Goal: Information Seeking & Learning: Compare options

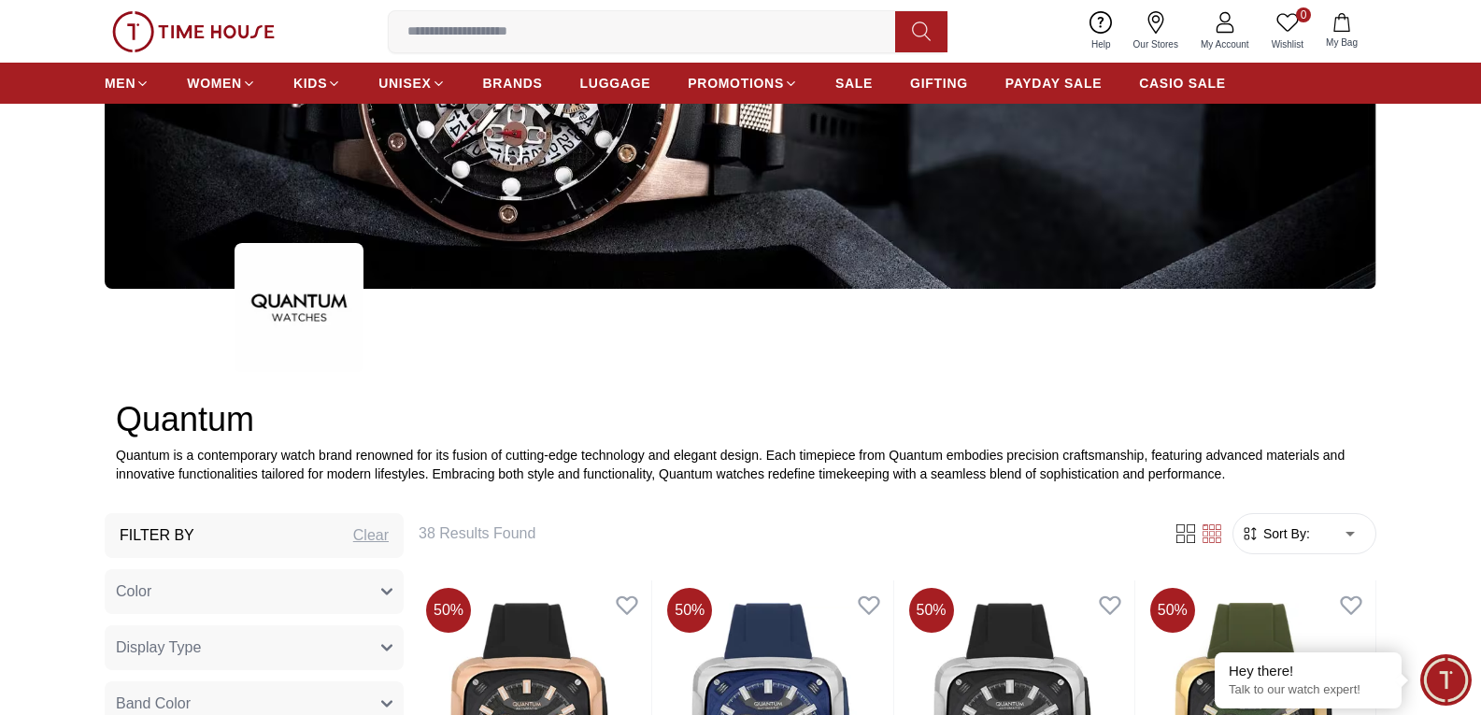
scroll to position [93, 0]
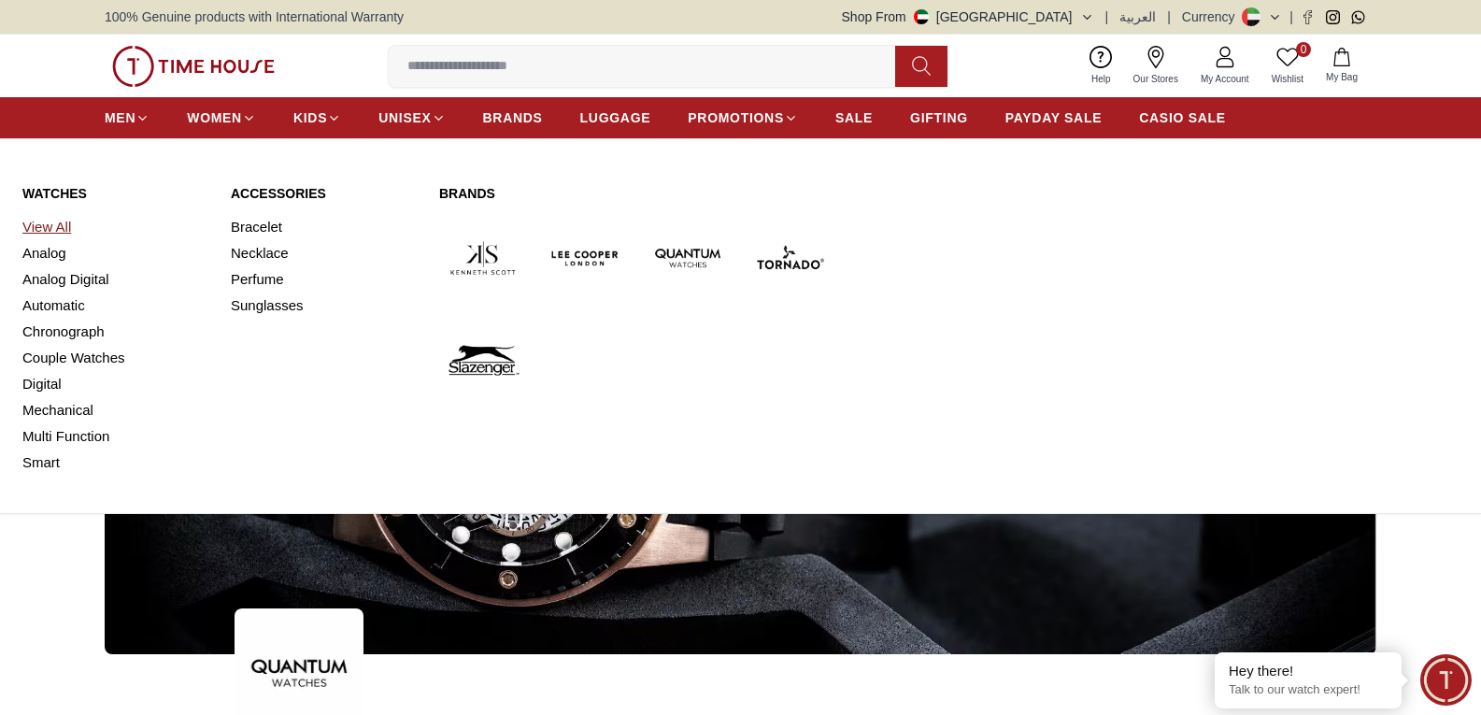
click at [49, 226] on link "View All" at bounding box center [115, 227] width 186 height 26
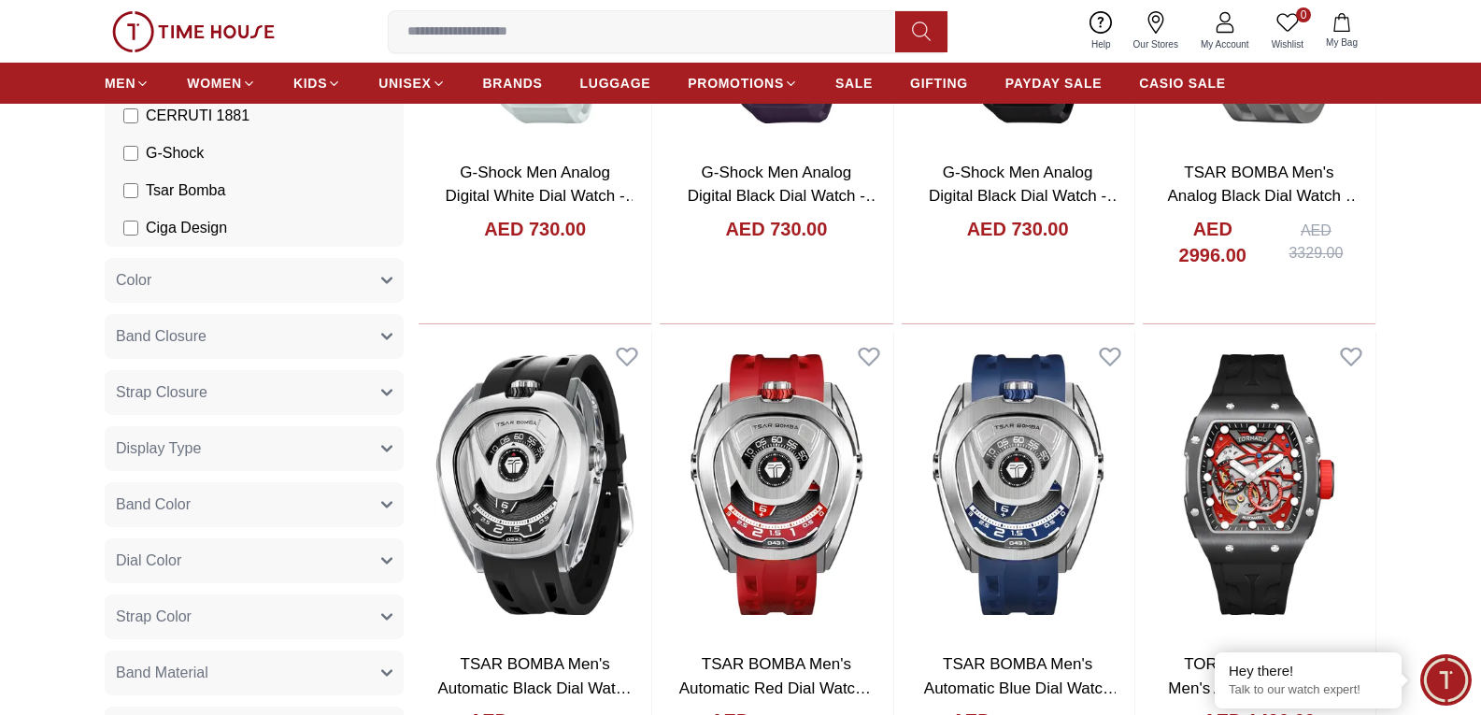
scroll to position [467, 0]
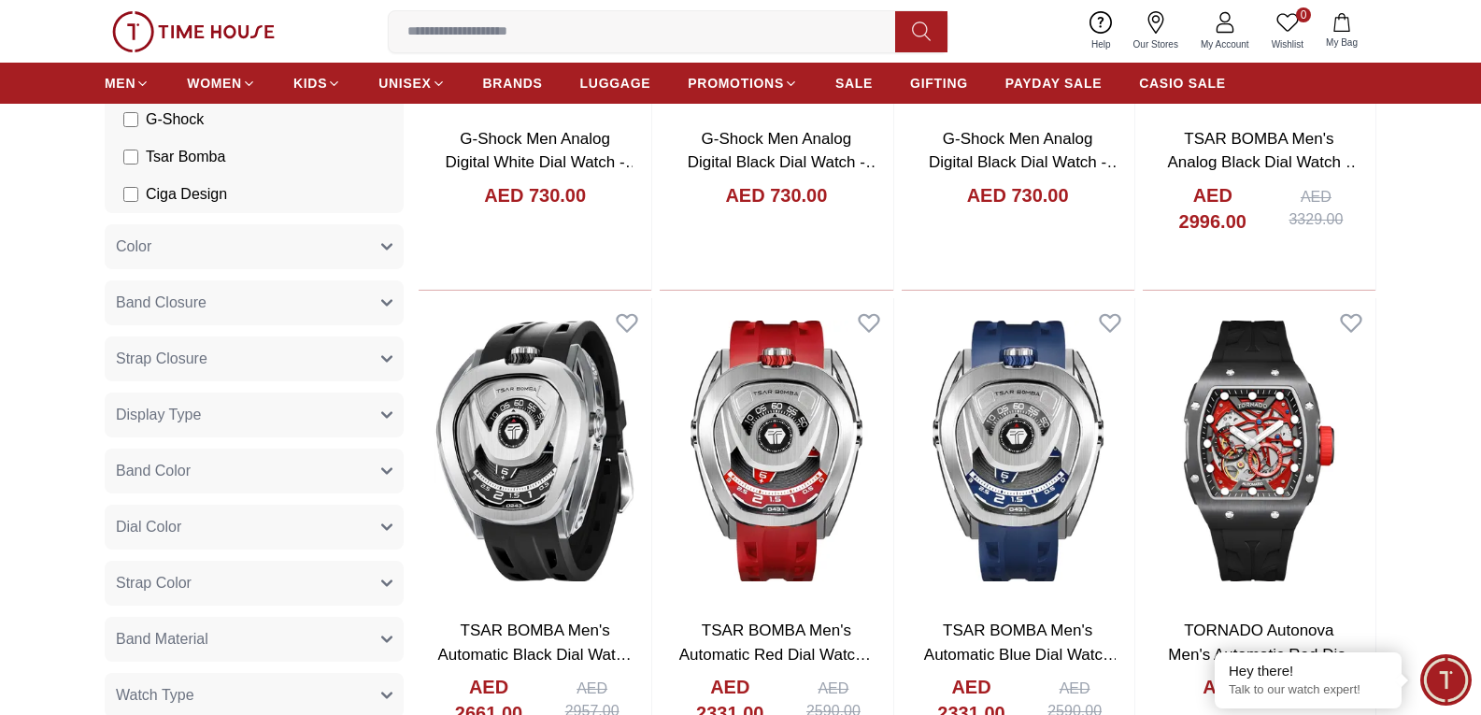
click at [195, 363] on span "Strap Closure" at bounding box center [162, 359] width 92 height 22
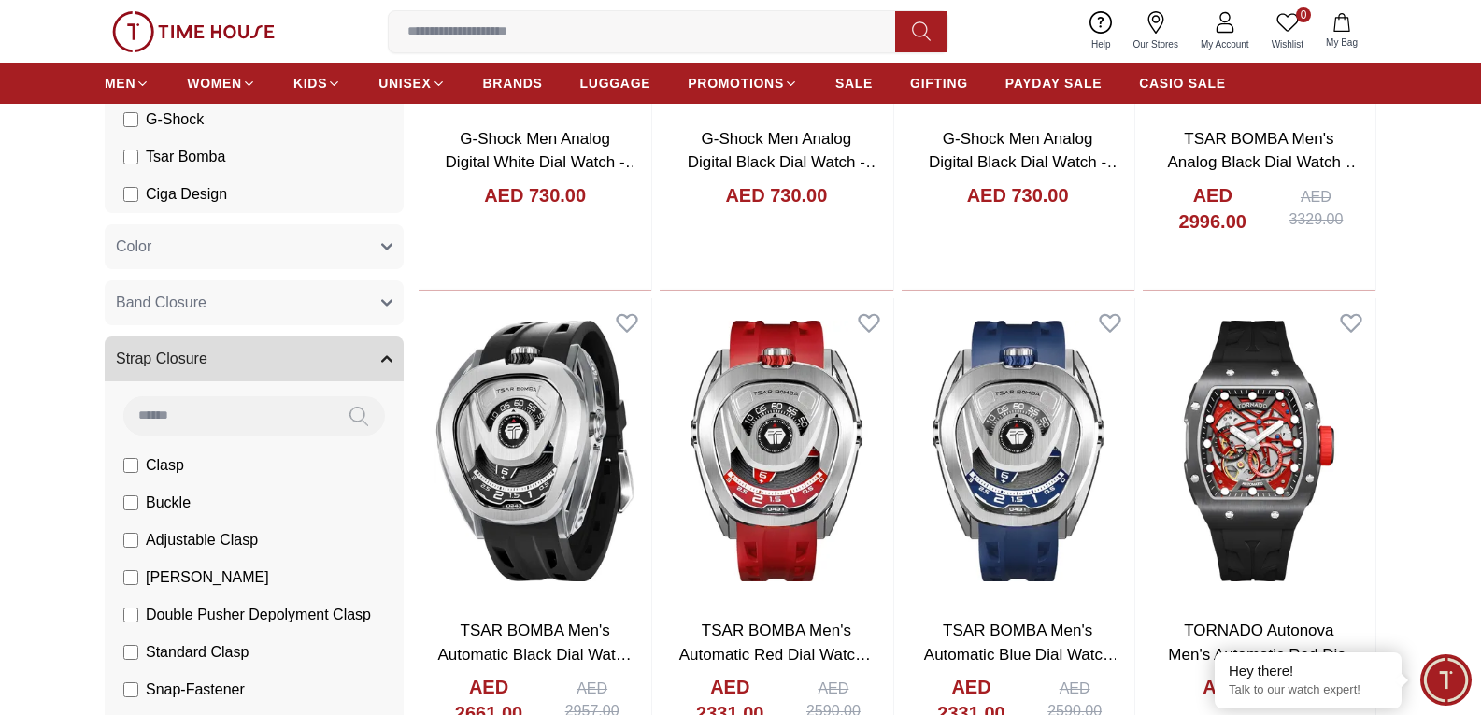
click at [368, 348] on button "Strap Closure" at bounding box center [254, 358] width 299 height 45
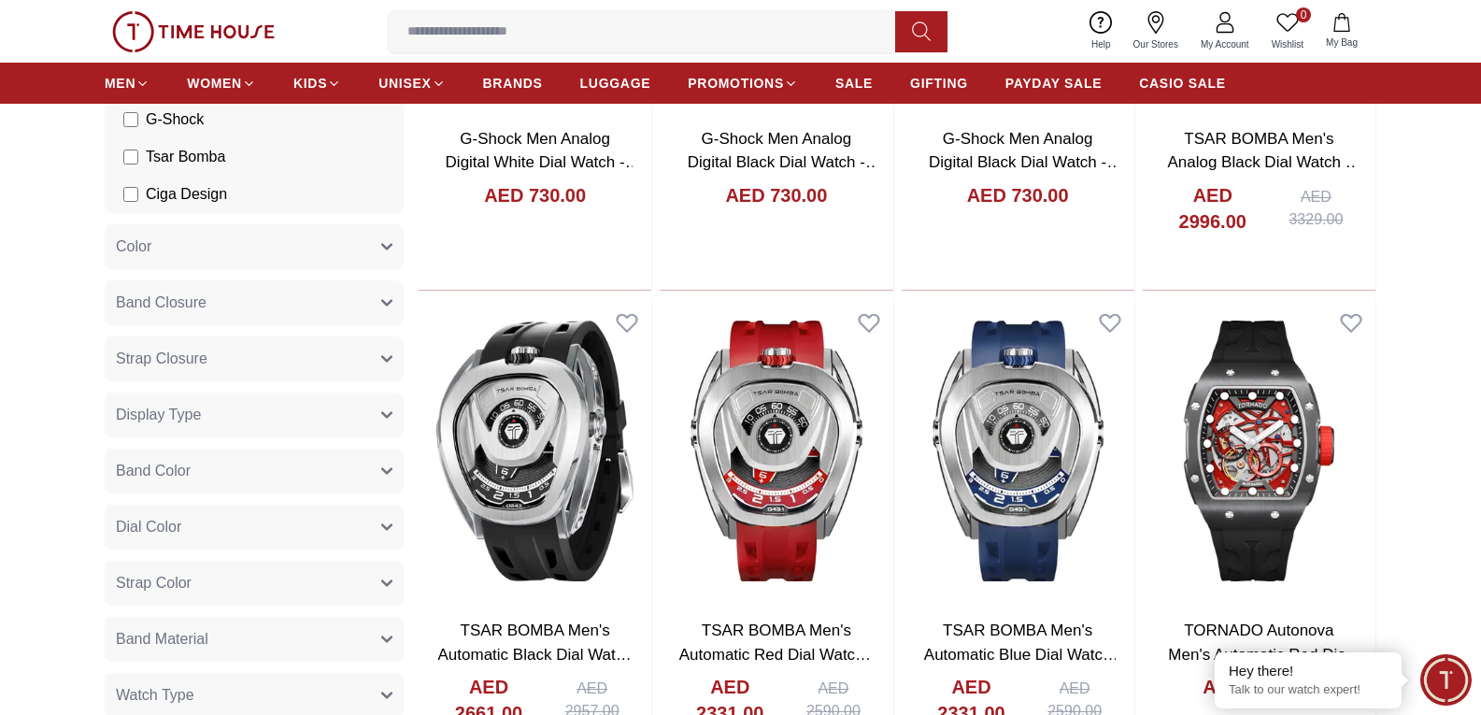
click at [220, 304] on button "Band Closure" at bounding box center [254, 302] width 299 height 45
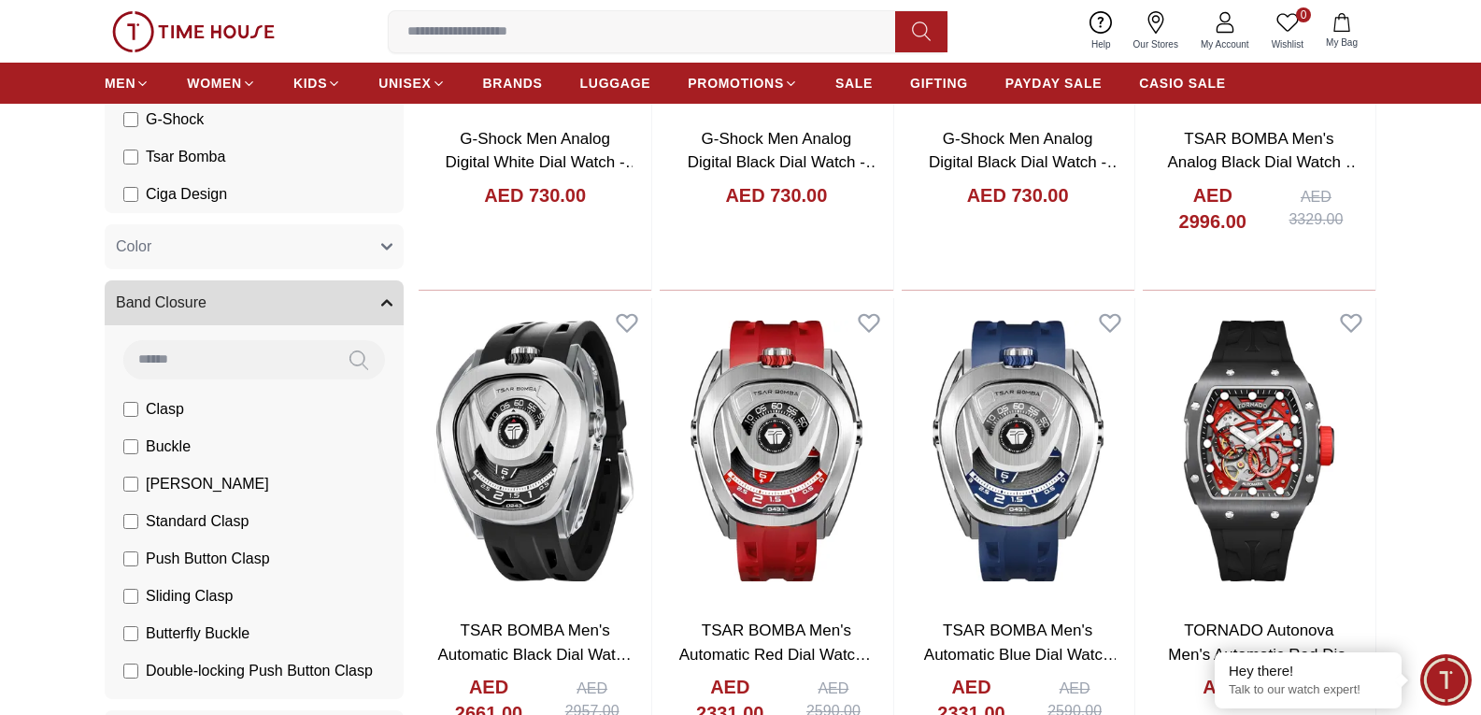
click at [220, 304] on button "Band Closure" at bounding box center [254, 302] width 299 height 45
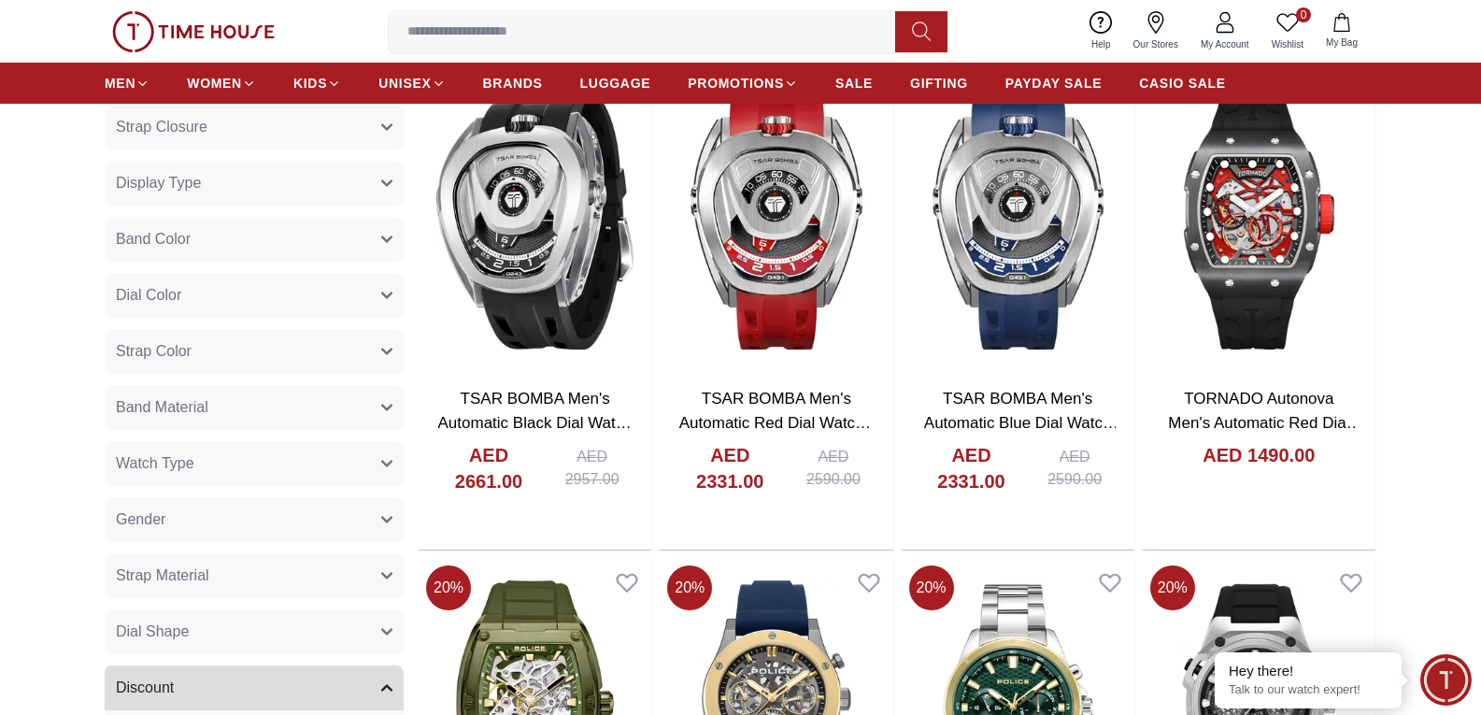
scroll to position [747, 0]
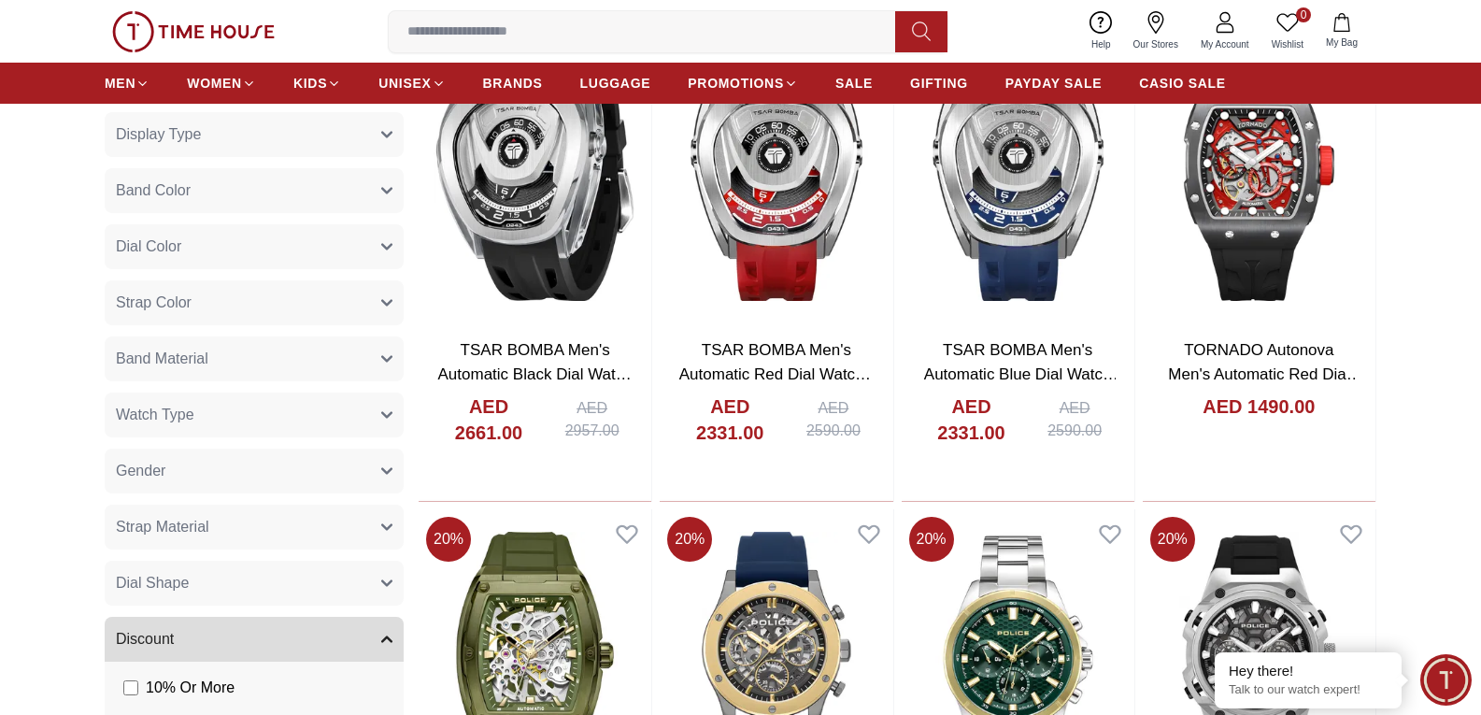
click at [213, 366] on button "Band Material" at bounding box center [254, 358] width 299 height 45
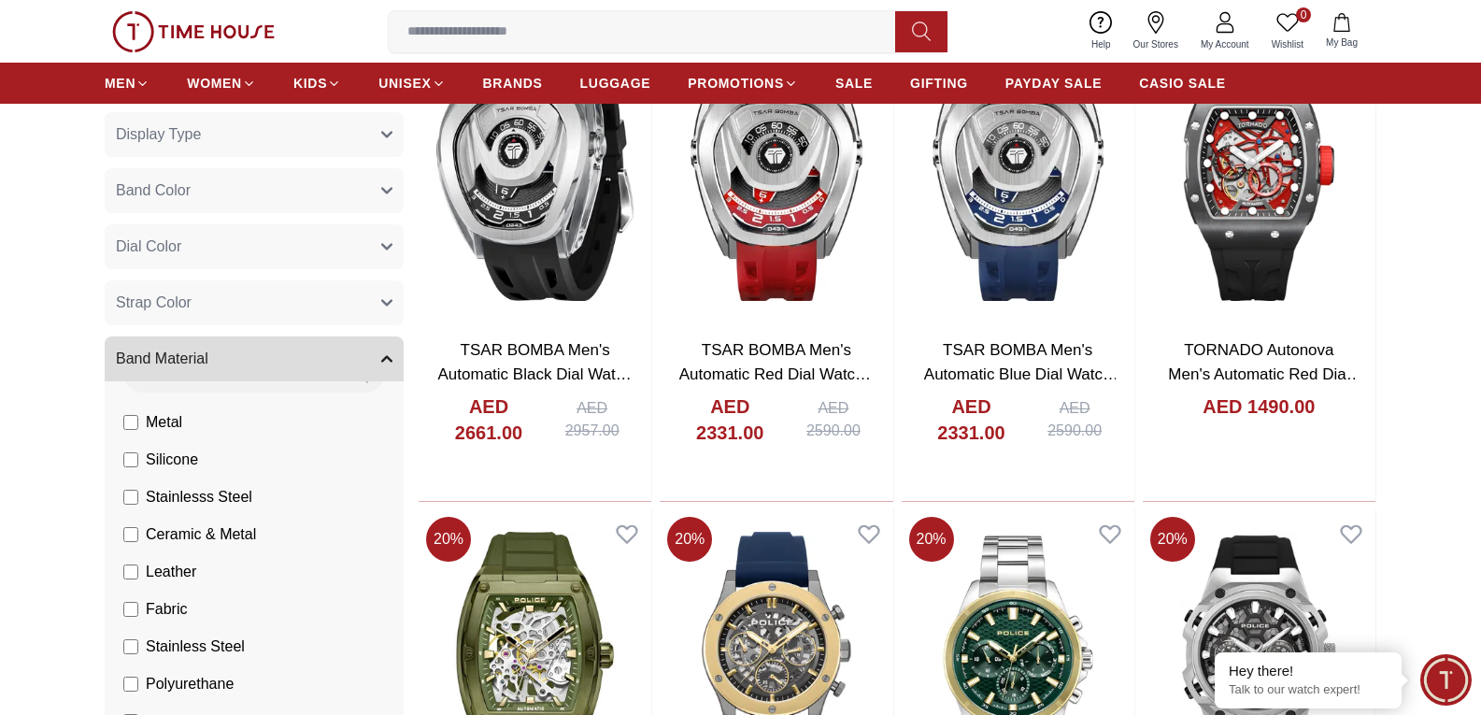
scroll to position [0, 0]
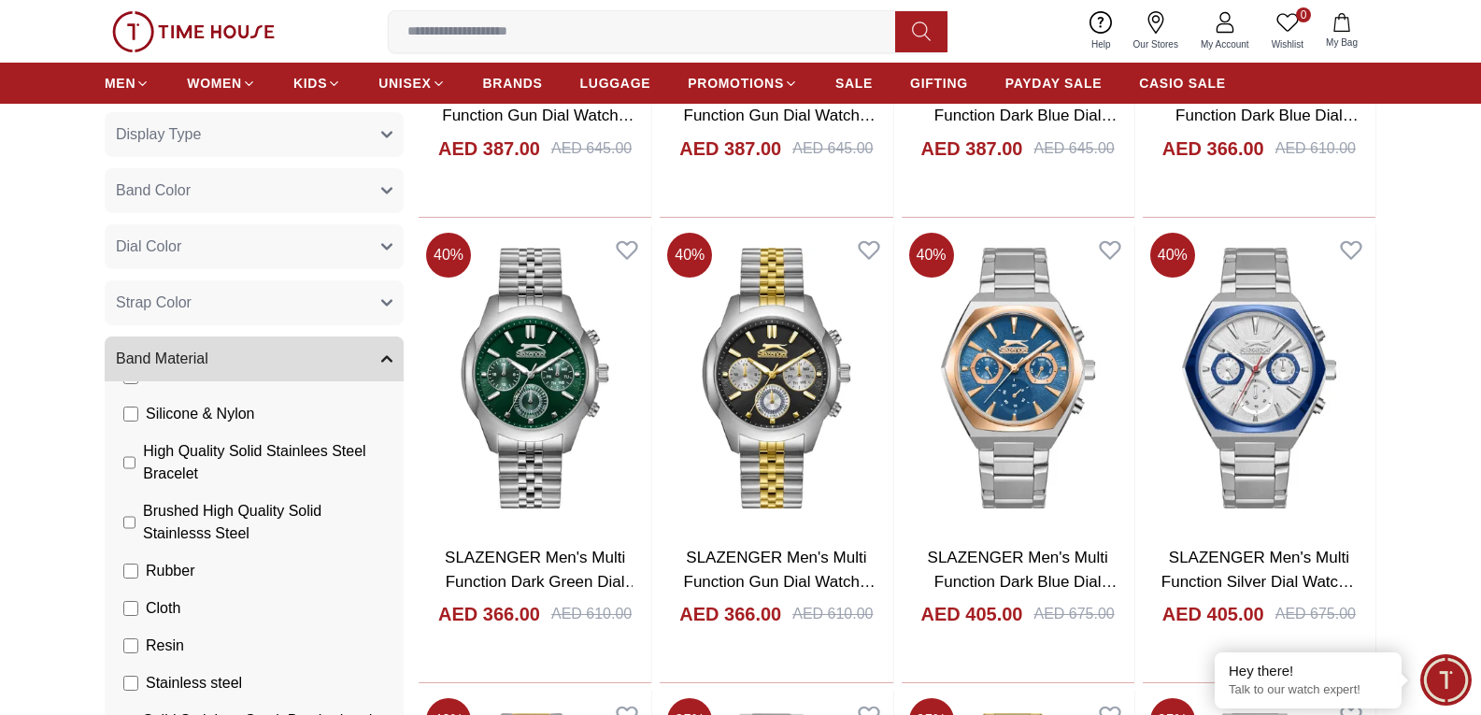
scroll to position [678, 0]
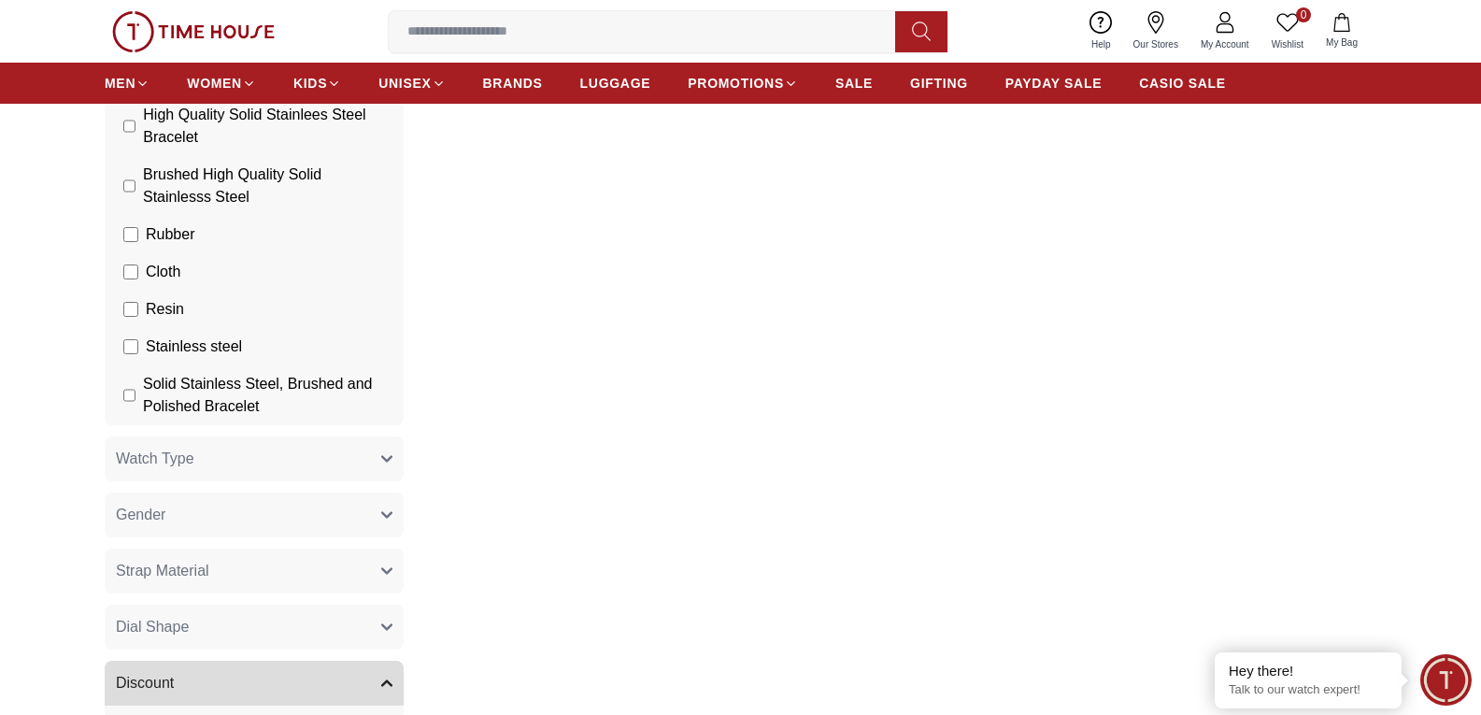
scroll to position [850, 0]
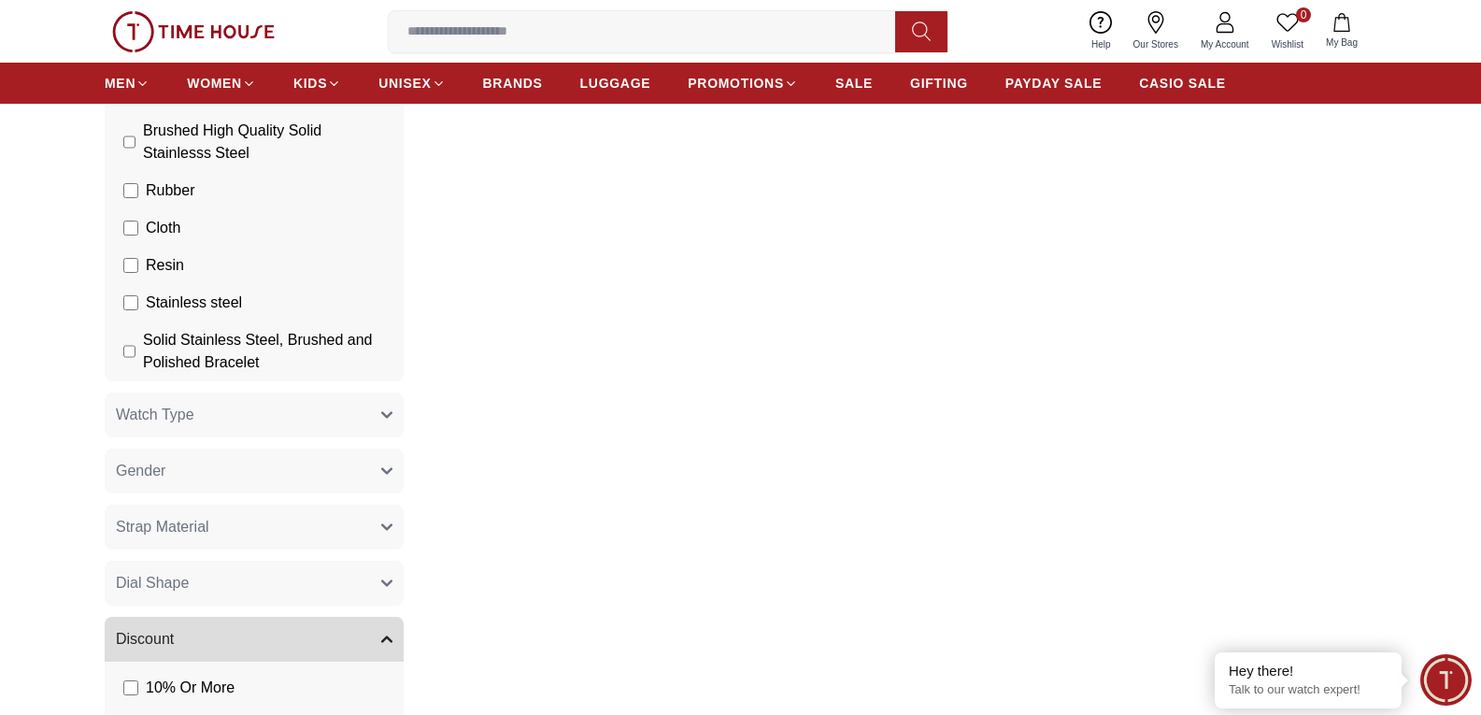
click at [192, 426] on button "Watch Type" at bounding box center [254, 414] width 299 height 45
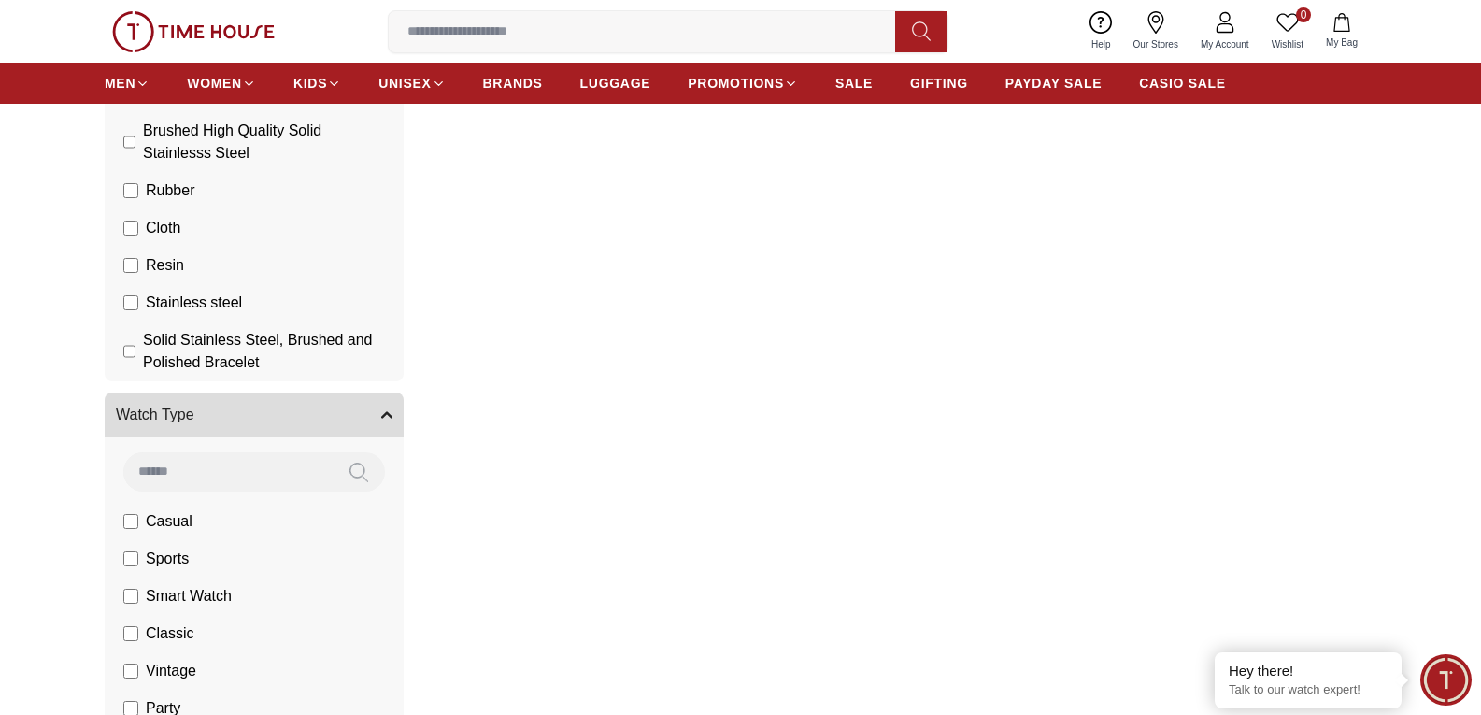
drag, startPoint x: 0, startPoint y: 460, endPoint x: 22, endPoint y: 464, distance: 22.9
click at [1, 461] on section "Filter By Clear Brands Slazenger Color Black Green Blue Red Dark Blue Silver Si…" at bounding box center [740, 376] width 1481 height 2043
click at [381, 416] on icon "button" at bounding box center [386, 414] width 11 height 11
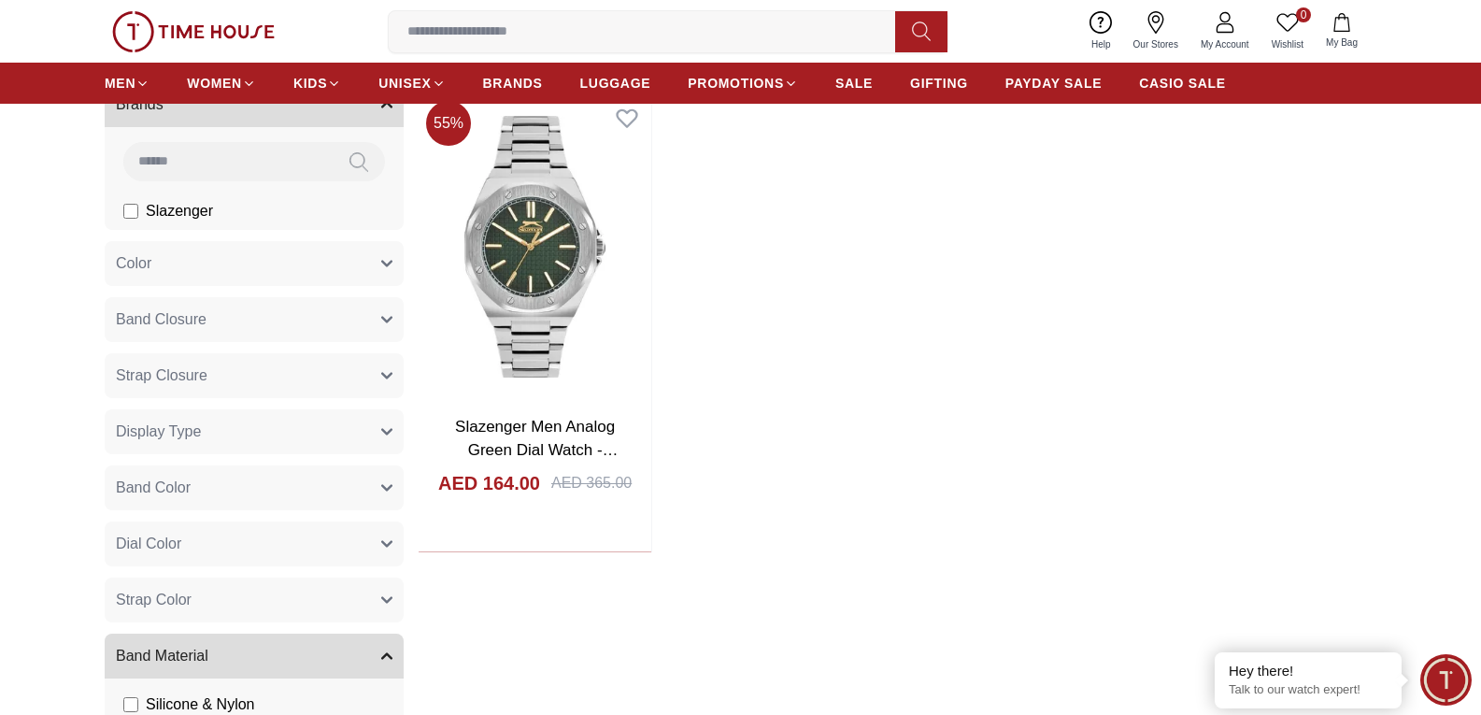
scroll to position [0, 0]
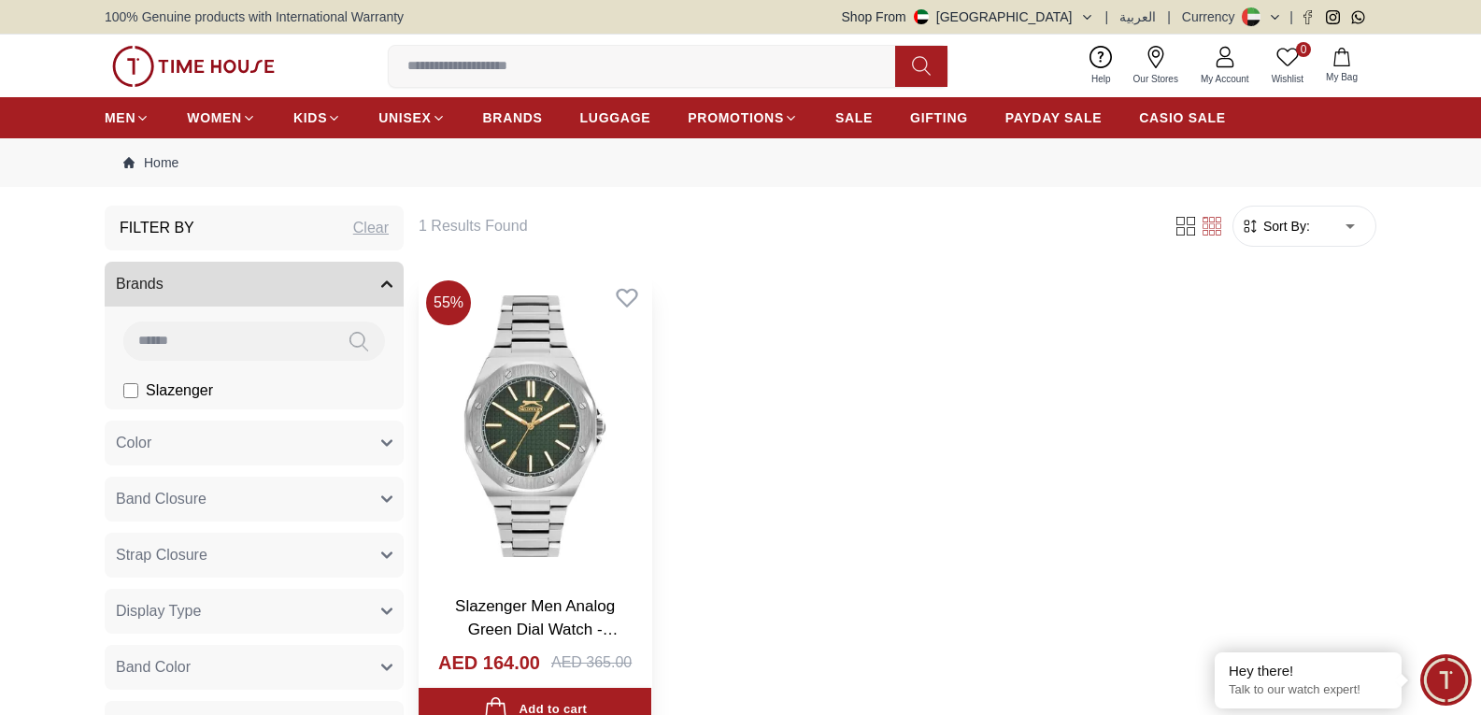
click at [578, 611] on link "Slazenger Men Analog Green Dial Watch -SL.9.2305.1.02" at bounding box center [536, 629] width 163 height 65
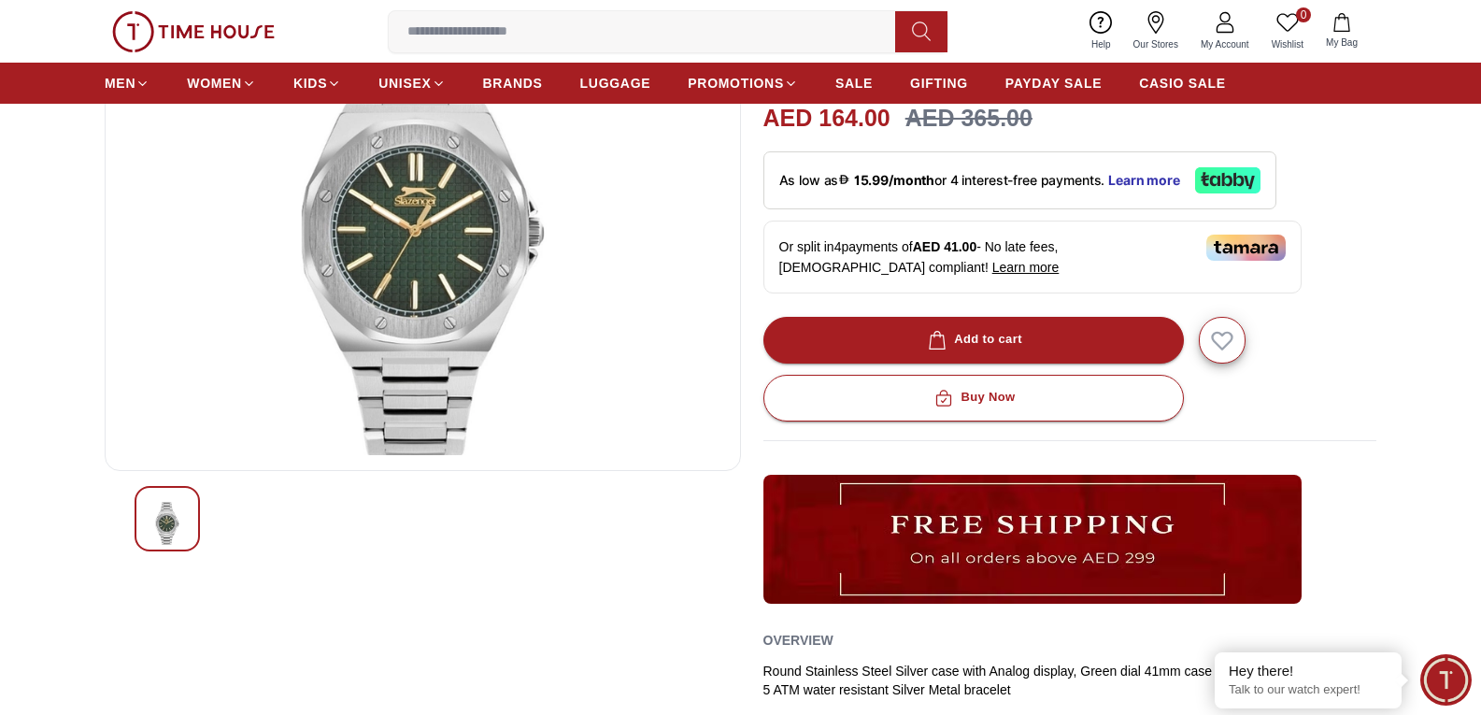
scroll to position [93, 0]
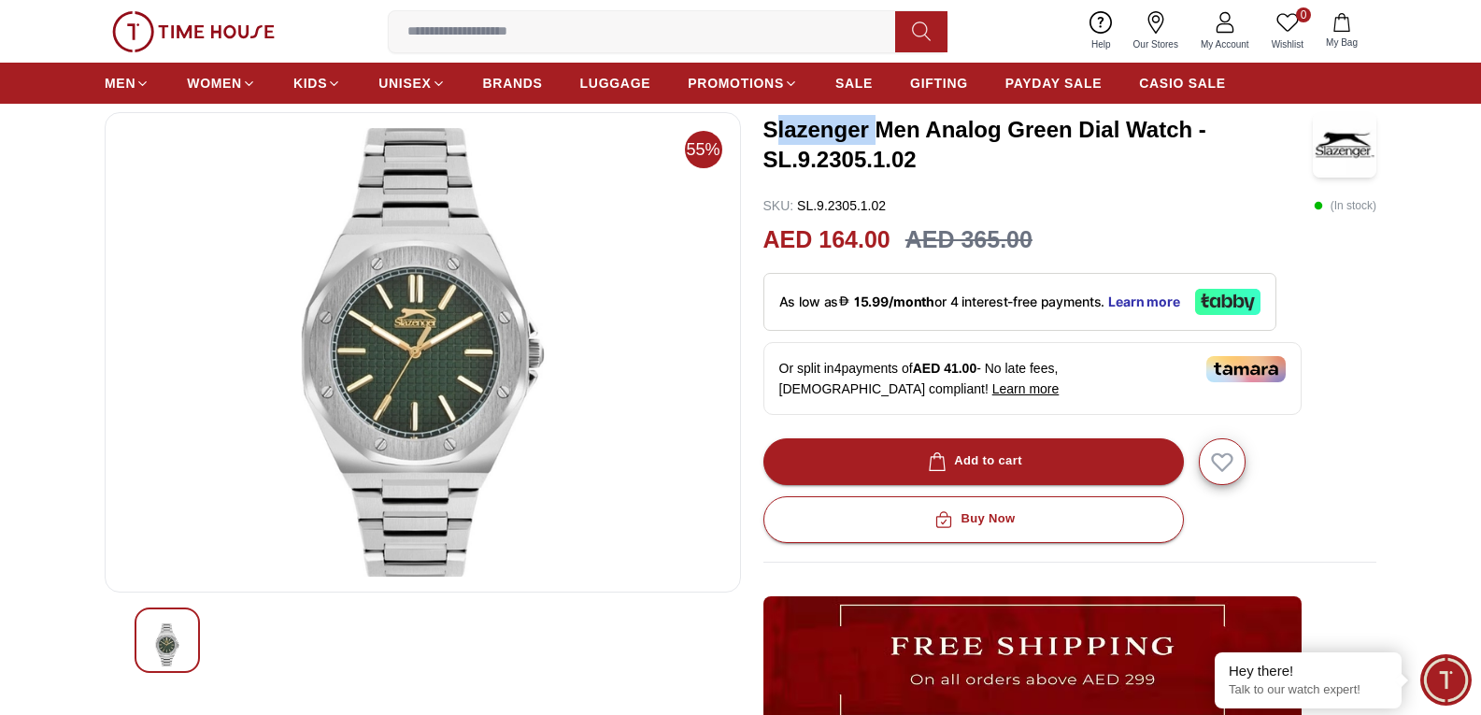
drag, startPoint x: 772, startPoint y: 127, endPoint x: 875, endPoint y: 128, distance: 103.7
click at [877, 128] on h3 "Slazenger Men Analog Green Dial Watch -SL.9.2305.1.02" at bounding box center [1037, 145] width 549 height 60
click at [771, 120] on h3 "Slazenger Men Analog Green Dial Watch -SL.9.2305.1.02" at bounding box center [1037, 145] width 549 height 60
click at [764, 124] on h3 "Slazenger Men Analog Green Dial Watch -SL.9.2305.1.02" at bounding box center [1037, 145] width 549 height 60
drag, startPoint x: 764, startPoint y: 124, endPoint x: 839, endPoint y: 127, distance: 74.8
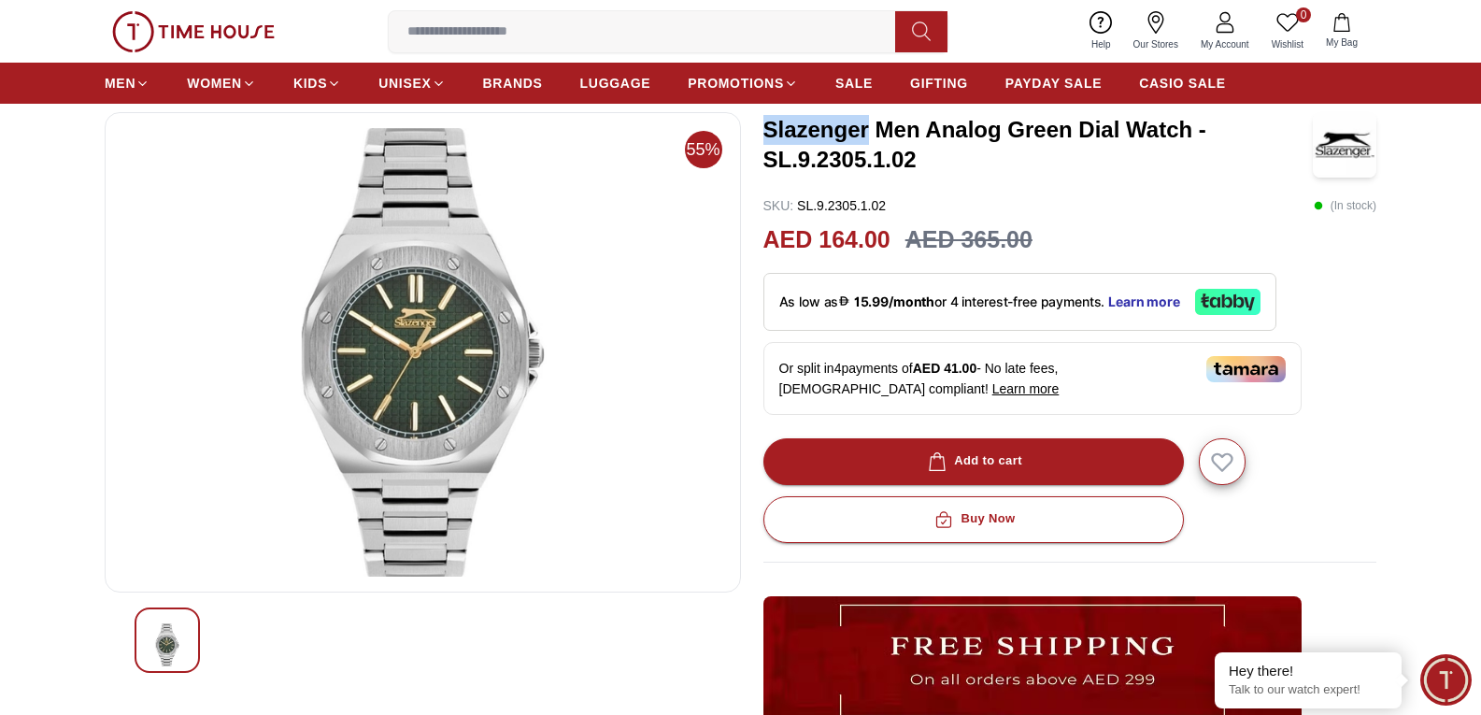
click at [839, 127] on h3 "Slazenger Men Analog Green Dial Watch -SL.9.2305.1.02" at bounding box center [1037, 145] width 549 height 60
copy h3 "Slazenger"
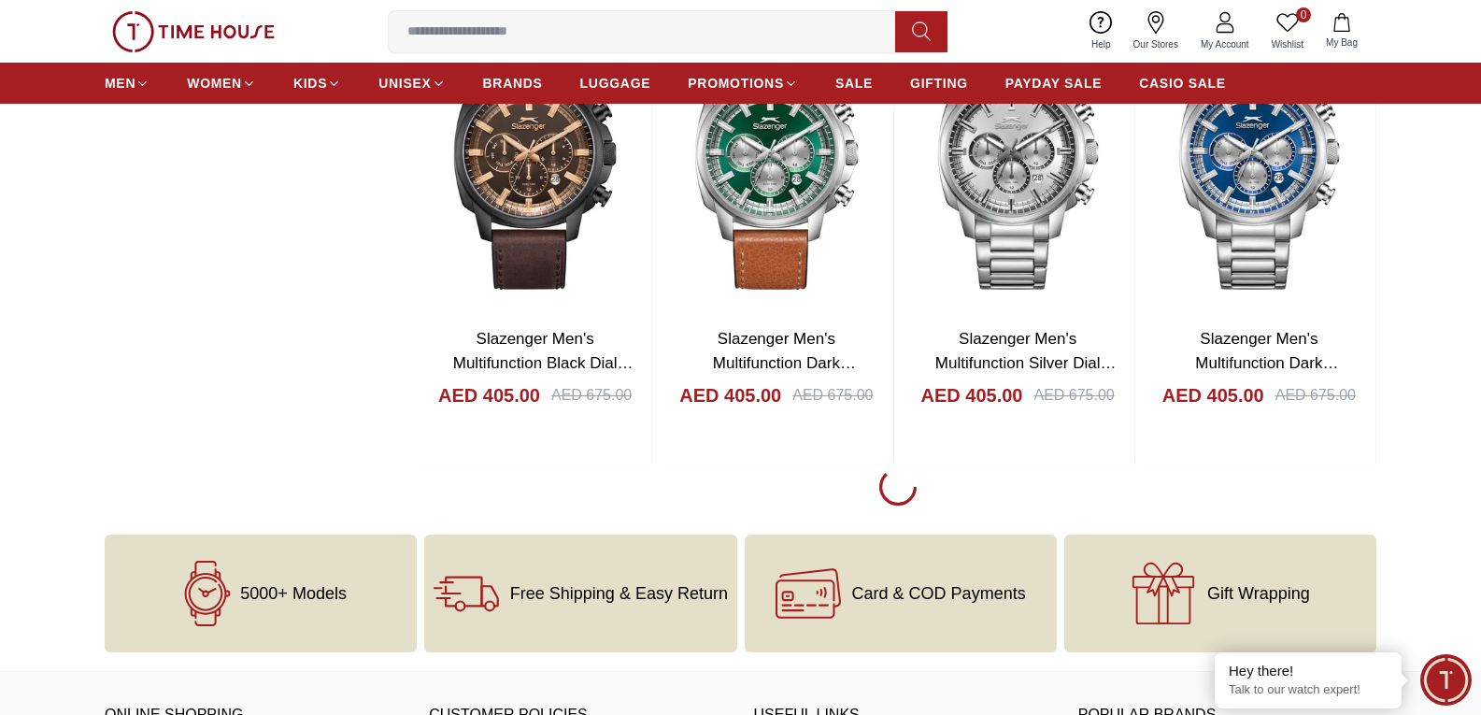
scroll to position [2896, 0]
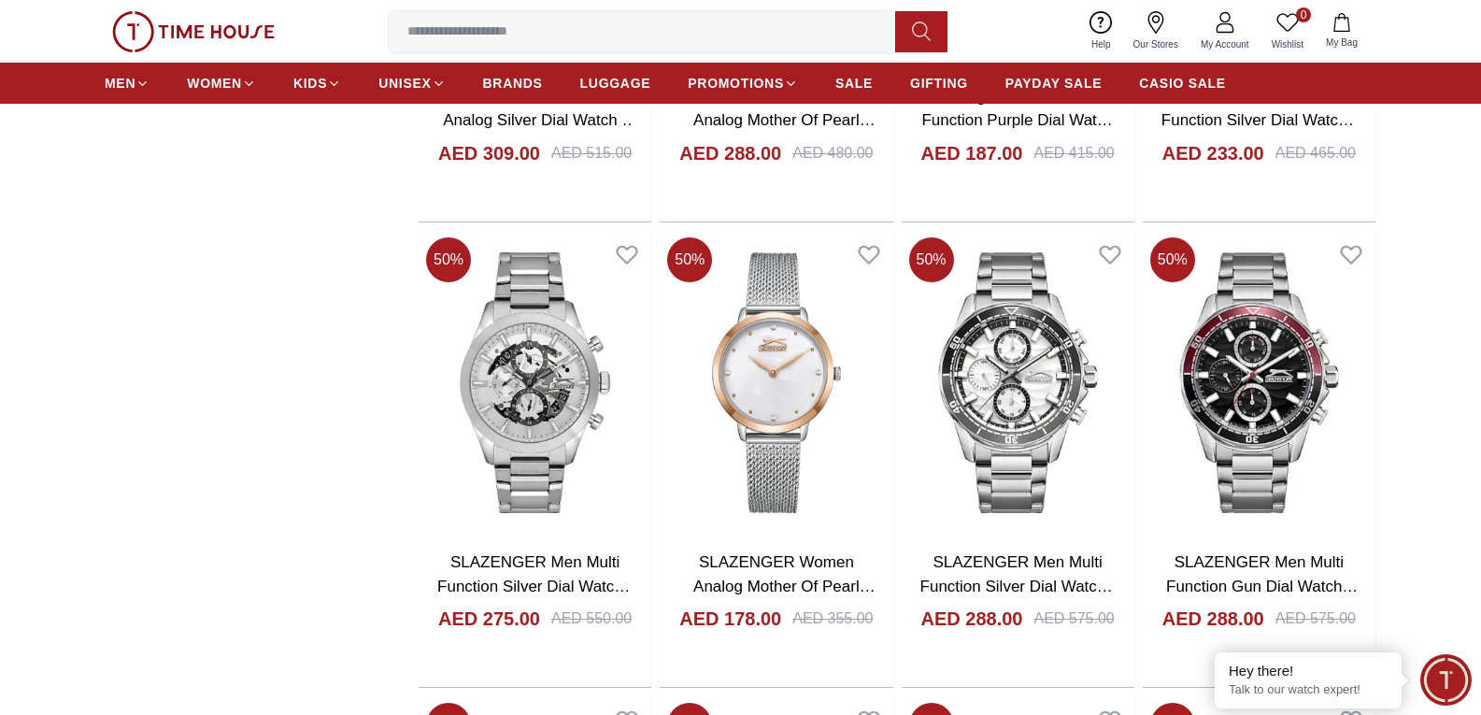
scroll to position [7182, 0]
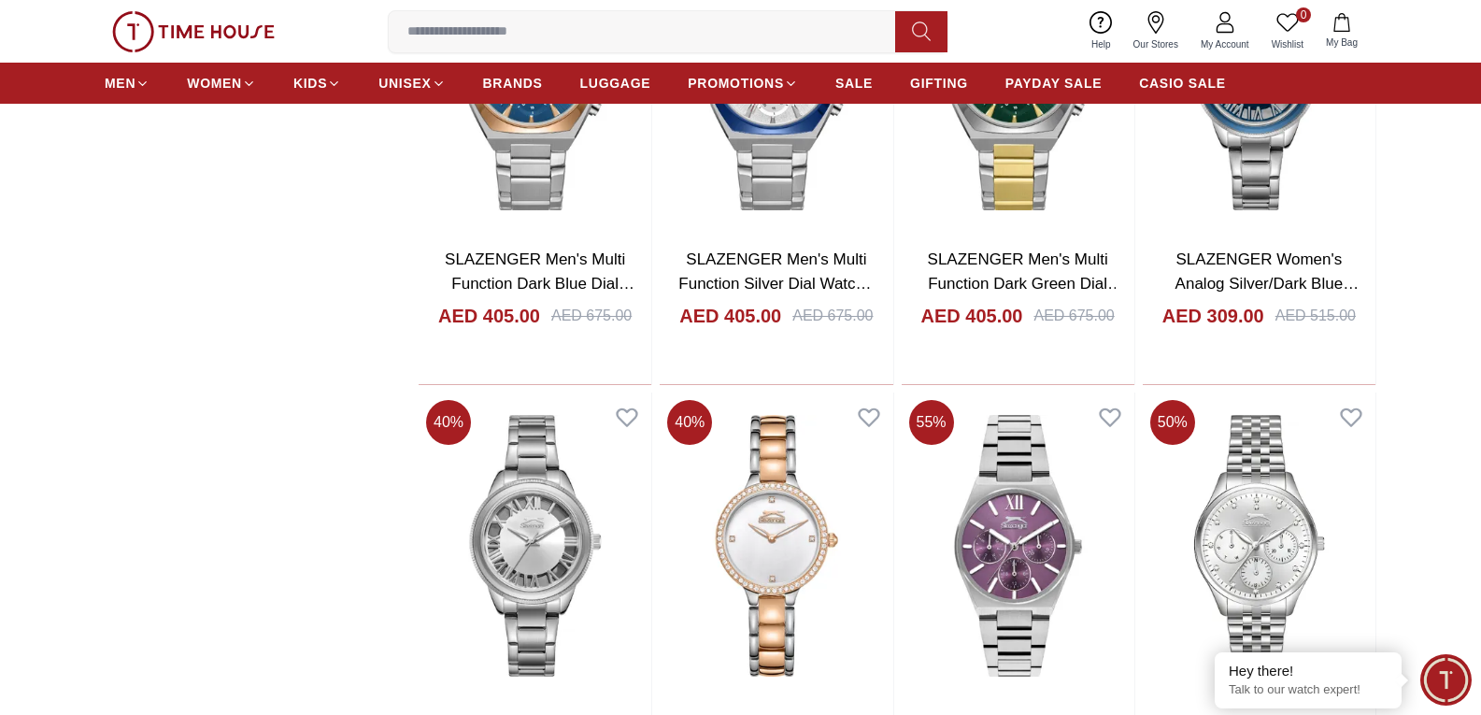
scroll to position [5781, 0]
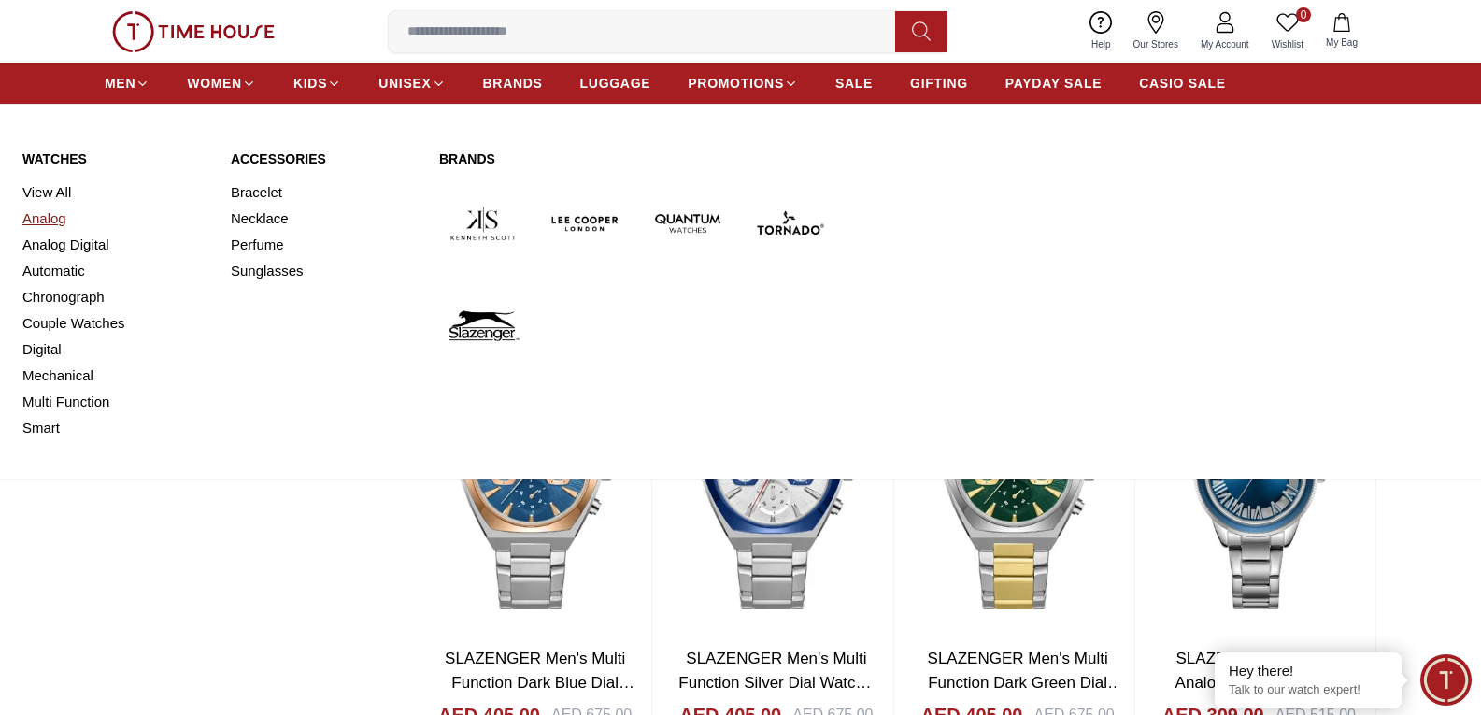
click at [44, 216] on link "Analog" at bounding box center [115, 219] width 186 height 26
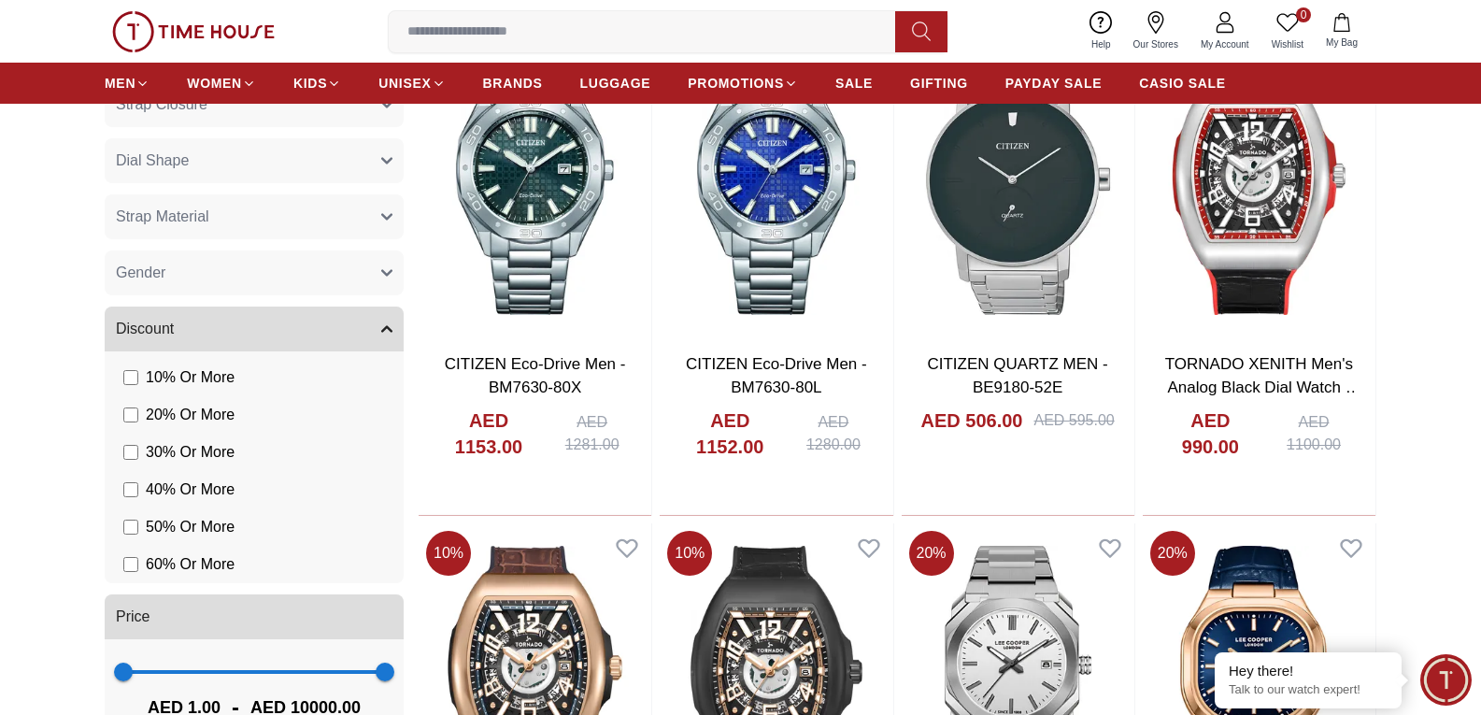
scroll to position [1401, 0]
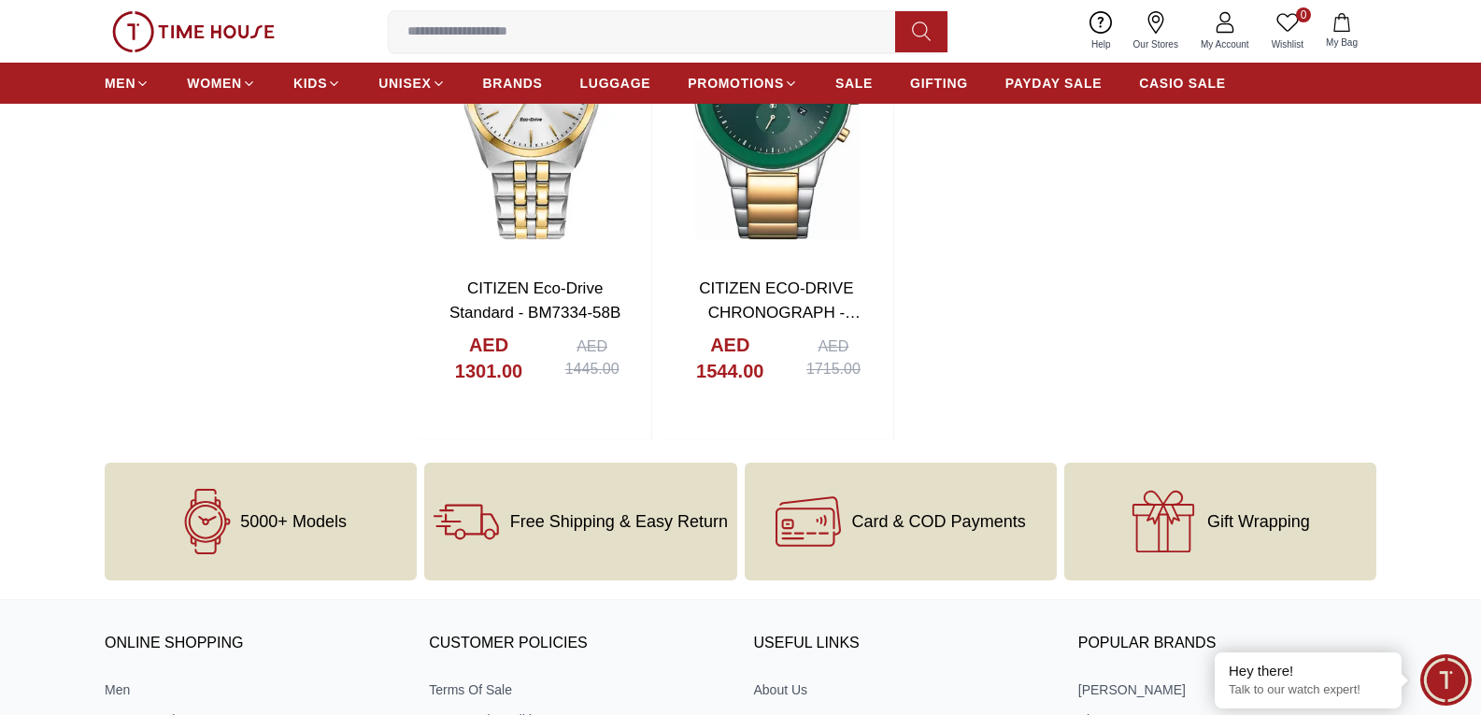
scroll to position [4953, 0]
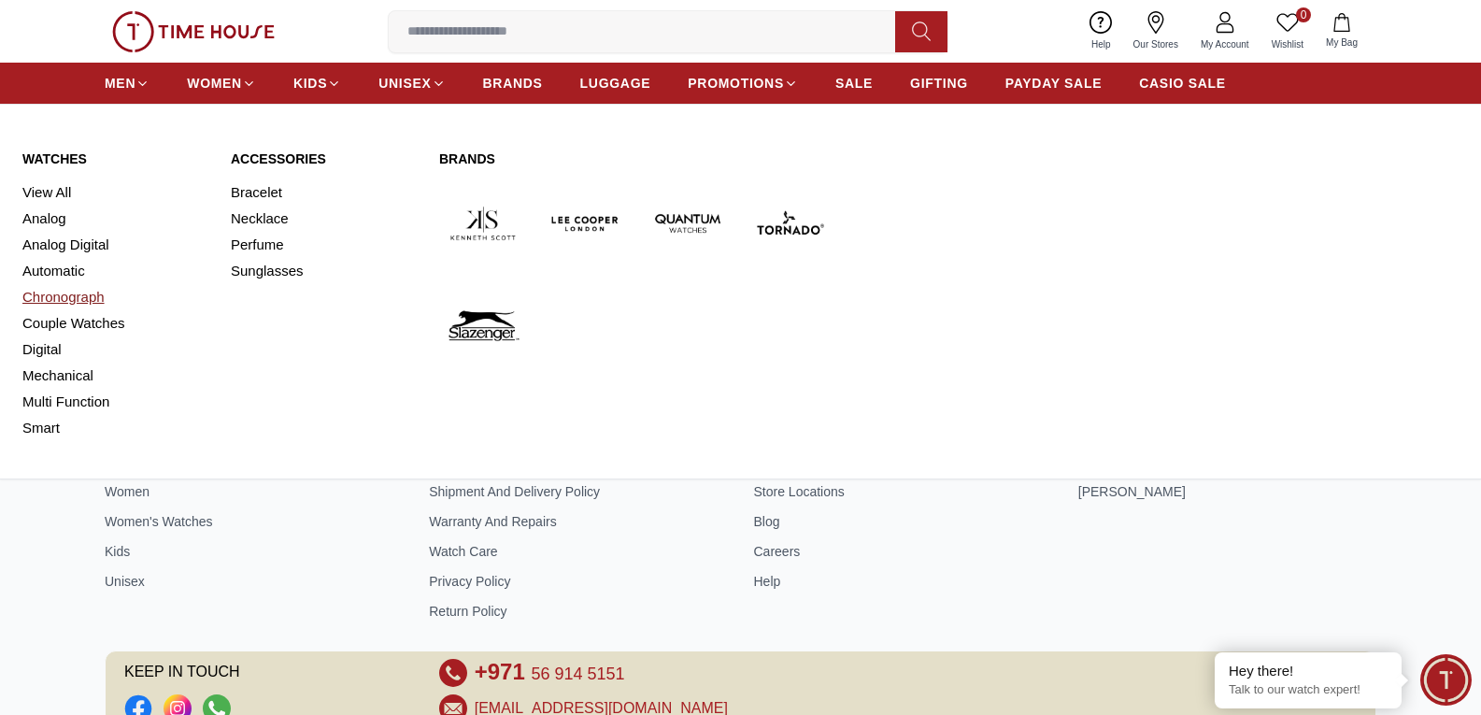
click at [48, 300] on link "Chronograph" at bounding box center [115, 297] width 186 height 26
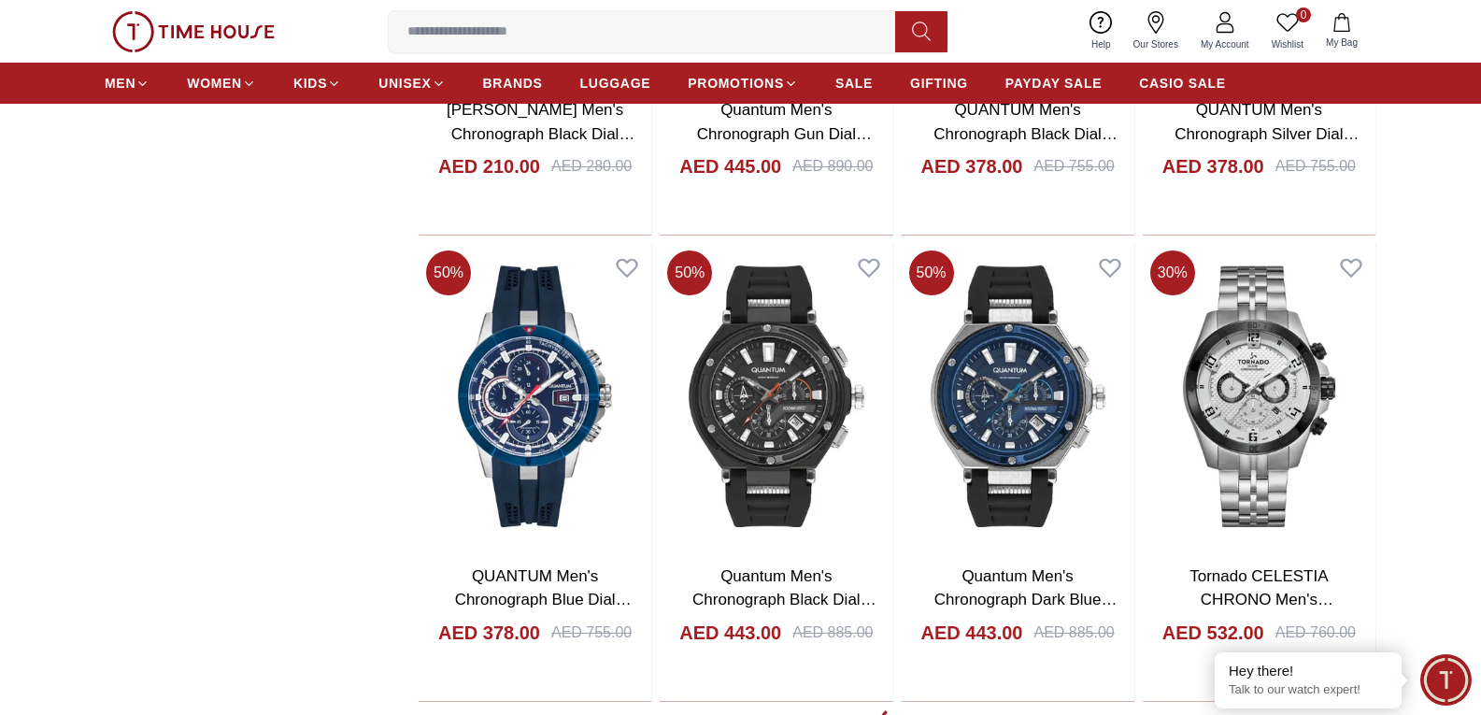
scroll to position [1962, 0]
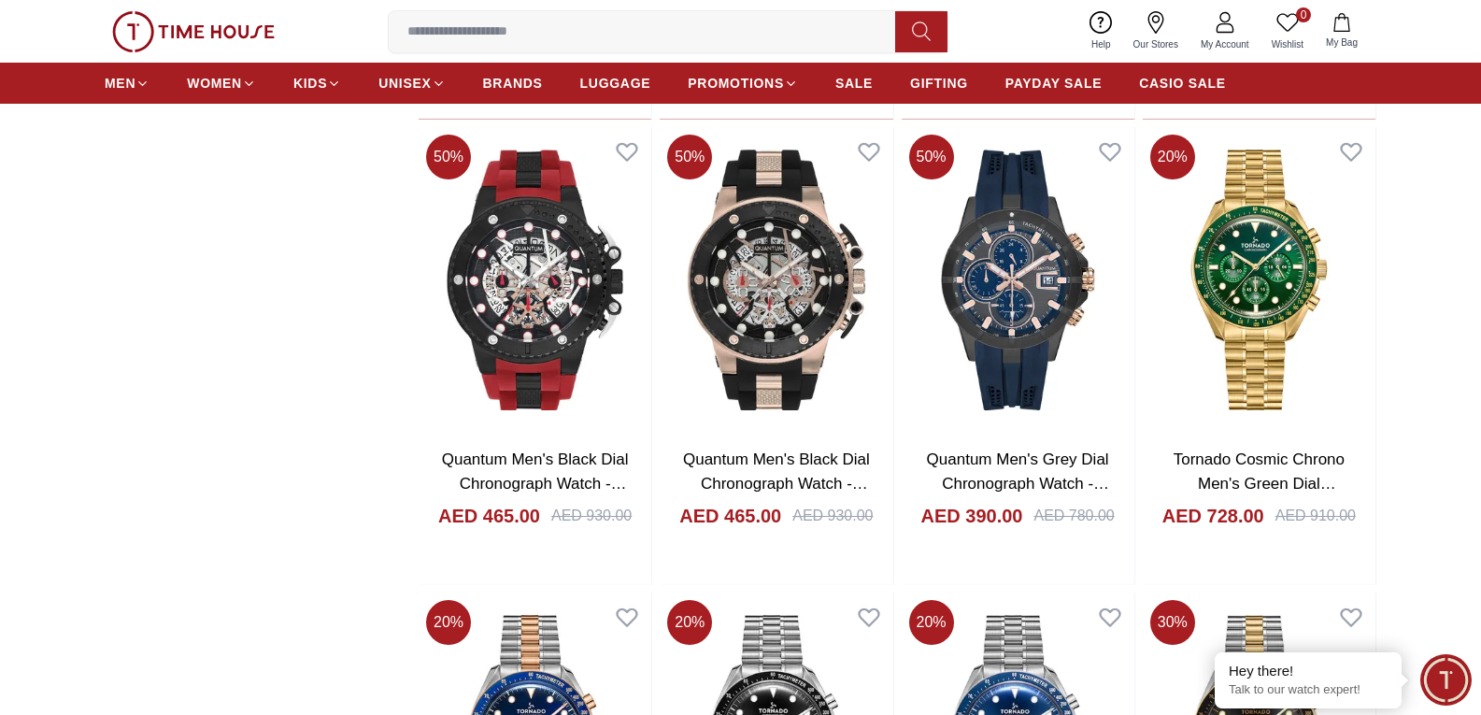
scroll to position [6726, 0]
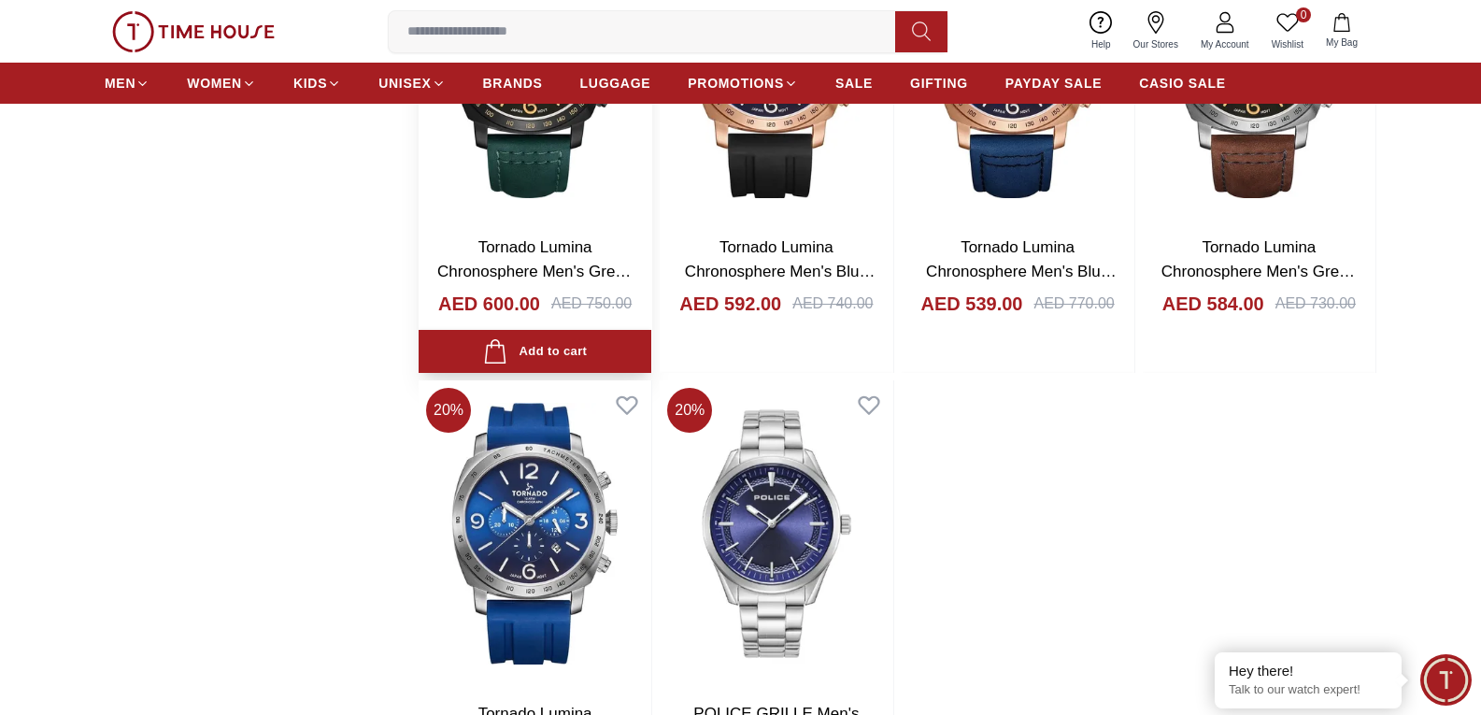
scroll to position [9342, 0]
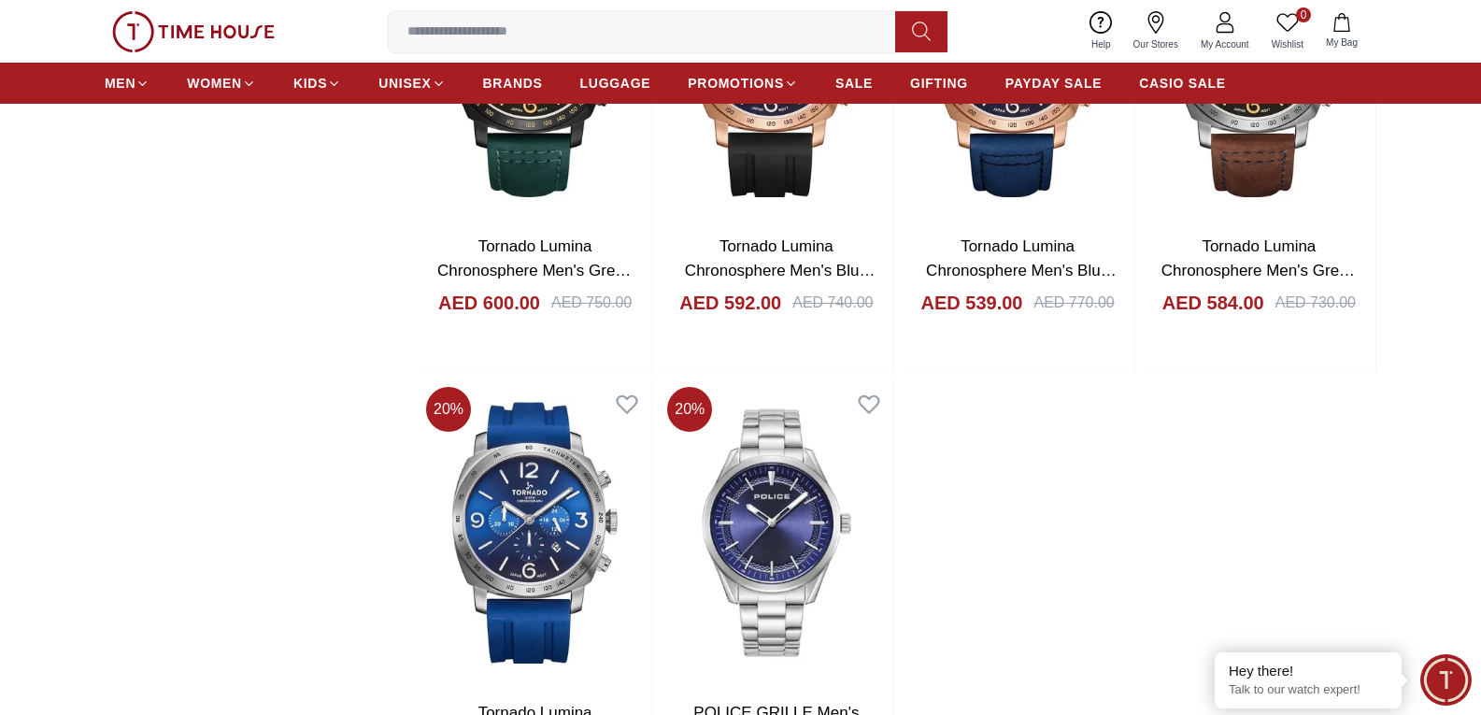
click at [462, 35] on input at bounding box center [649, 31] width 521 height 37
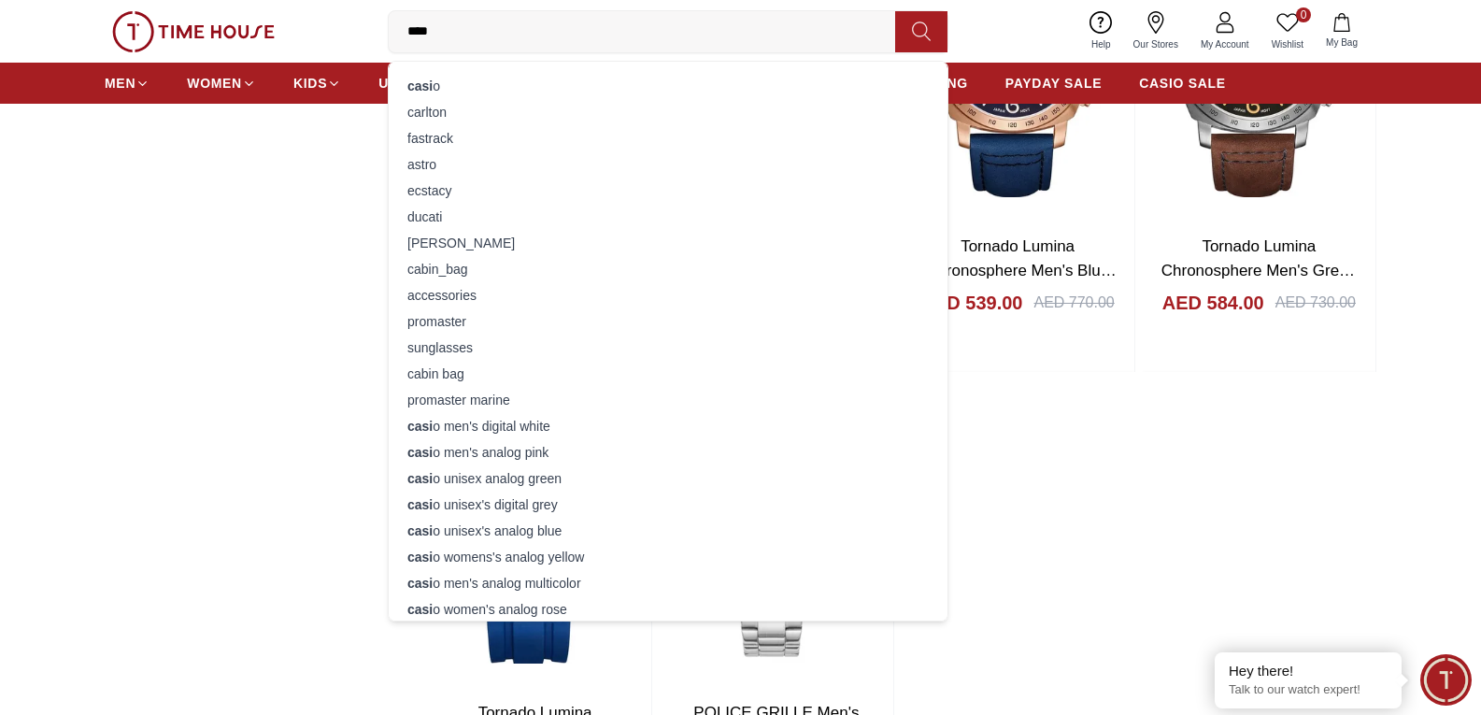
type input "*****"
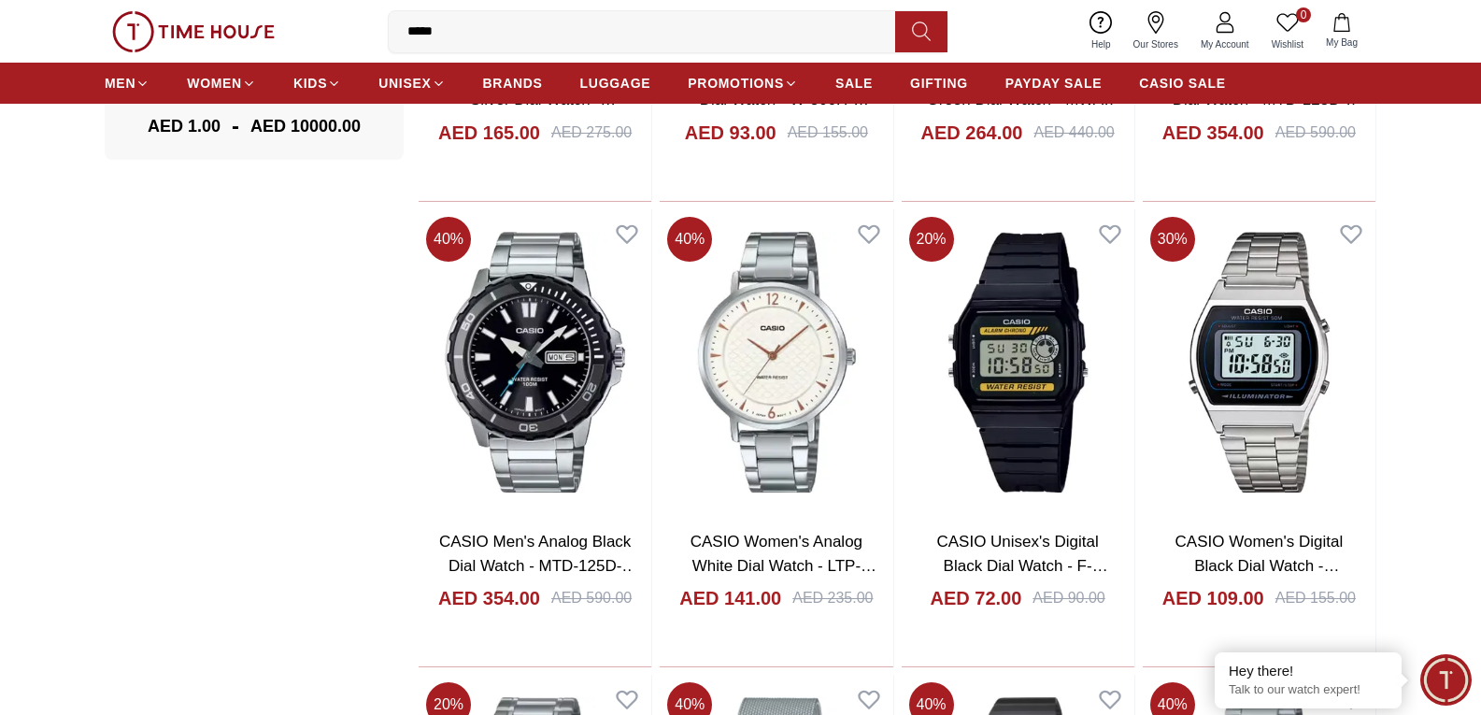
scroll to position [1495, 0]
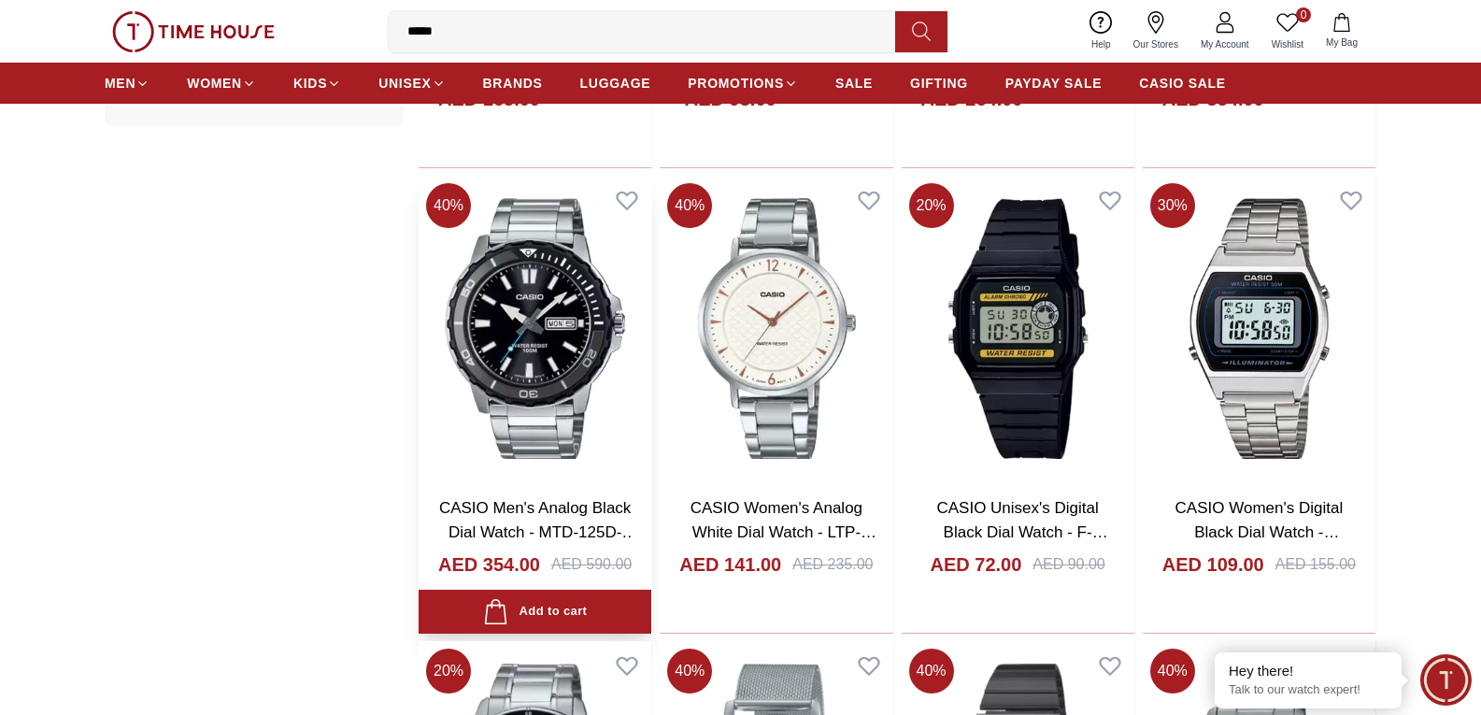
click at [510, 515] on link "CASIO Men's Analog Black Dial Watch - MTD-125D-1A3VDF" at bounding box center [538, 531] width 198 height 65
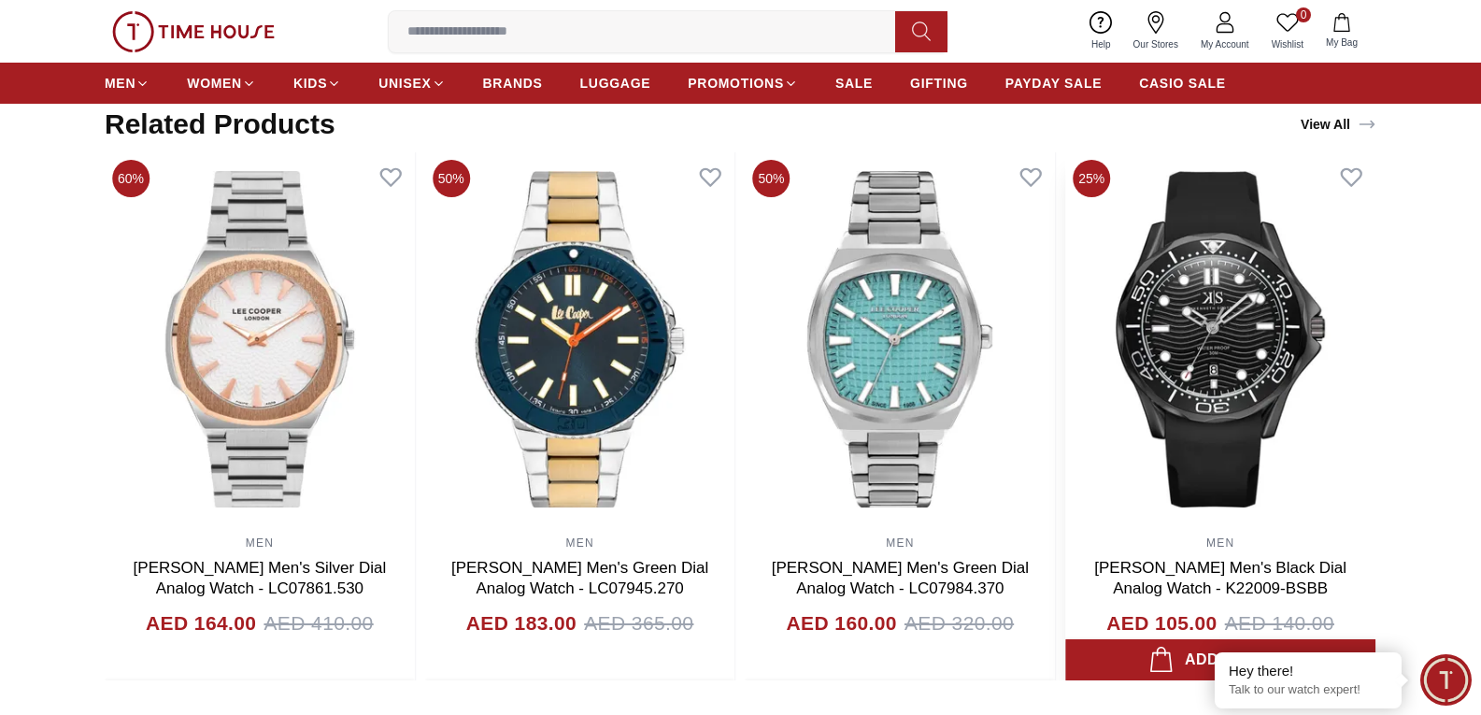
scroll to position [1121, 0]
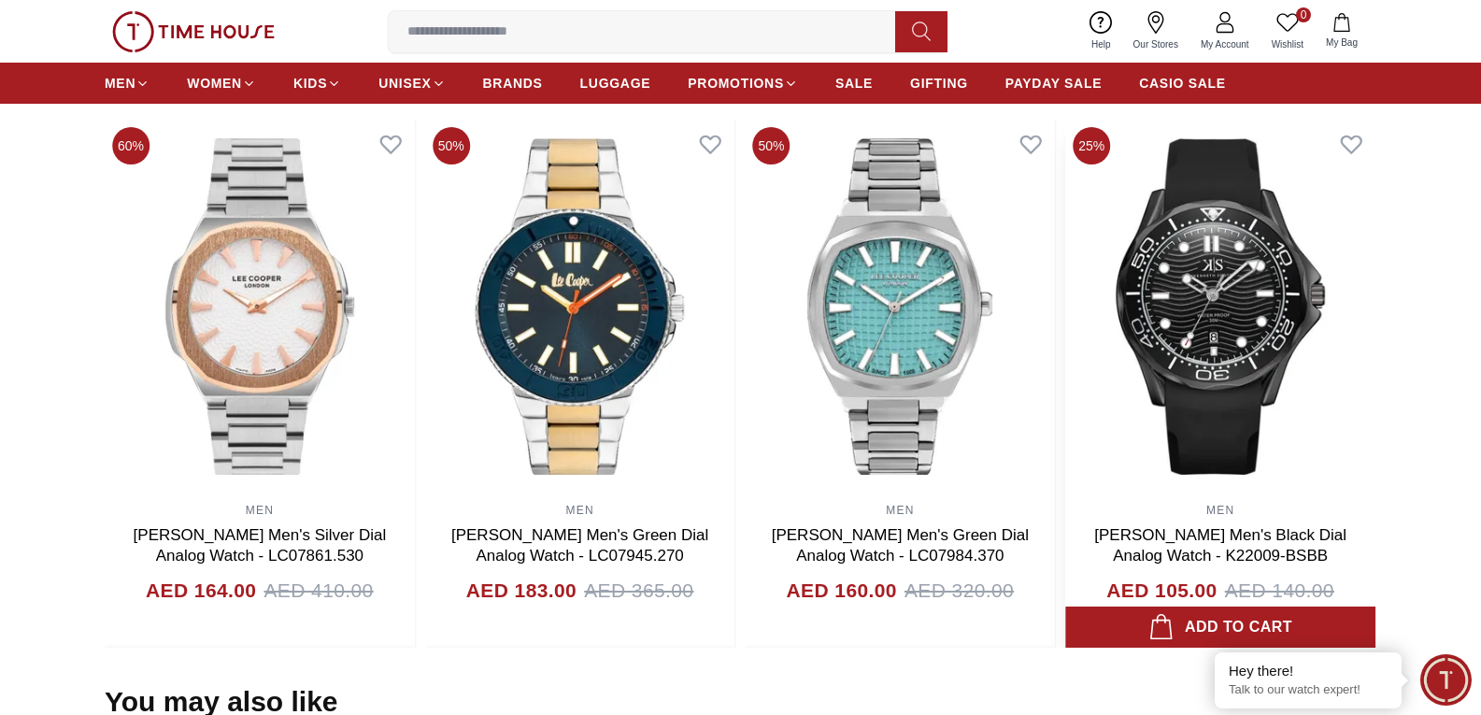
click at [1158, 540] on link "[PERSON_NAME] Men's Black Dial Analog Watch - K22009-BSBB" at bounding box center [1220, 545] width 252 height 38
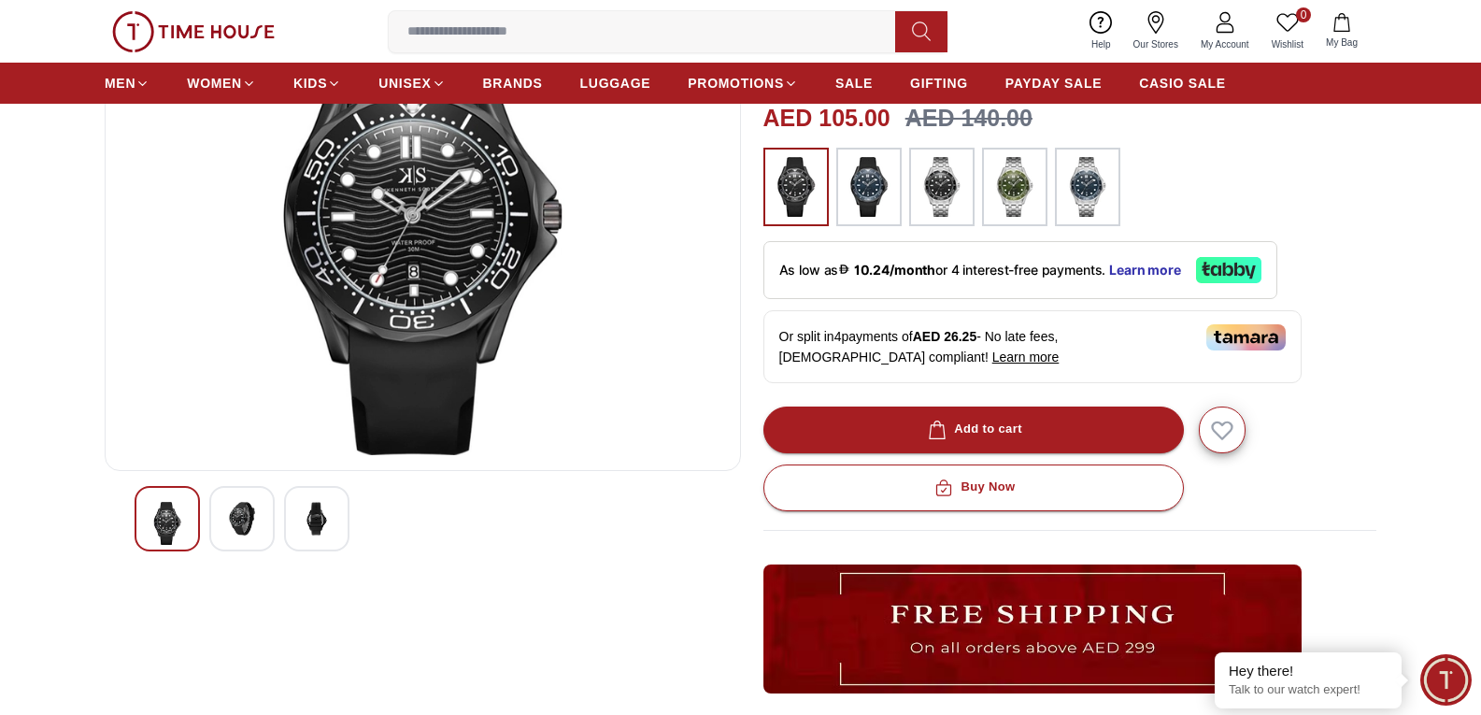
scroll to position [280, 0]
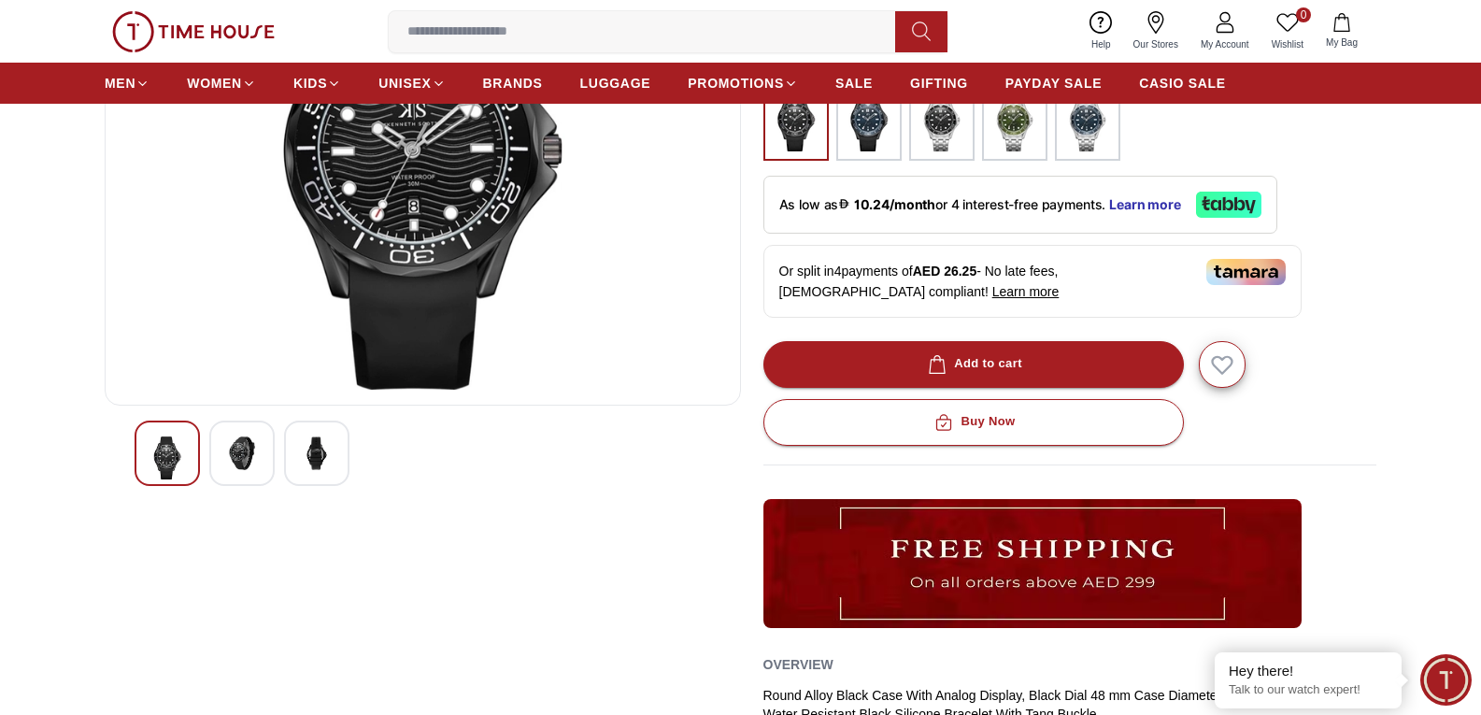
click at [239, 462] on img at bounding box center [242, 453] width 34 height 34
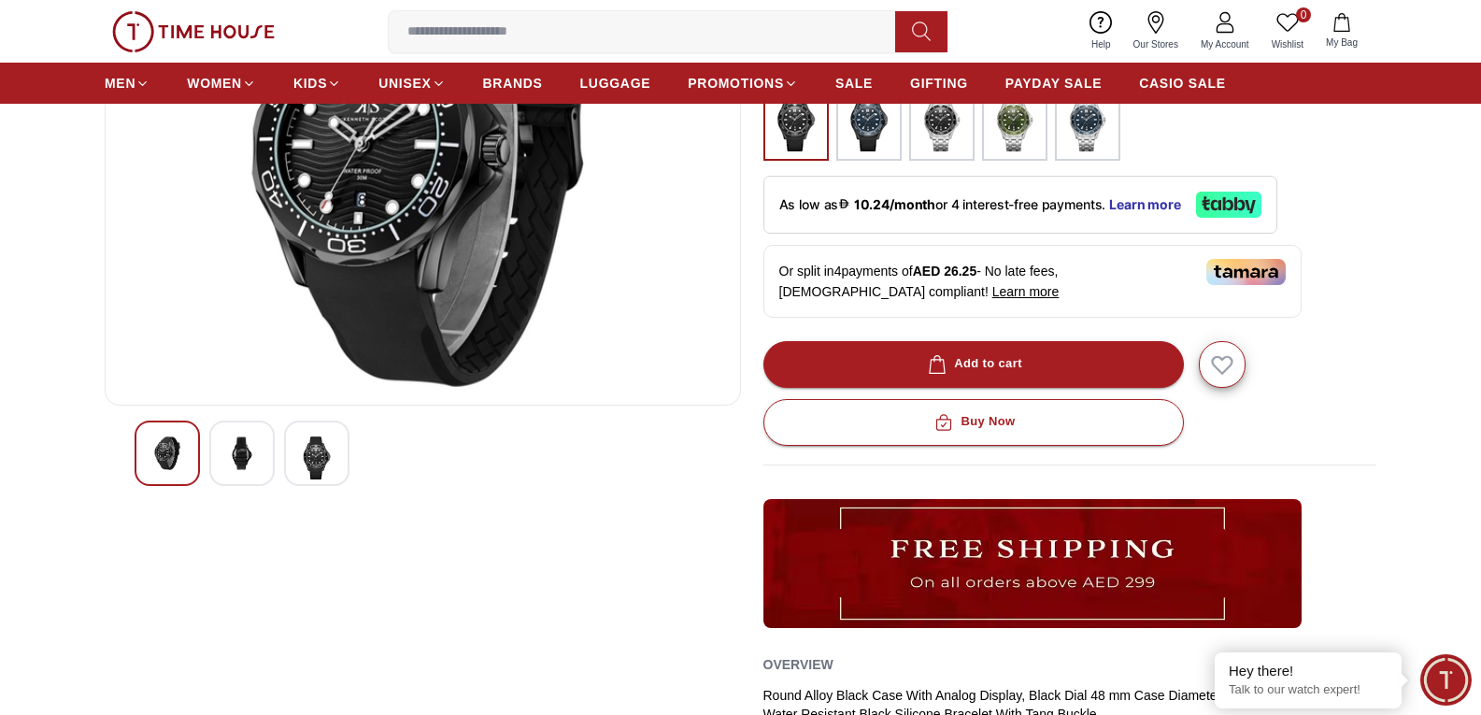
click at [314, 461] on img at bounding box center [317, 457] width 34 height 43
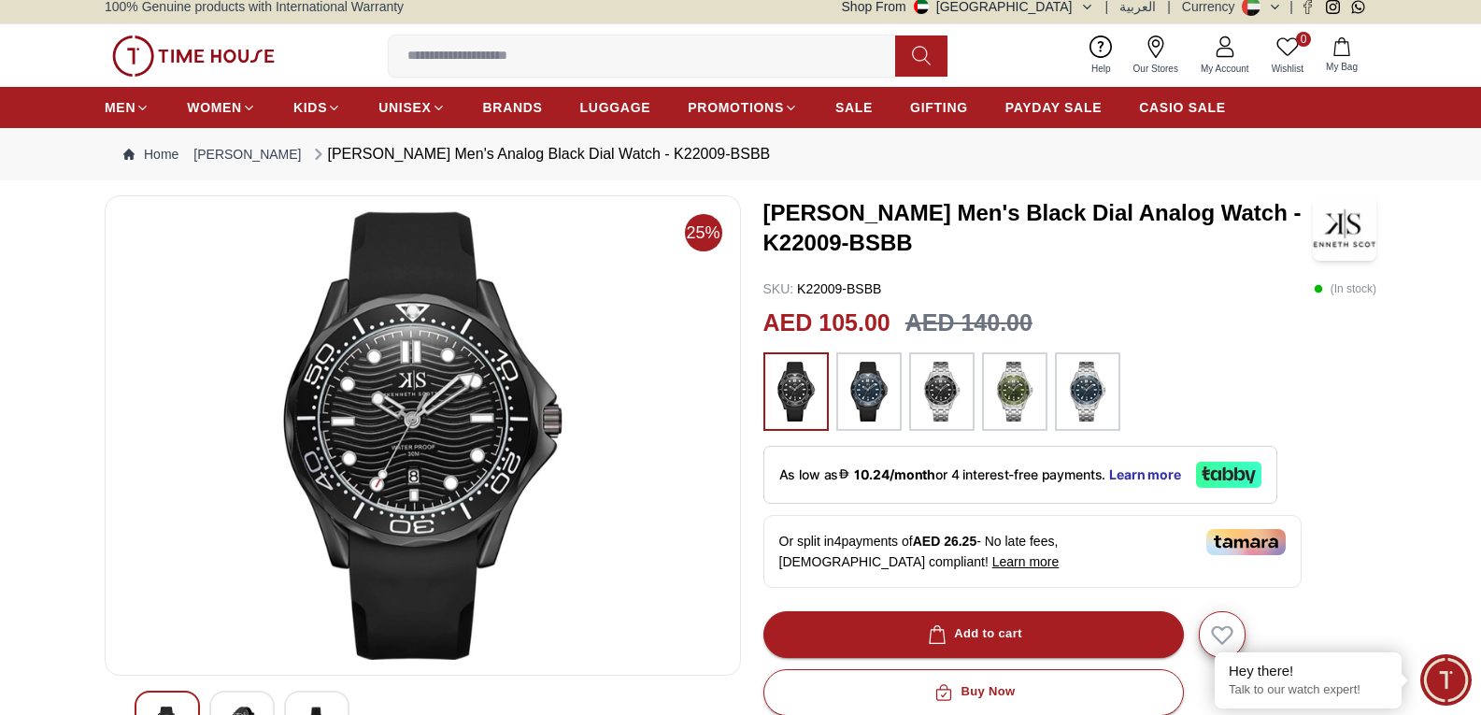
scroll to position [0, 0]
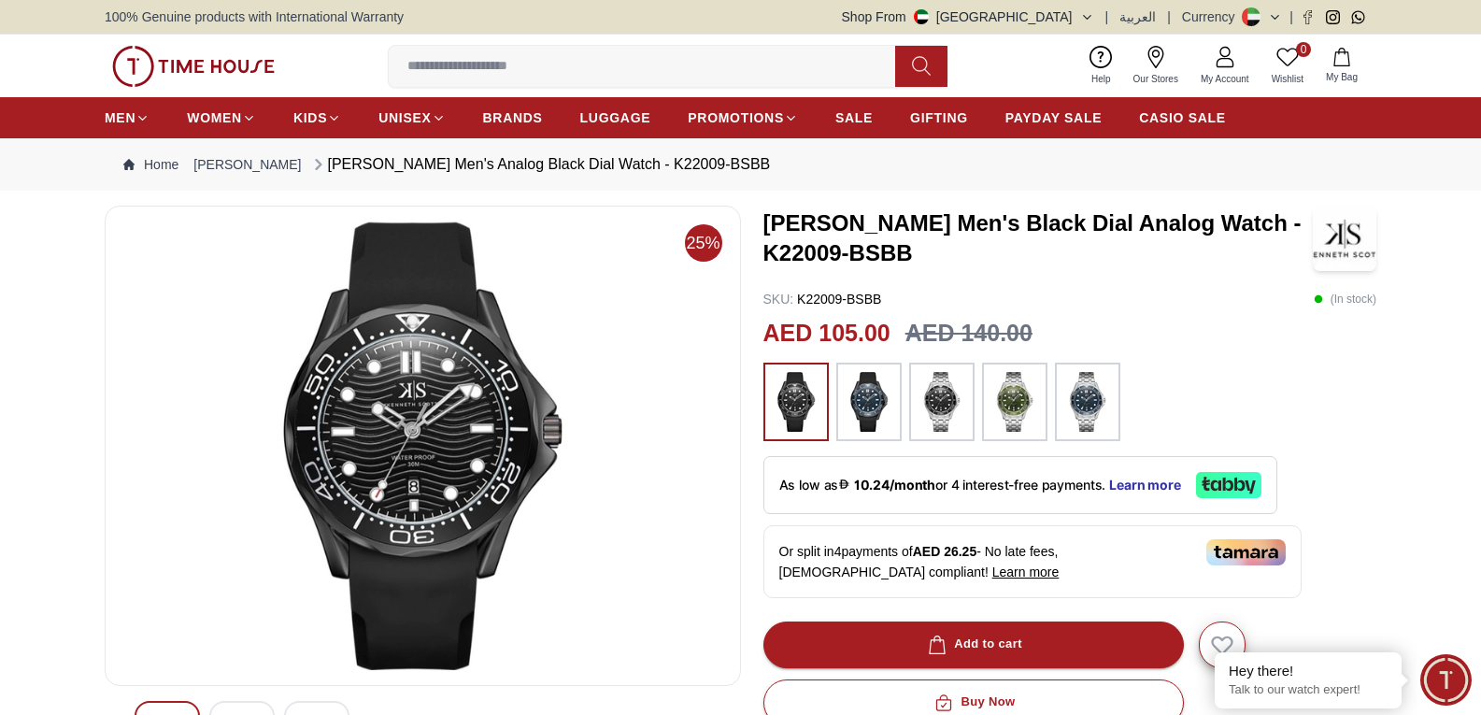
click at [867, 411] on img at bounding box center [868, 402] width 47 height 60
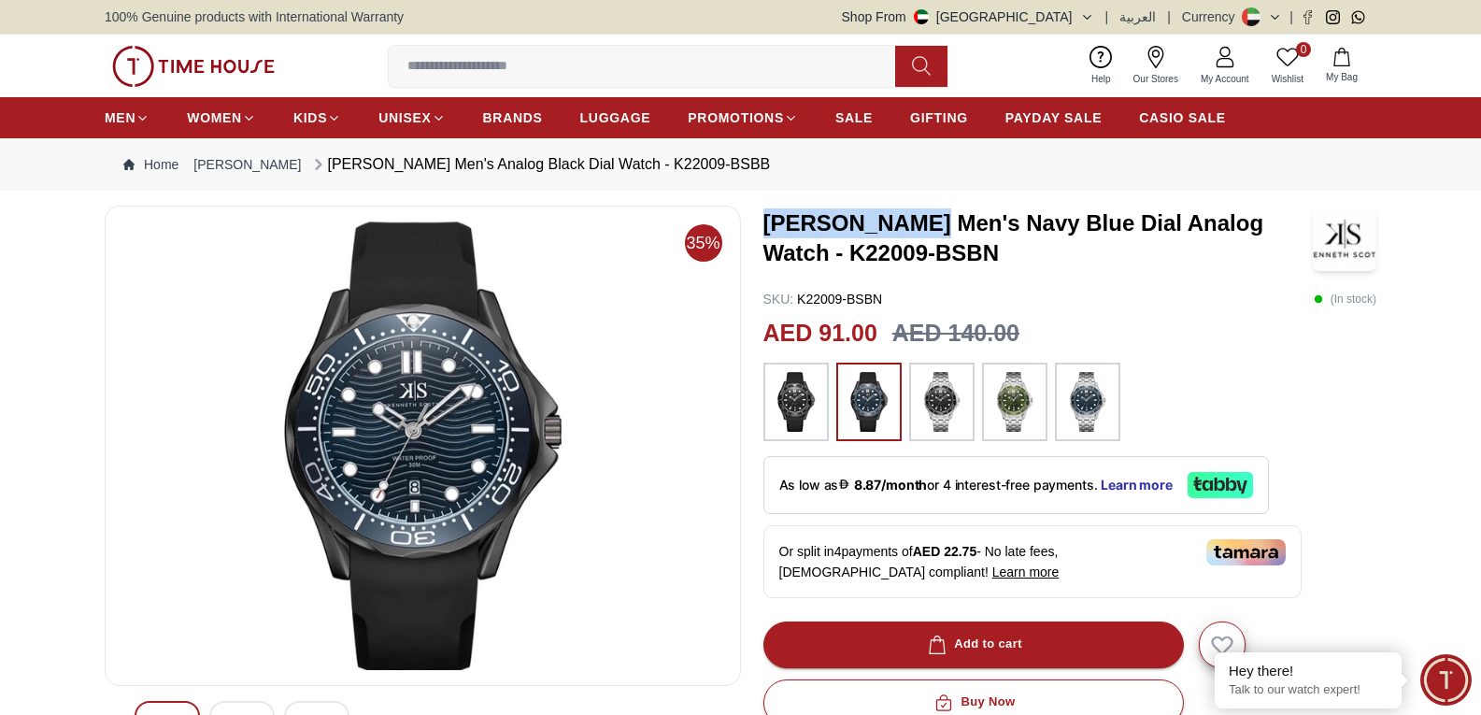
drag, startPoint x: 768, startPoint y: 214, endPoint x: 916, endPoint y: 218, distance: 147.7
click at [916, 218] on h3 "Kenneth Scott Men's Navy Blue Dial Analog Watch - K22009-BSBN" at bounding box center [1037, 238] width 549 height 60
copy h3 "[PERSON_NAME]"
click at [459, 81] on input at bounding box center [649, 66] width 521 height 37
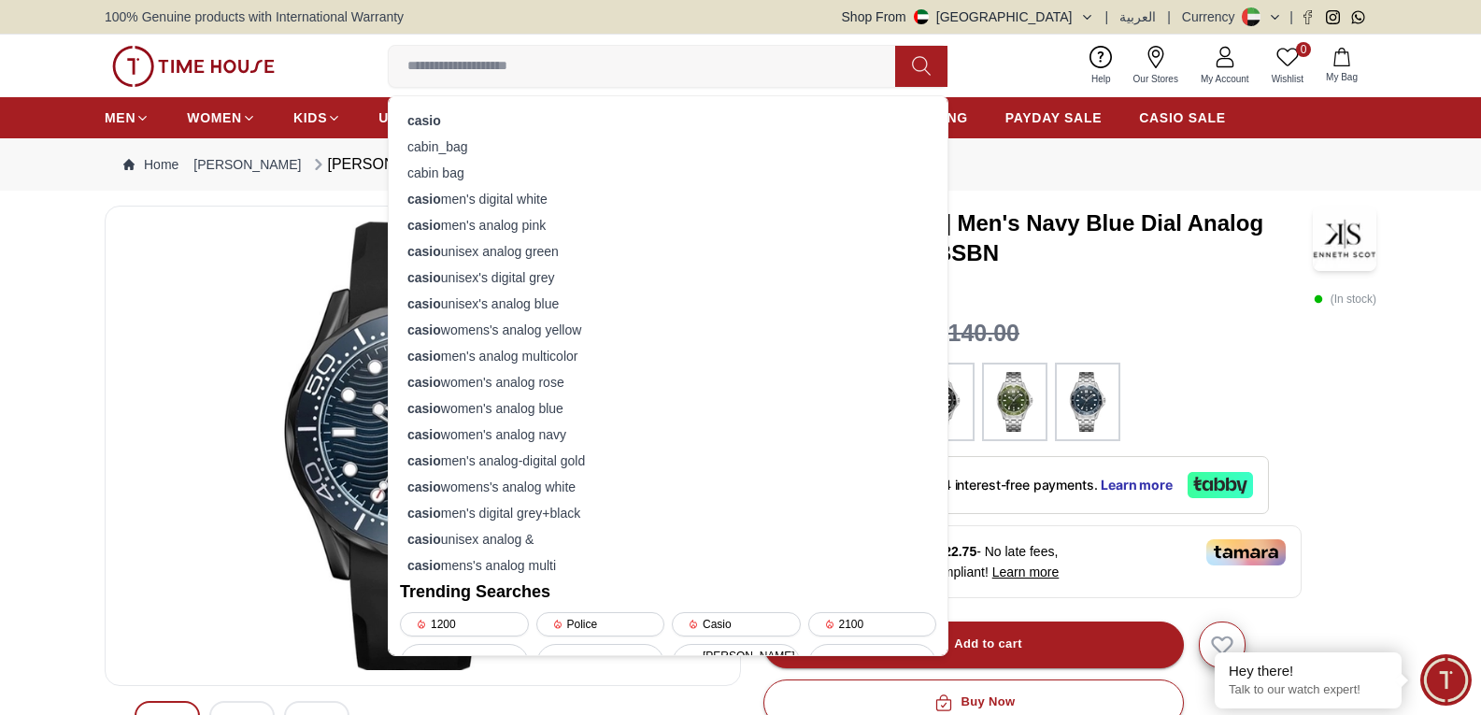
paste input "**********"
type input "**********"
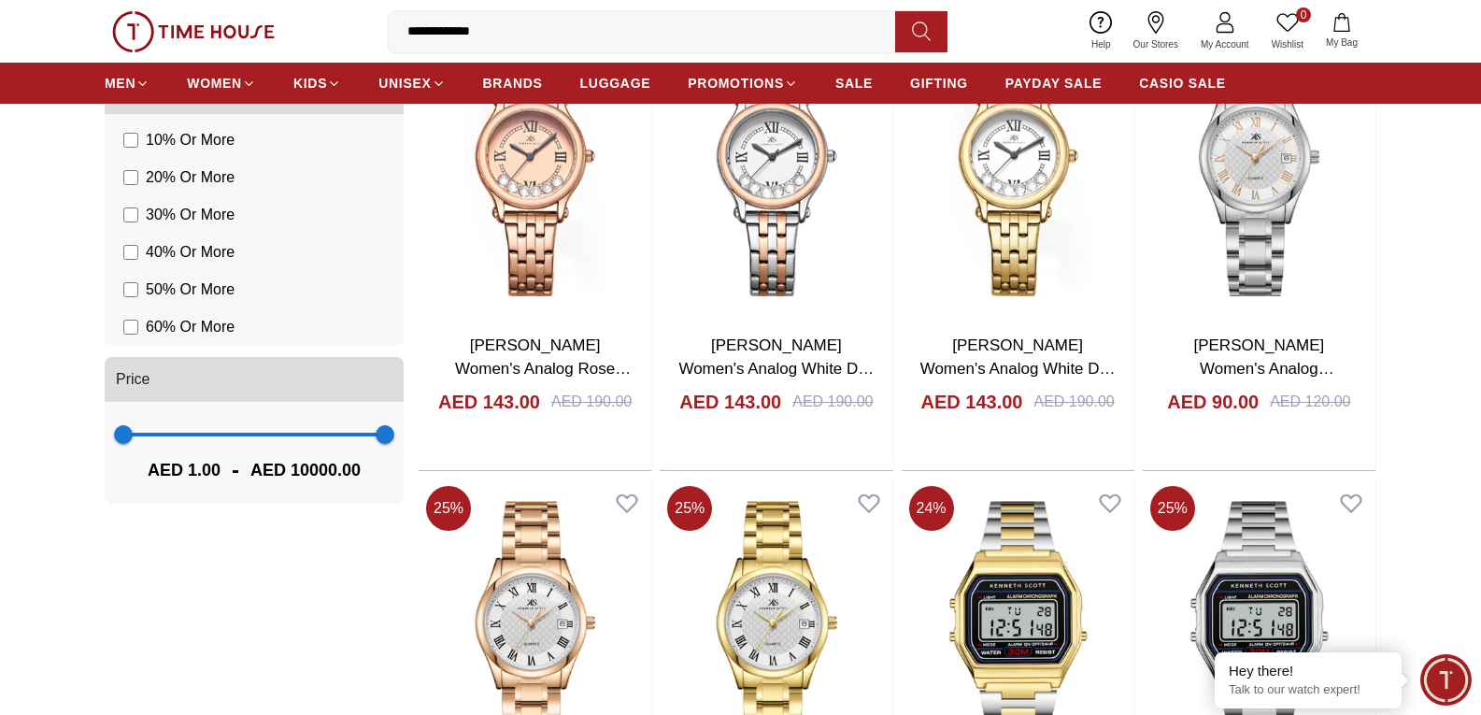
scroll to position [1028, 0]
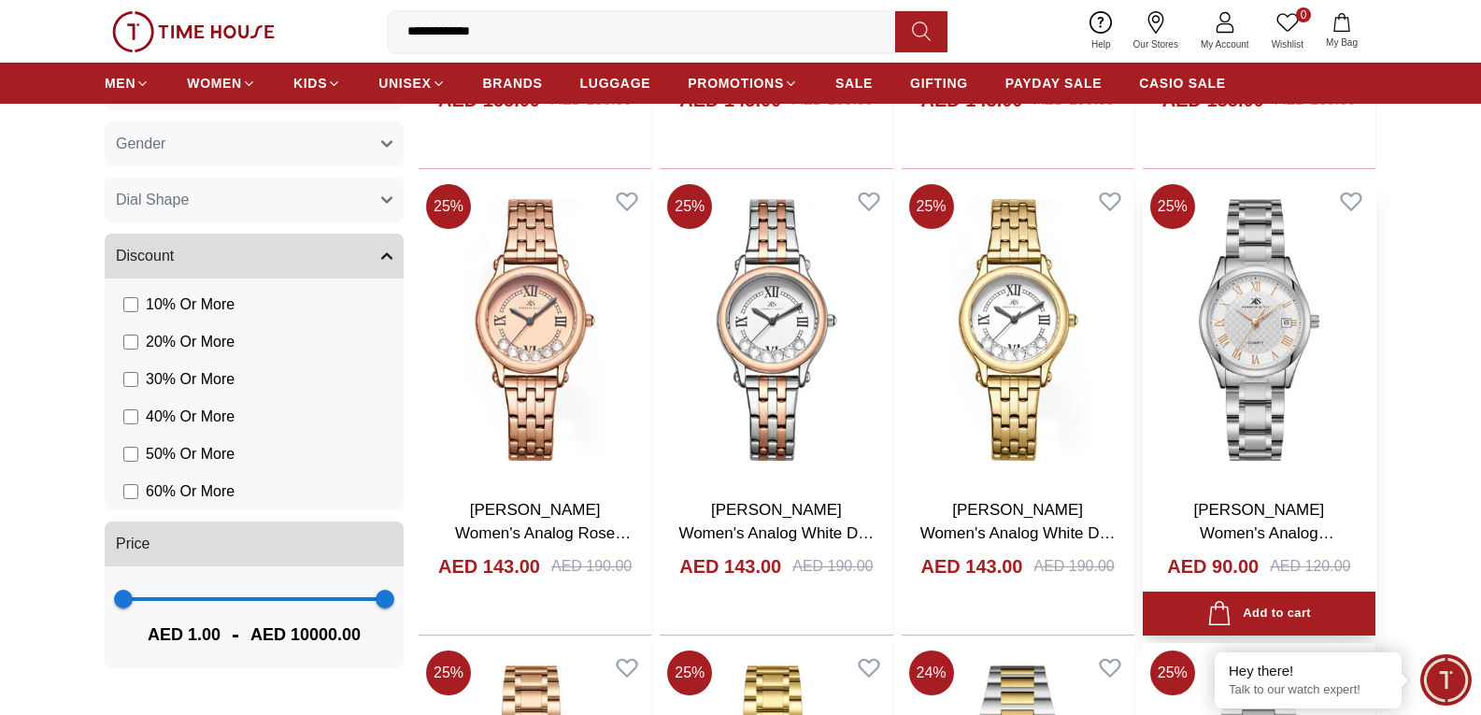
click at [1249, 503] on link "Kenneth Scott Women's Analog White Rose Gold Highlight Dial Watch - K25504-SBSWK" at bounding box center [1258, 557] width 168 height 113
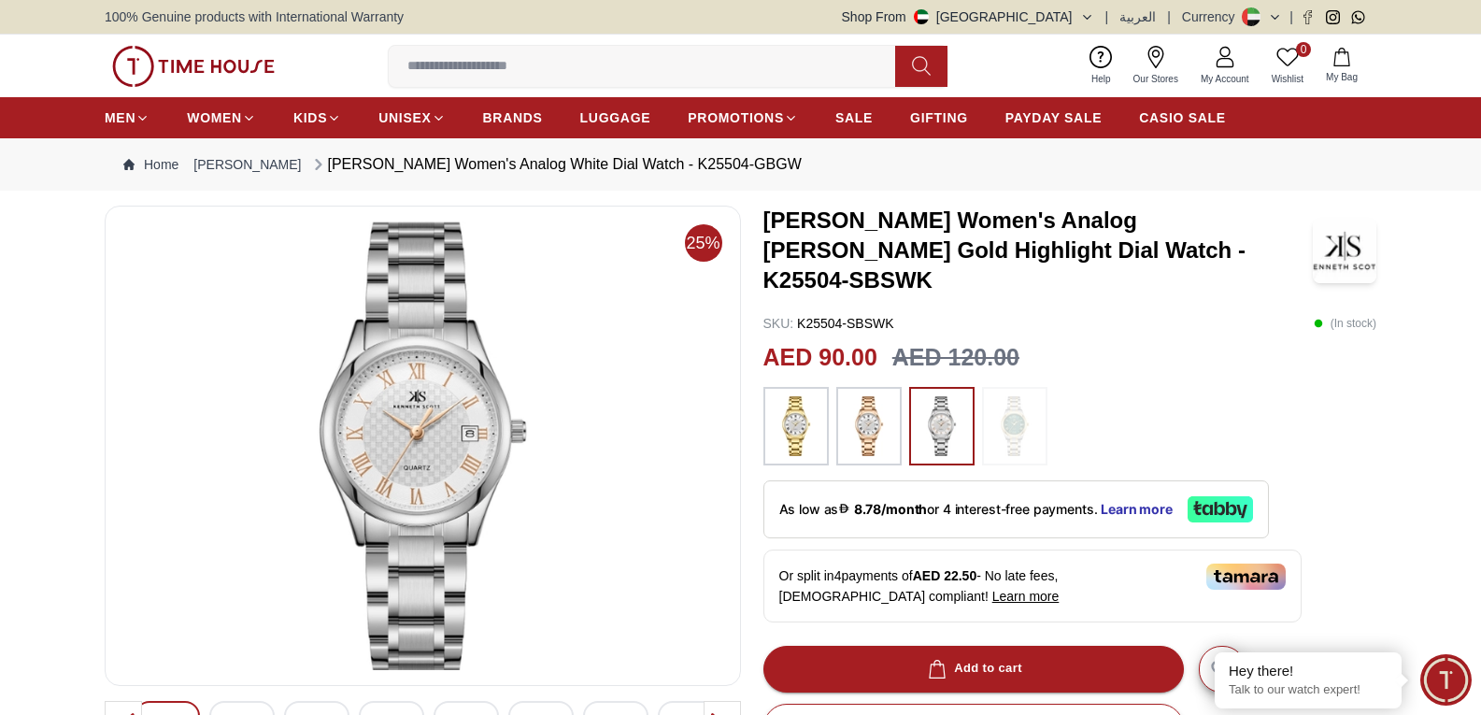
click at [857, 399] on img at bounding box center [868, 426] width 47 height 60
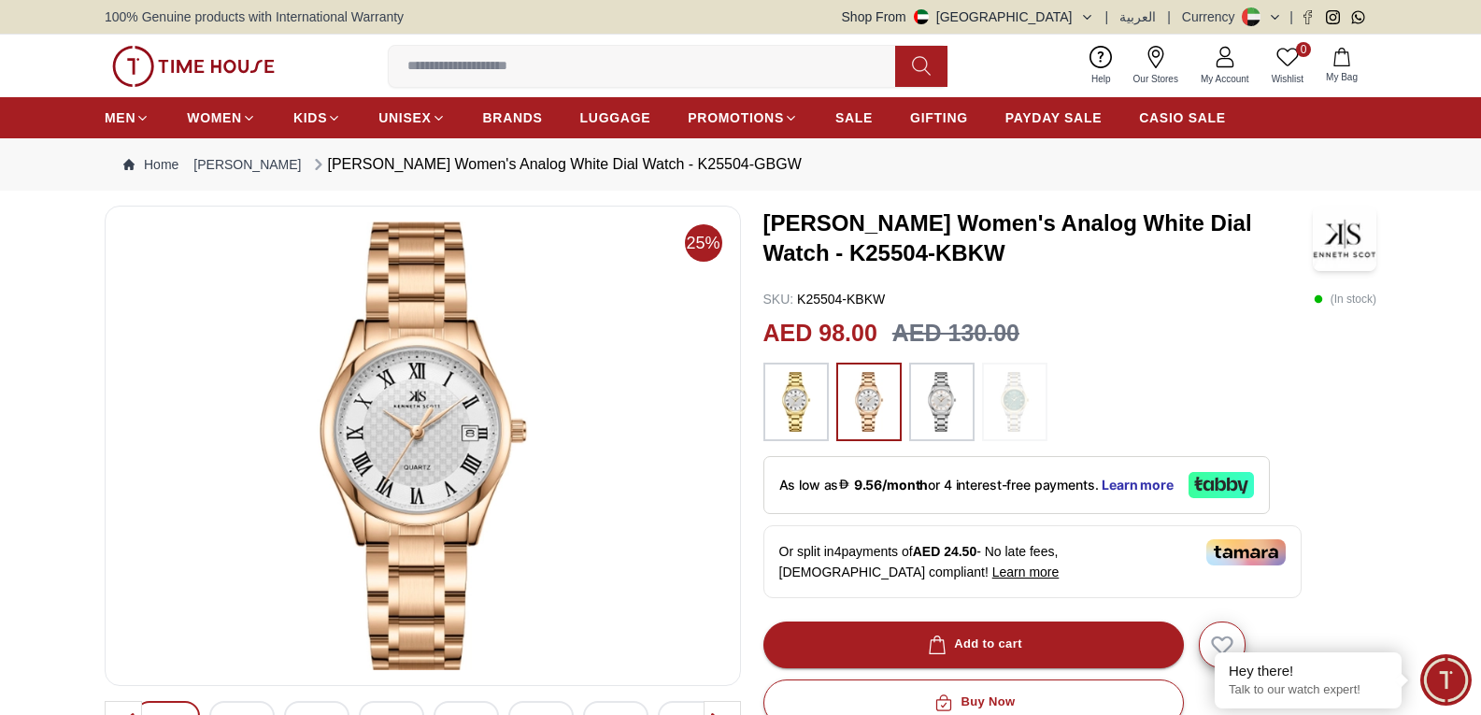
click at [953, 394] on img at bounding box center [941, 402] width 47 height 60
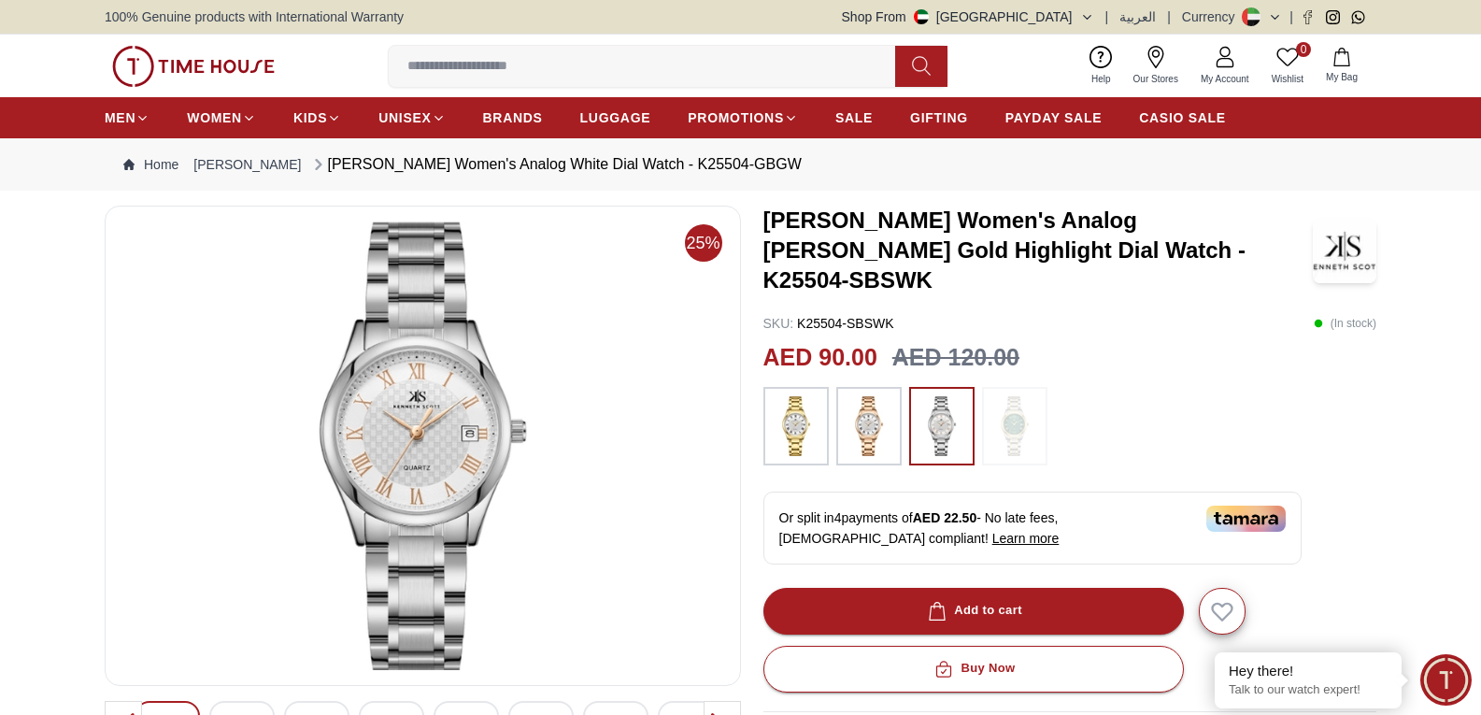
click at [858, 396] on img at bounding box center [868, 426] width 47 height 60
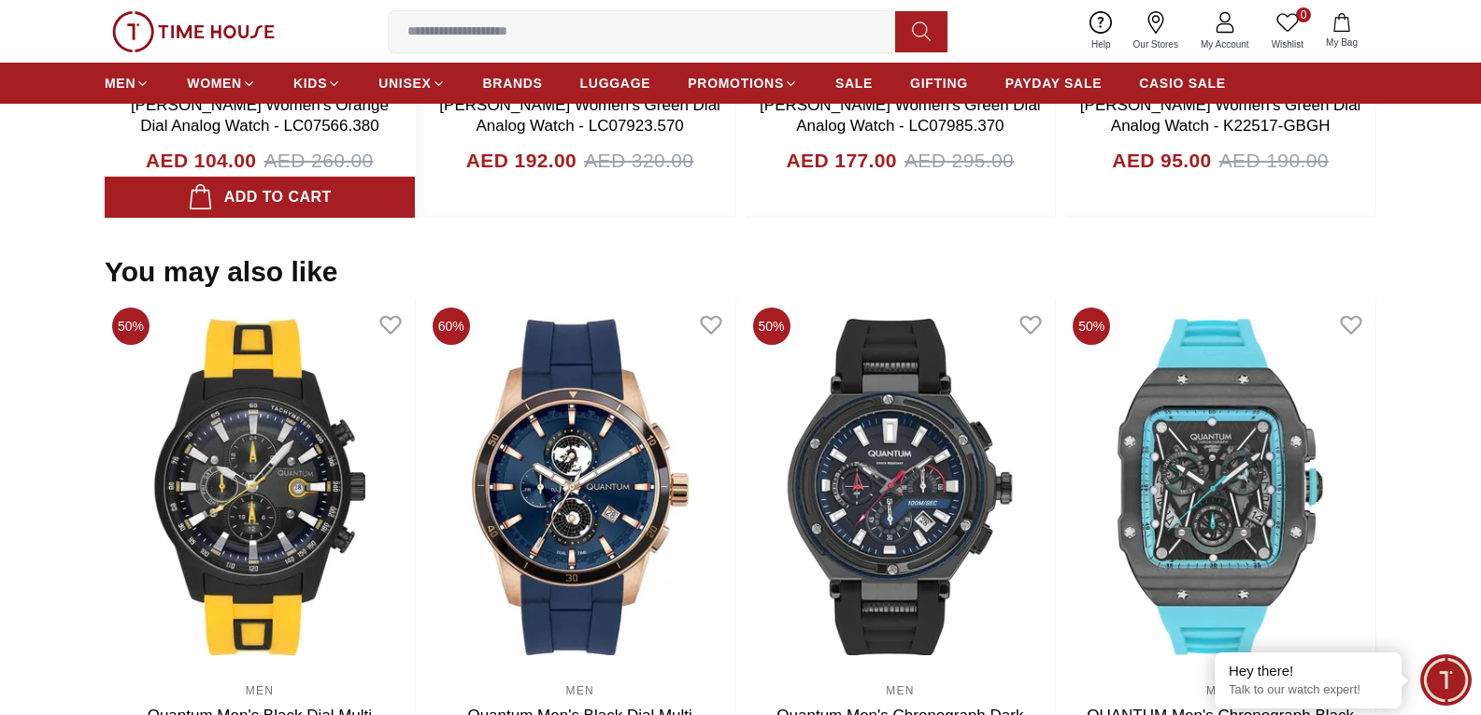
scroll to position [1682, 0]
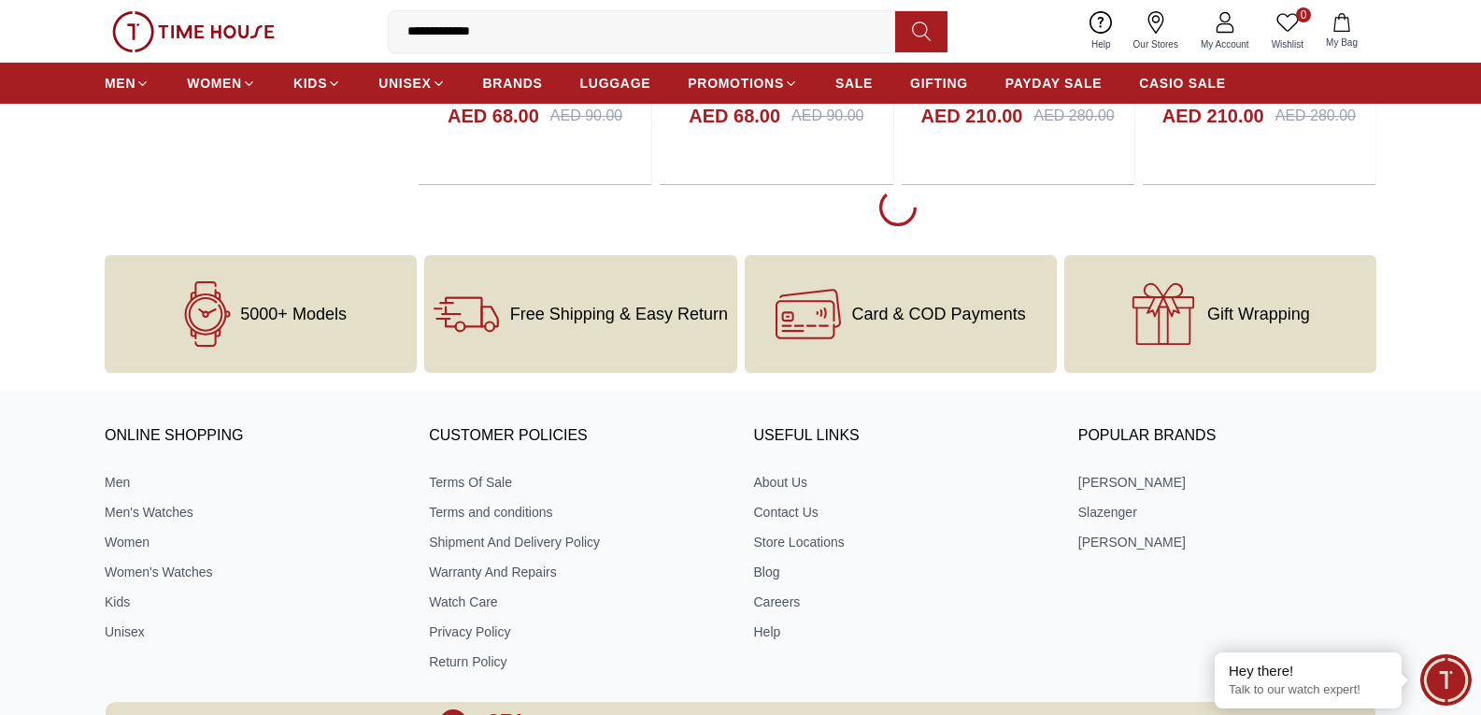
scroll to position [2416, 0]
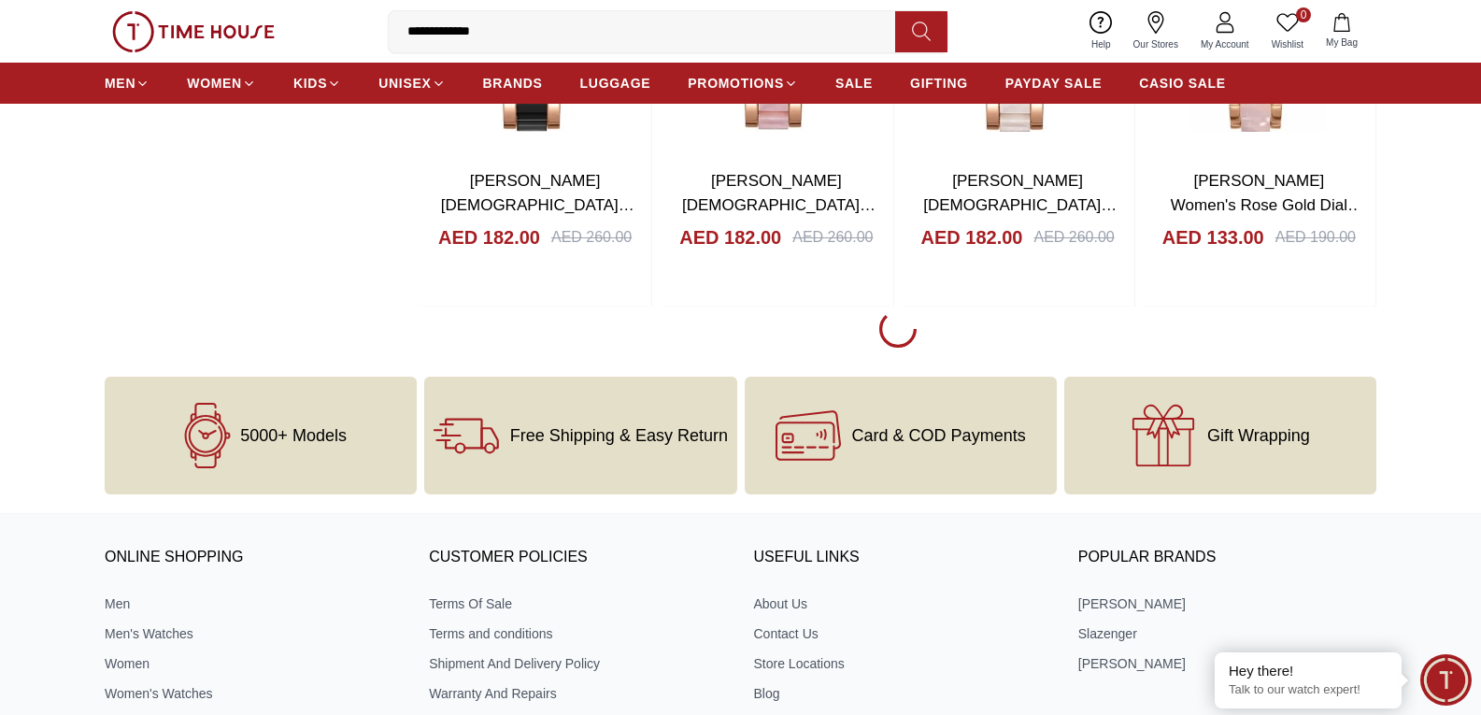
scroll to position [6994, 0]
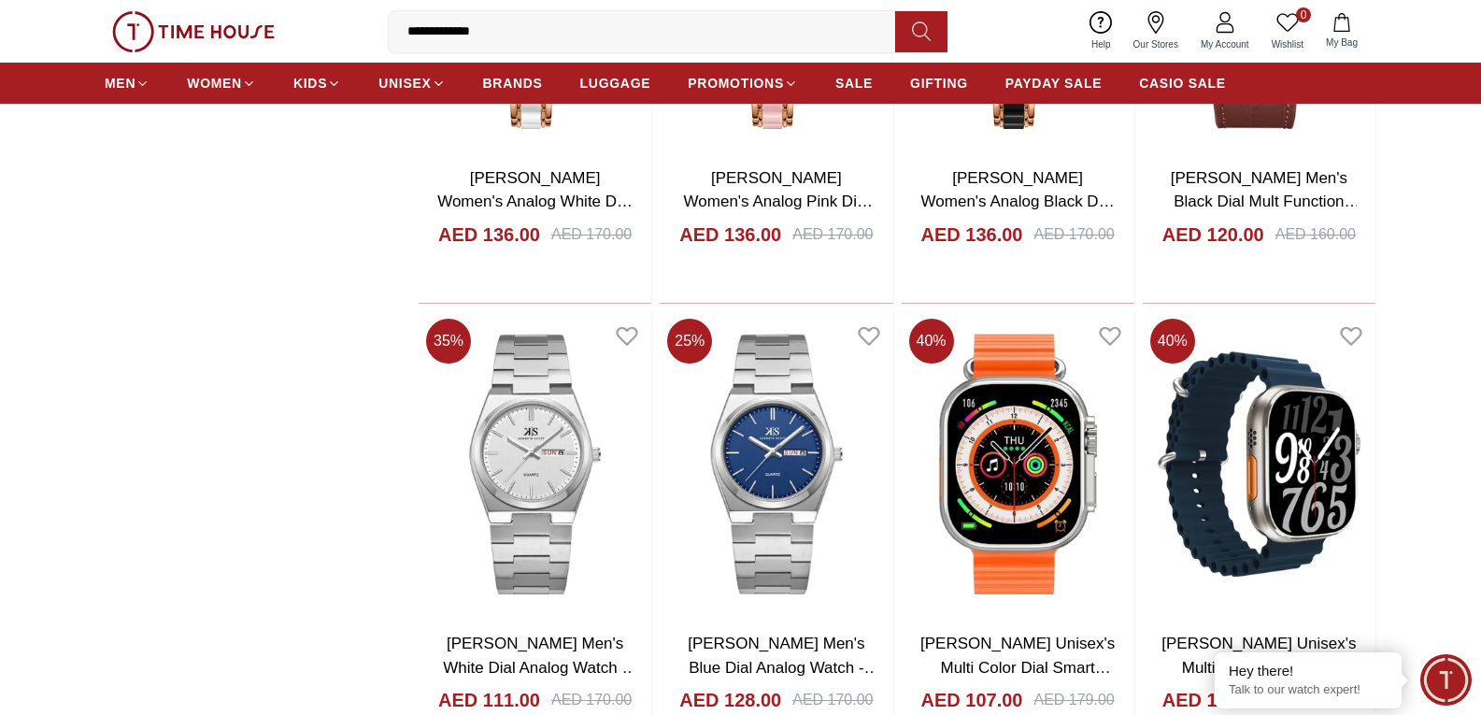
scroll to position [8955, 0]
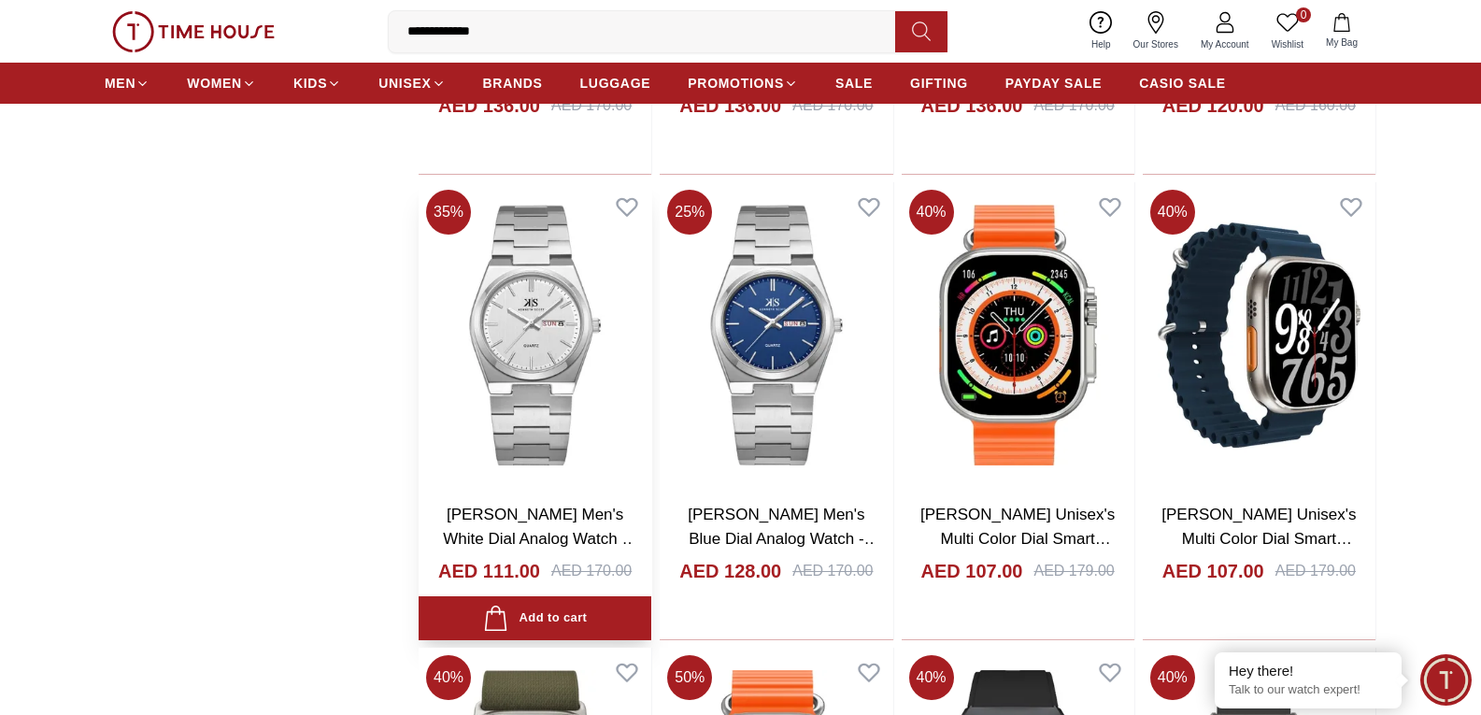
click at [548, 518] on link "Kenneth Scott Men's White Dial Analog Watch - K24011-SBSW" at bounding box center [540, 537] width 194 height 65
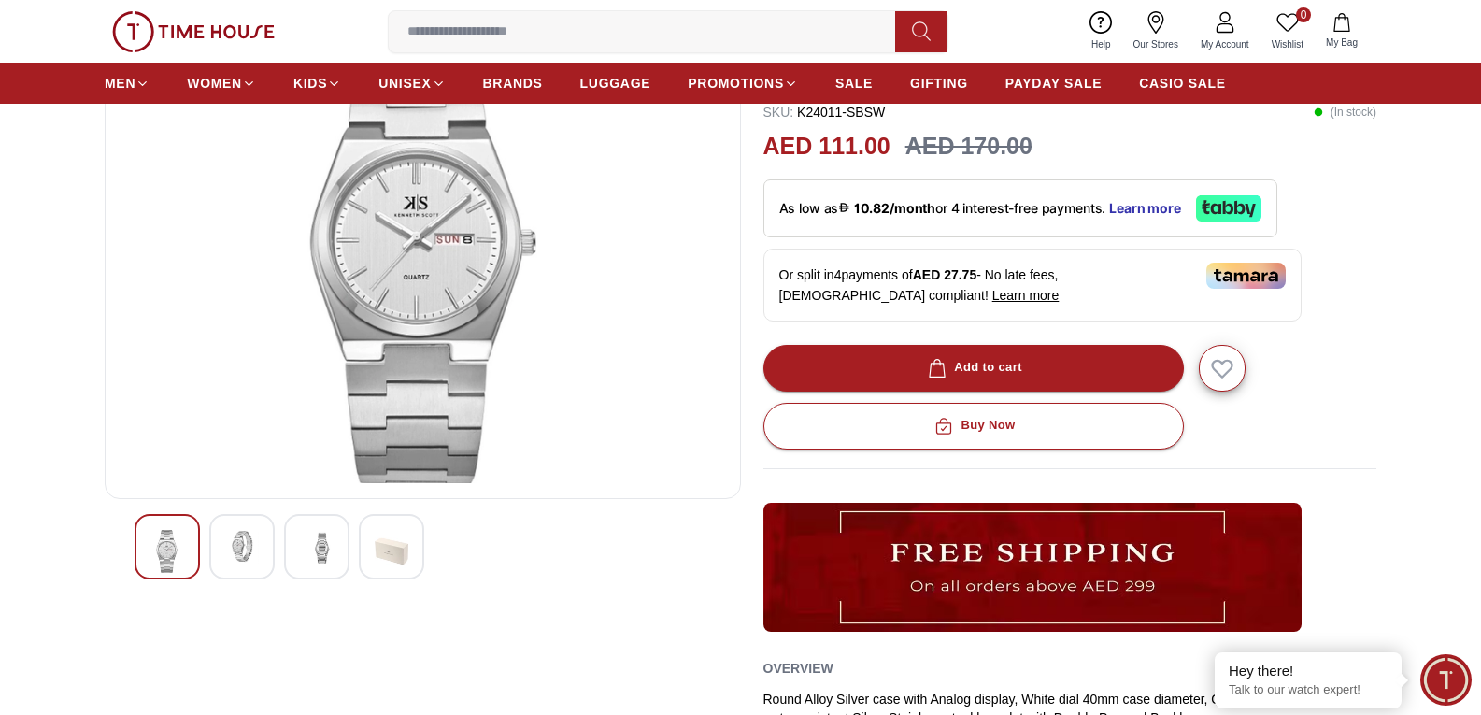
scroll to position [280, 0]
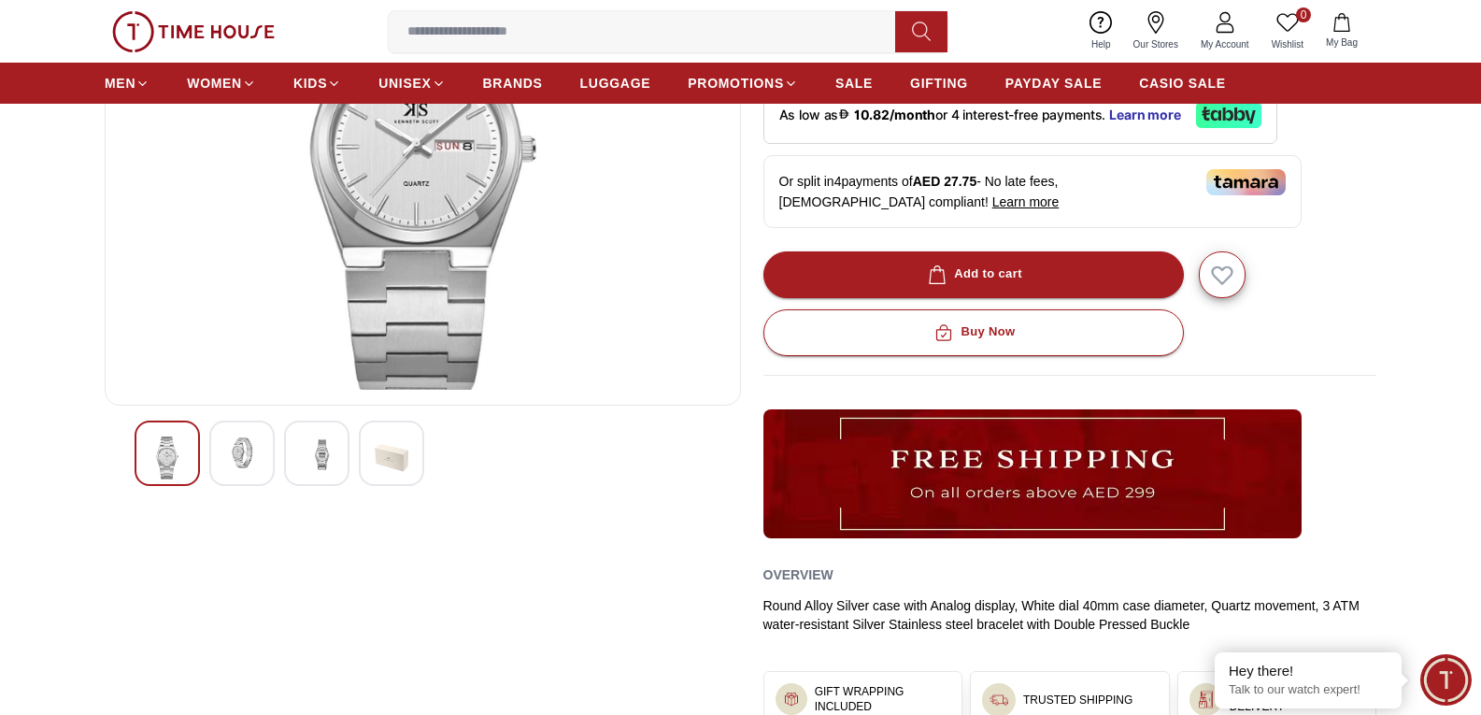
click at [219, 439] on div at bounding box center [241, 452] width 65 height 65
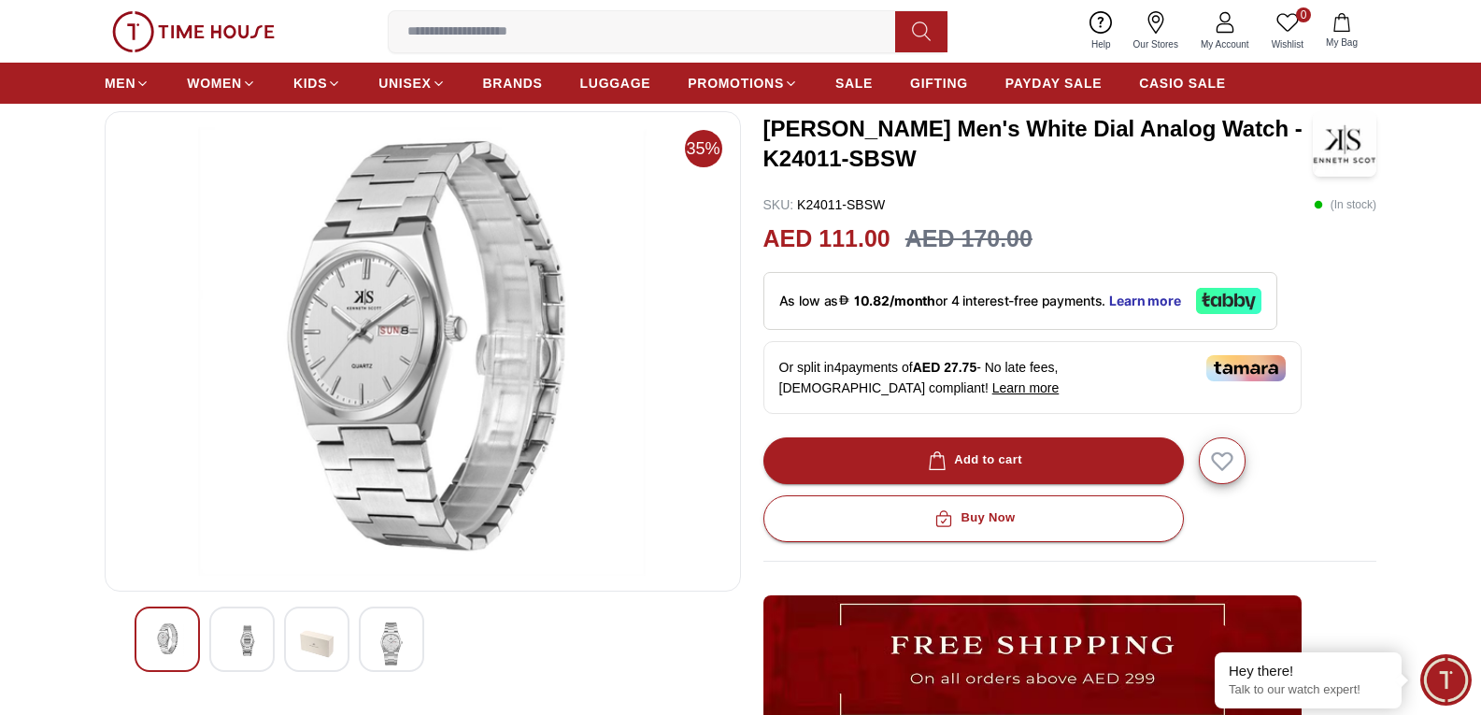
scroll to position [93, 0]
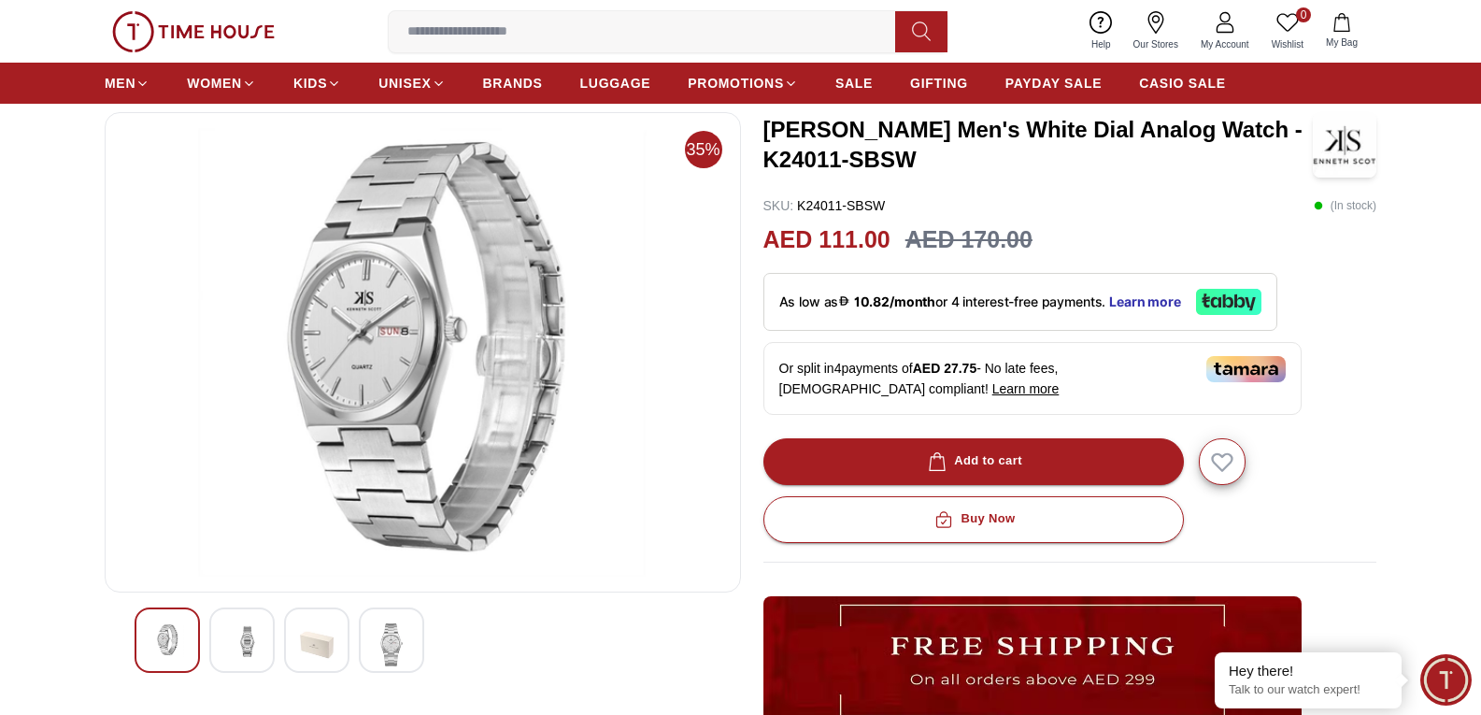
click at [334, 641] on div at bounding box center [316, 639] width 65 height 65
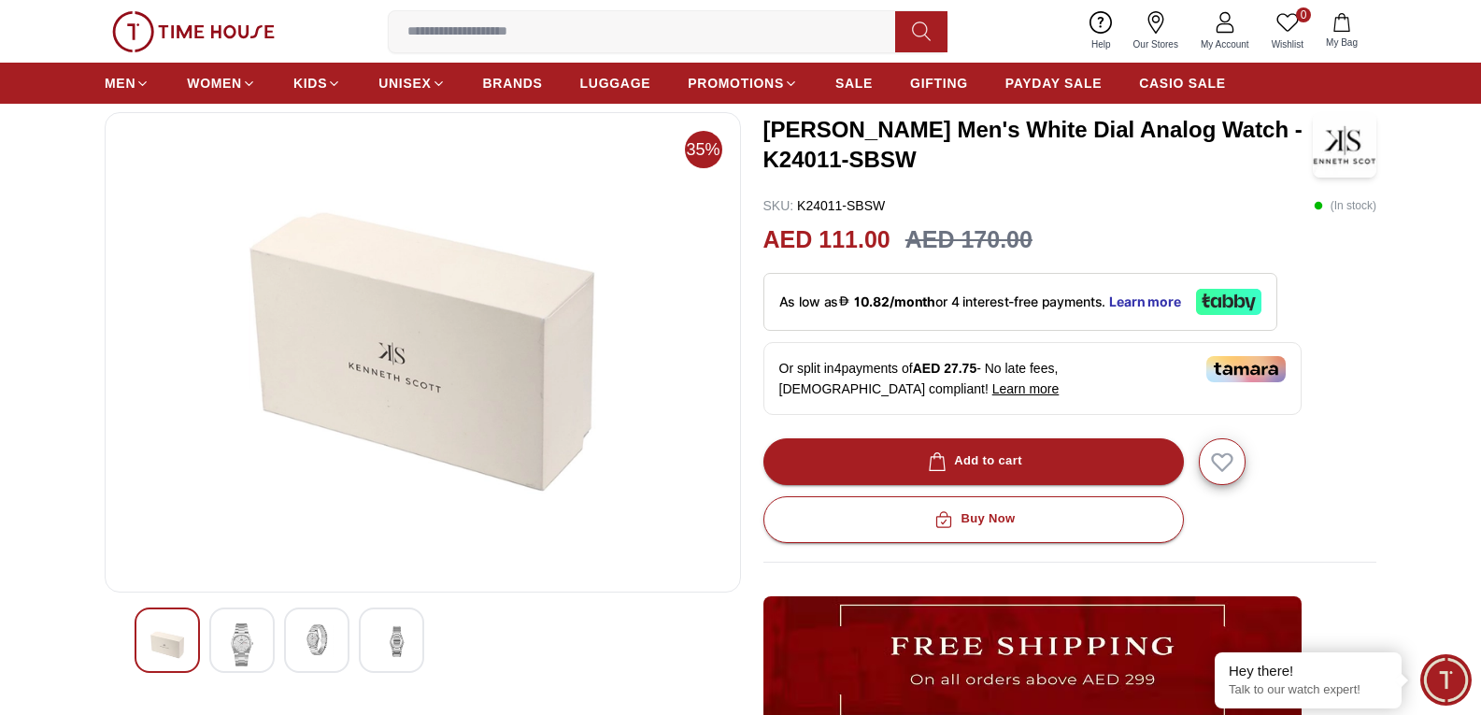
click at [386, 635] on img at bounding box center [392, 640] width 34 height 34
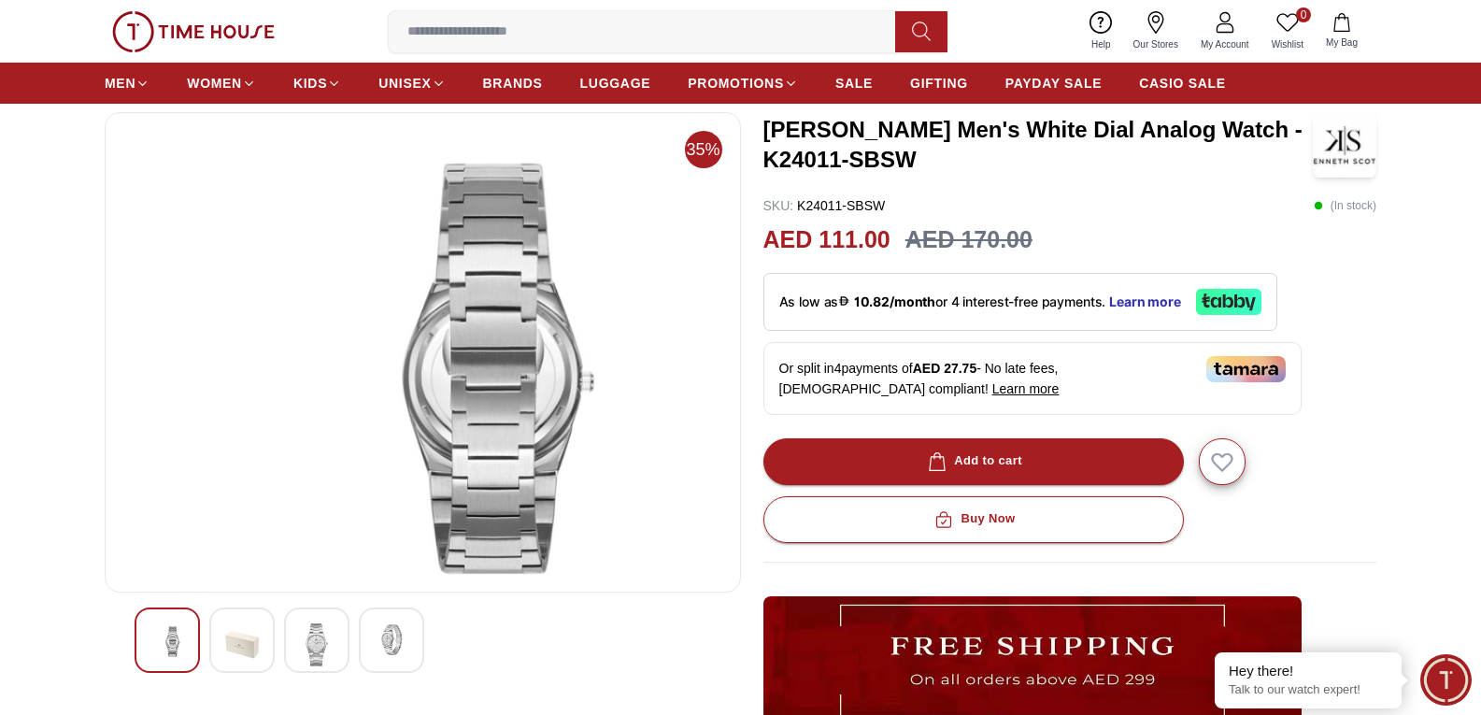
click at [170, 630] on img at bounding box center [167, 640] width 34 height 34
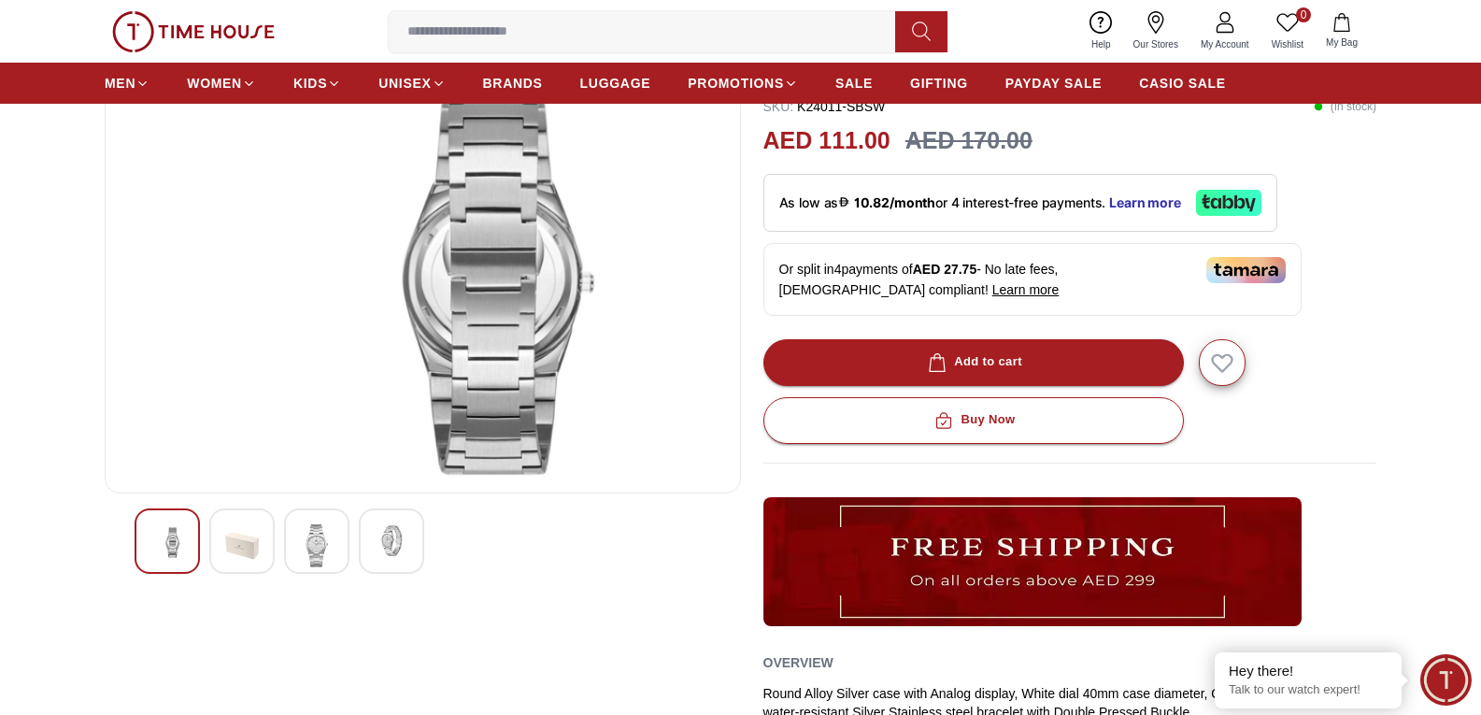
scroll to position [0, 0]
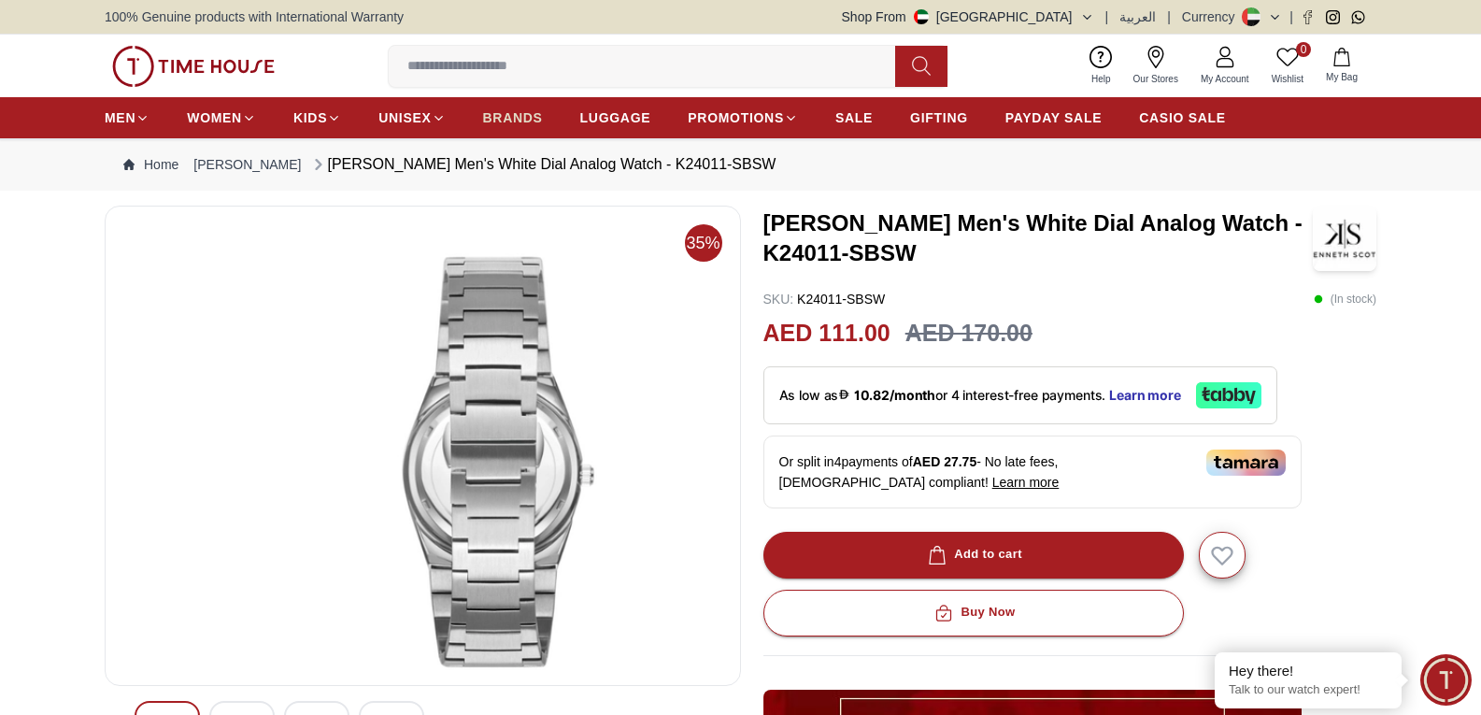
click at [517, 115] on span "BRANDS" at bounding box center [513, 117] width 60 height 19
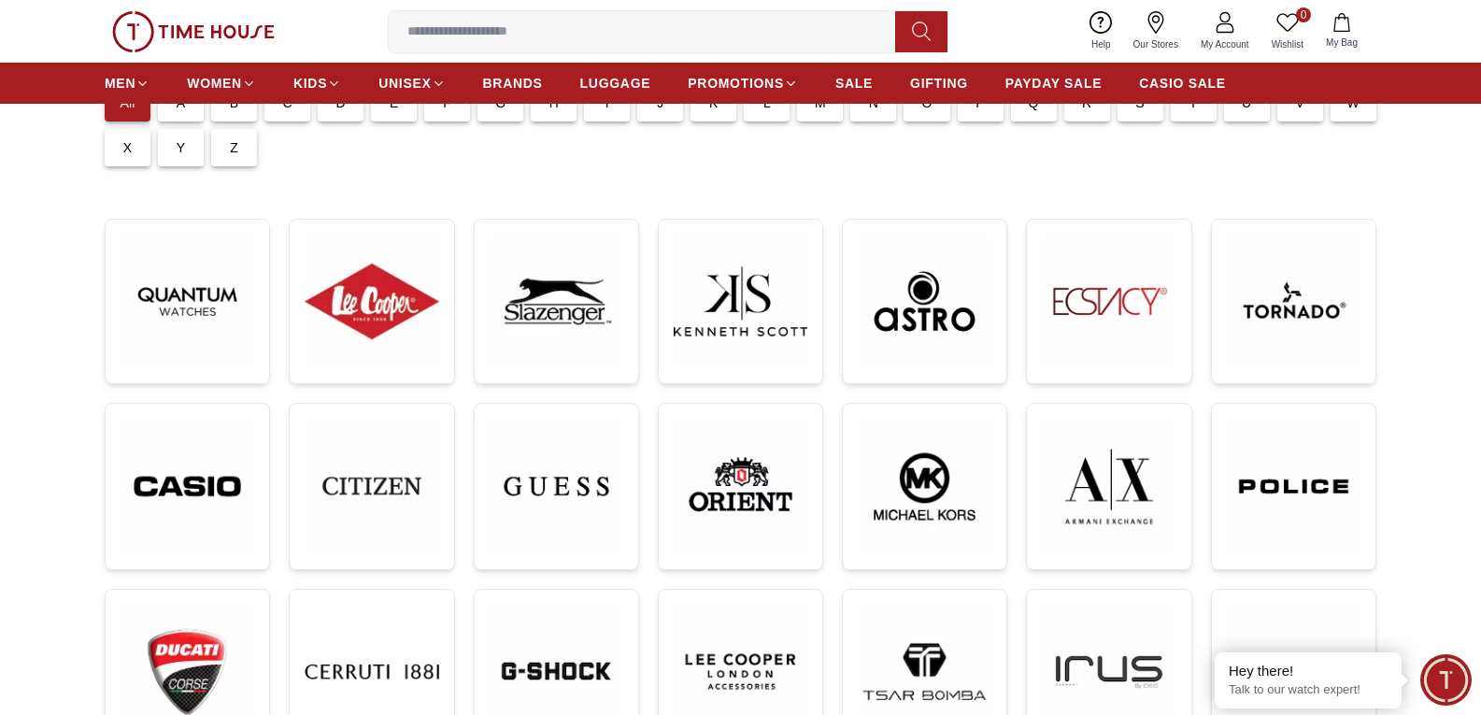
scroll to position [187, 0]
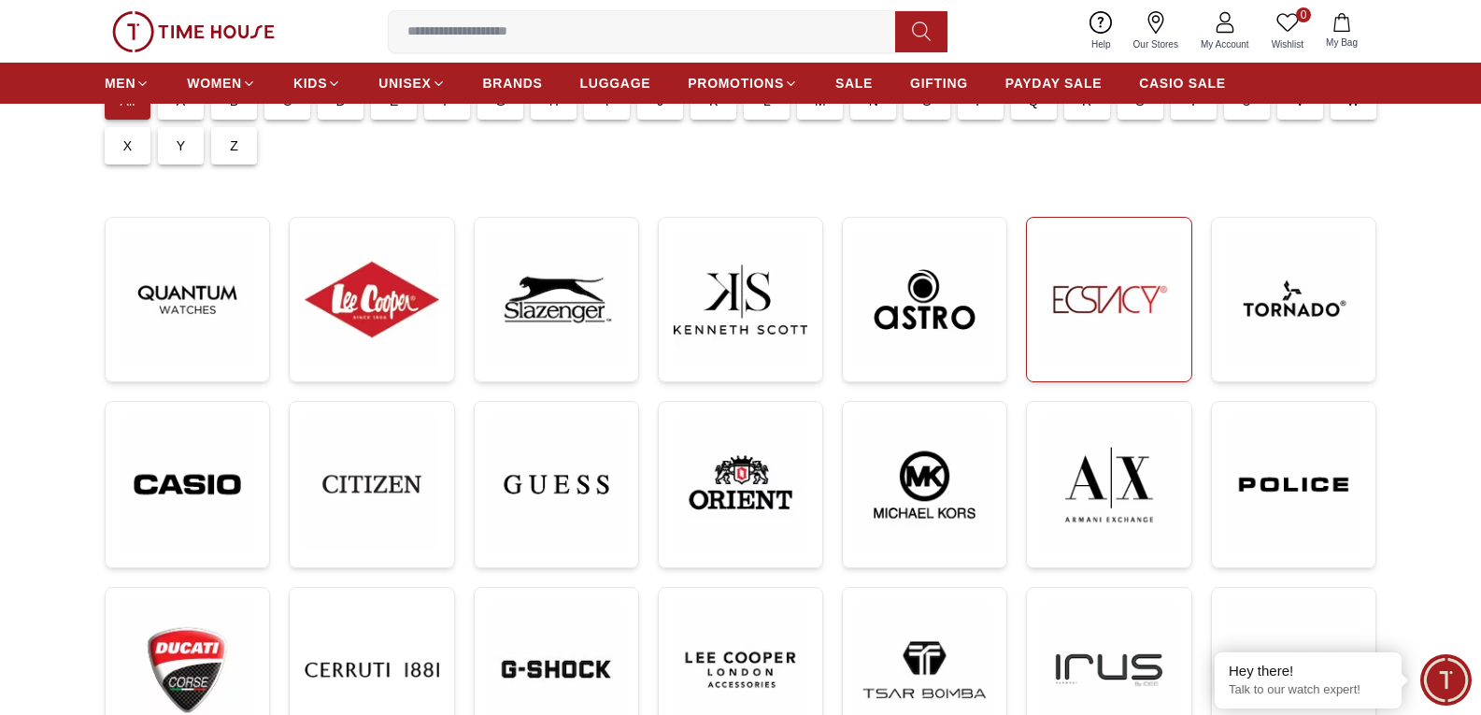
click at [1117, 320] on img at bounding box center [1109, 300] width 134 height 134
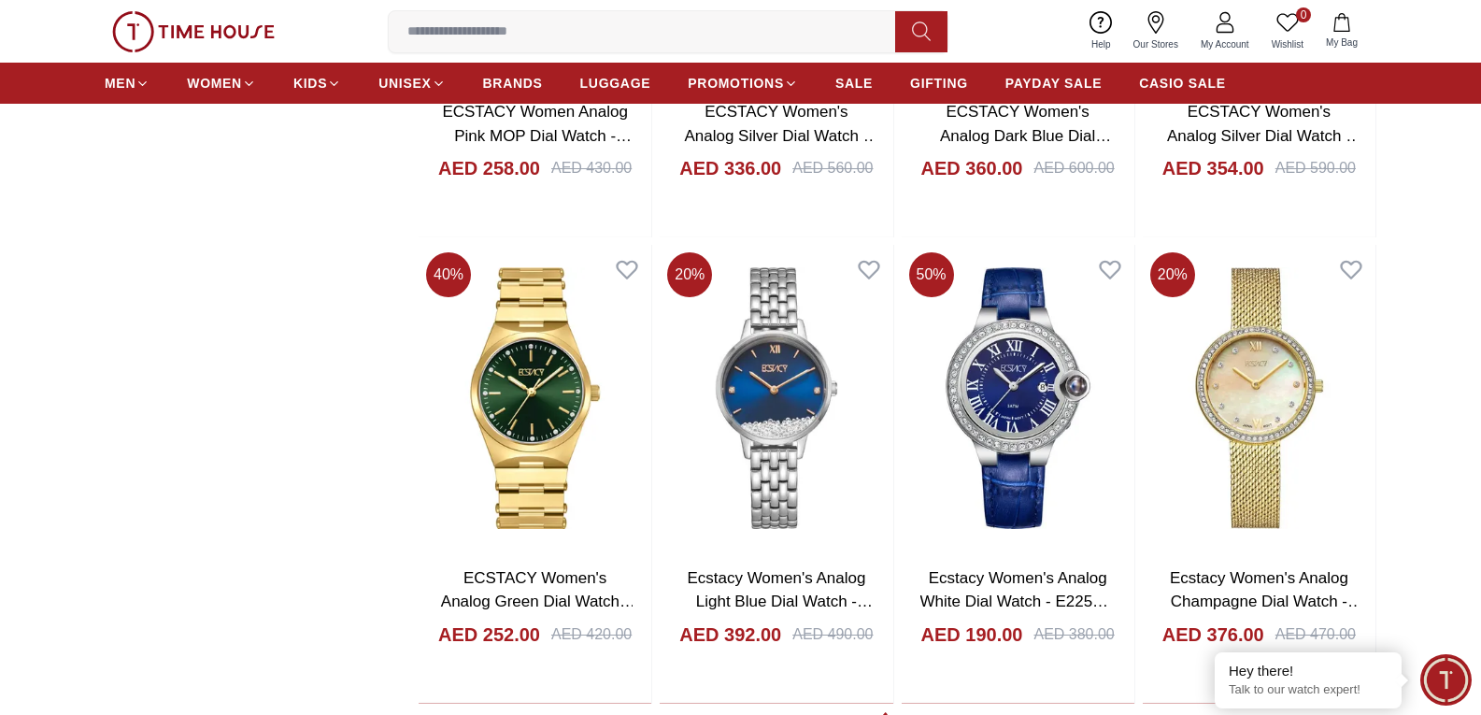
scroll to position [2616, 0]
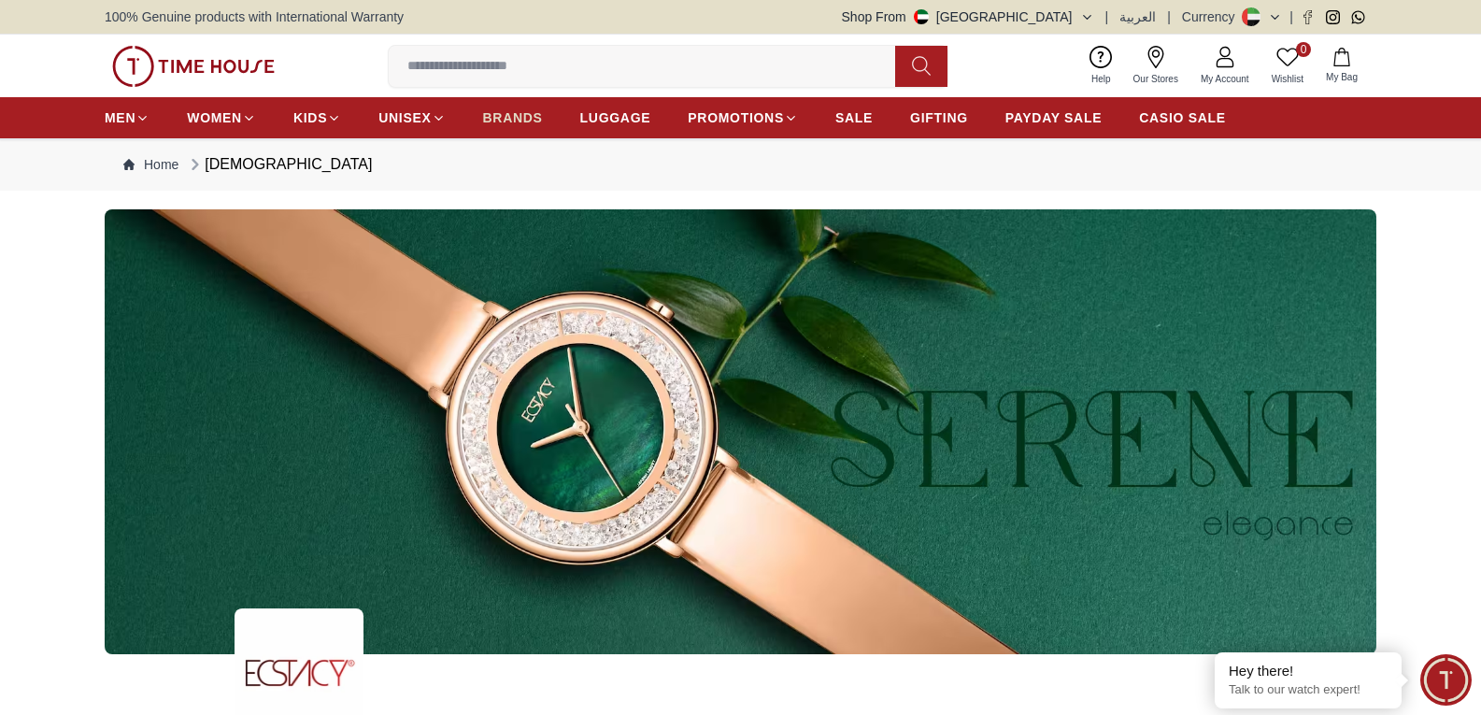
click at [513, 121] on span "BRANDS" at bounding box center [513, 117] width 60 height 19
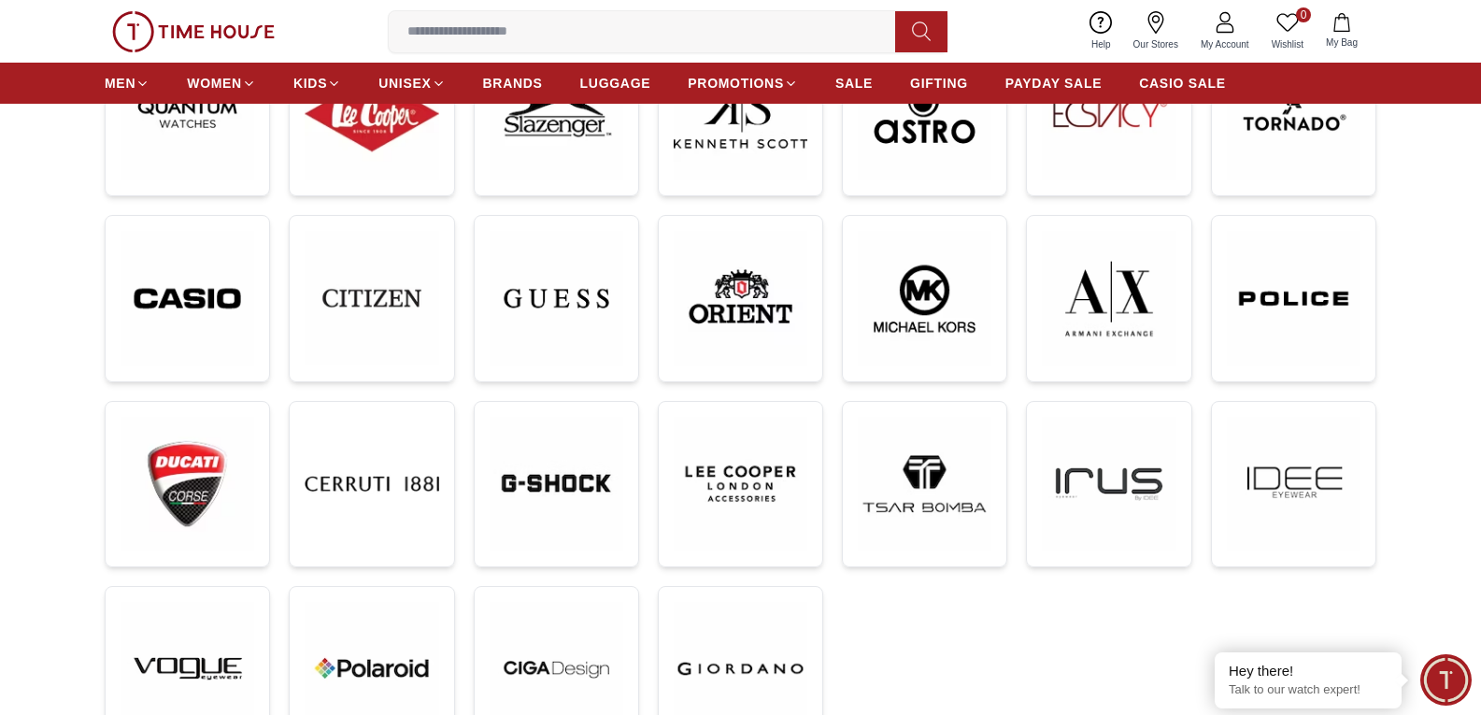
scroll to position [374, 0]
click at [924, 299] on img at bounding box center [925, 297] width 134 height 135
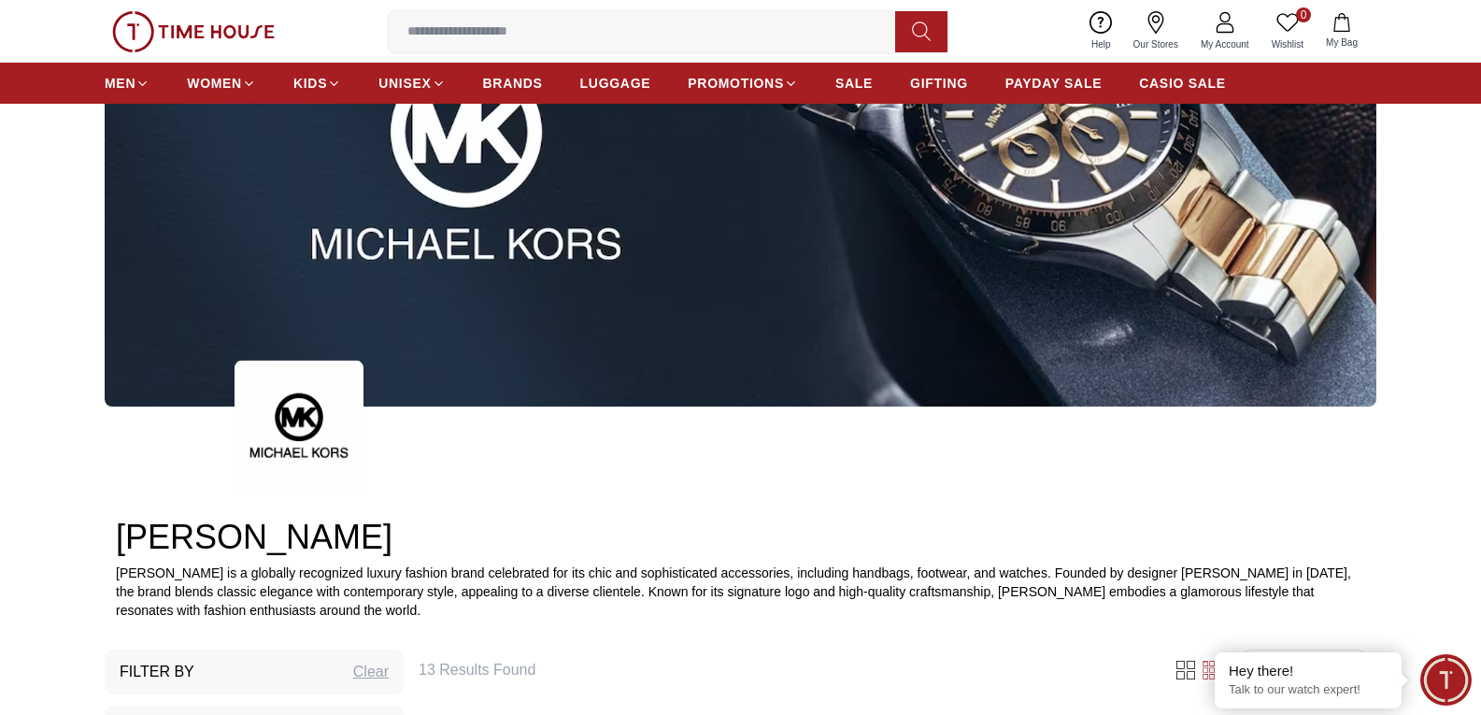
scroll to position [280, 0]
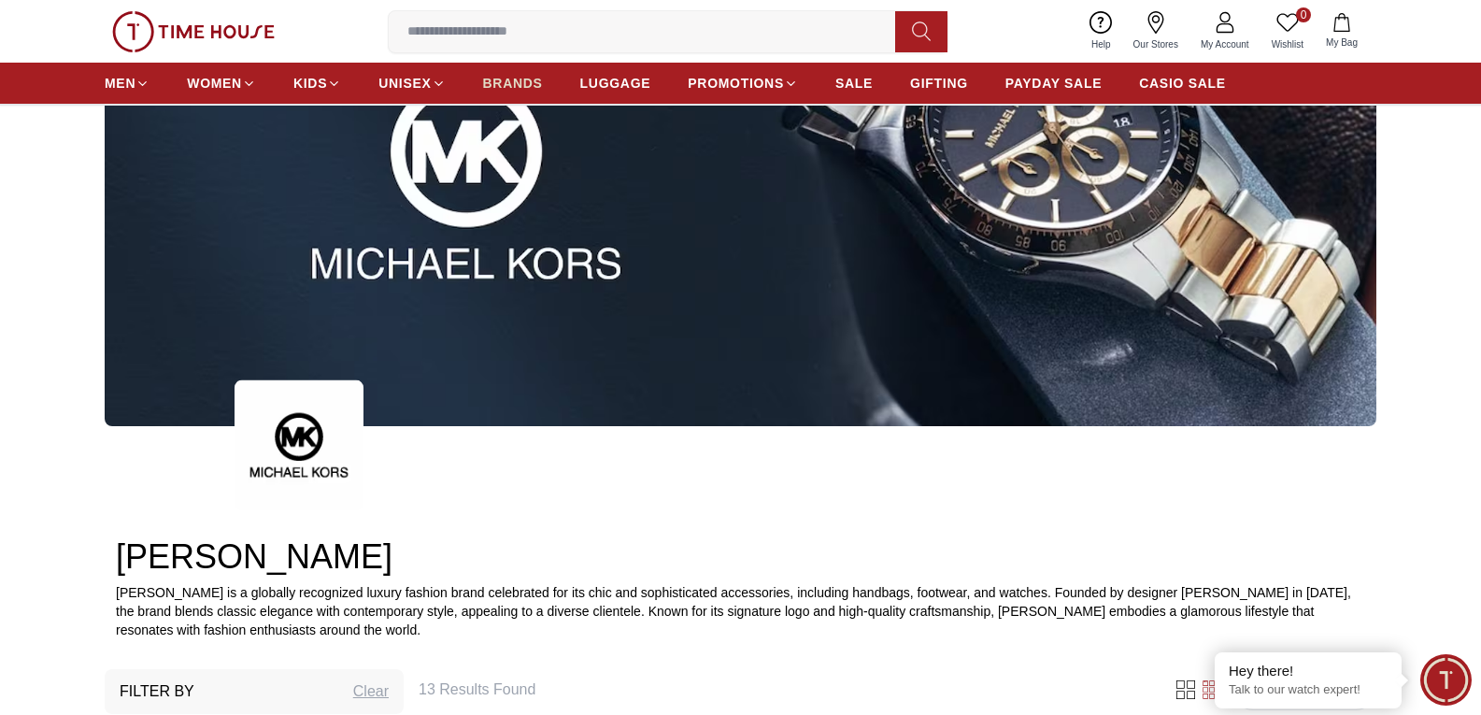
click at [518, 86] on span "BRANDS" at bounding box center [513, 83] width 60 height 19
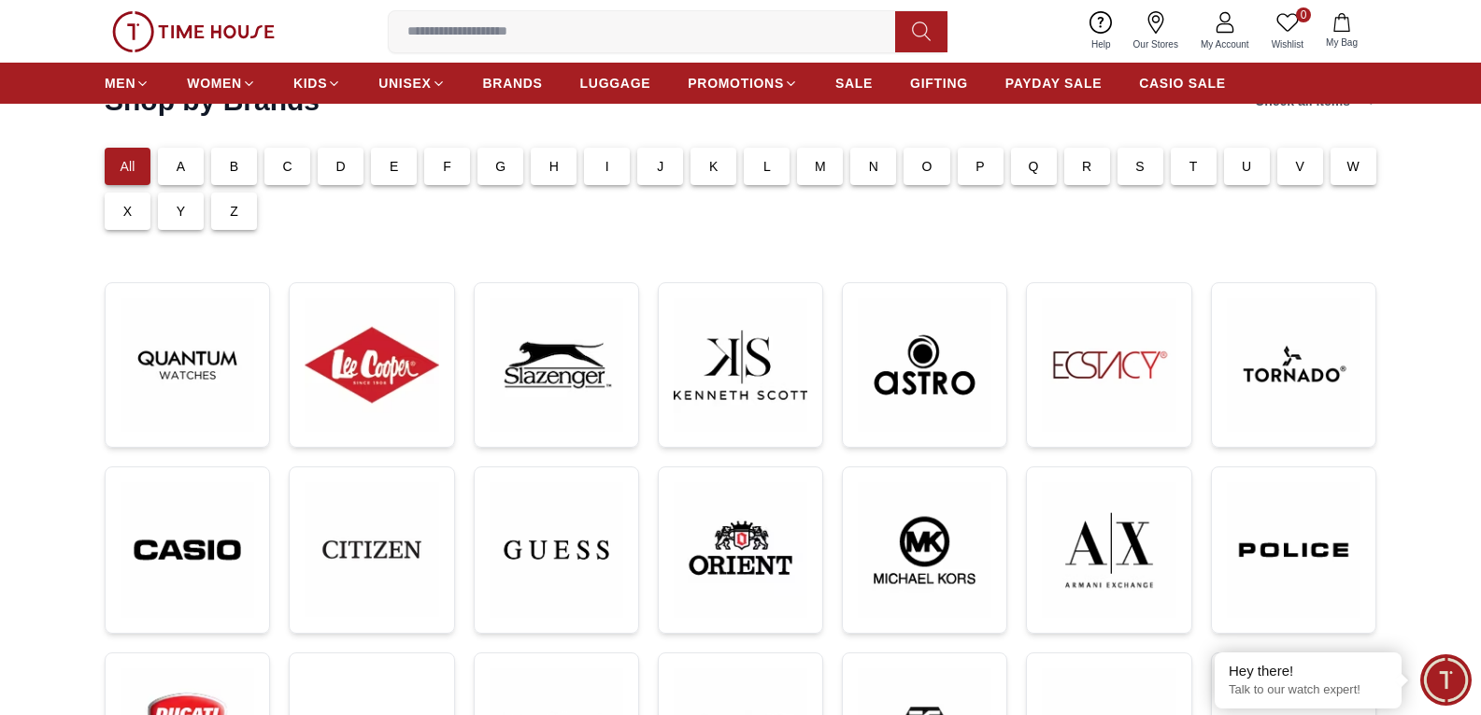
scroll to position [374, 0]
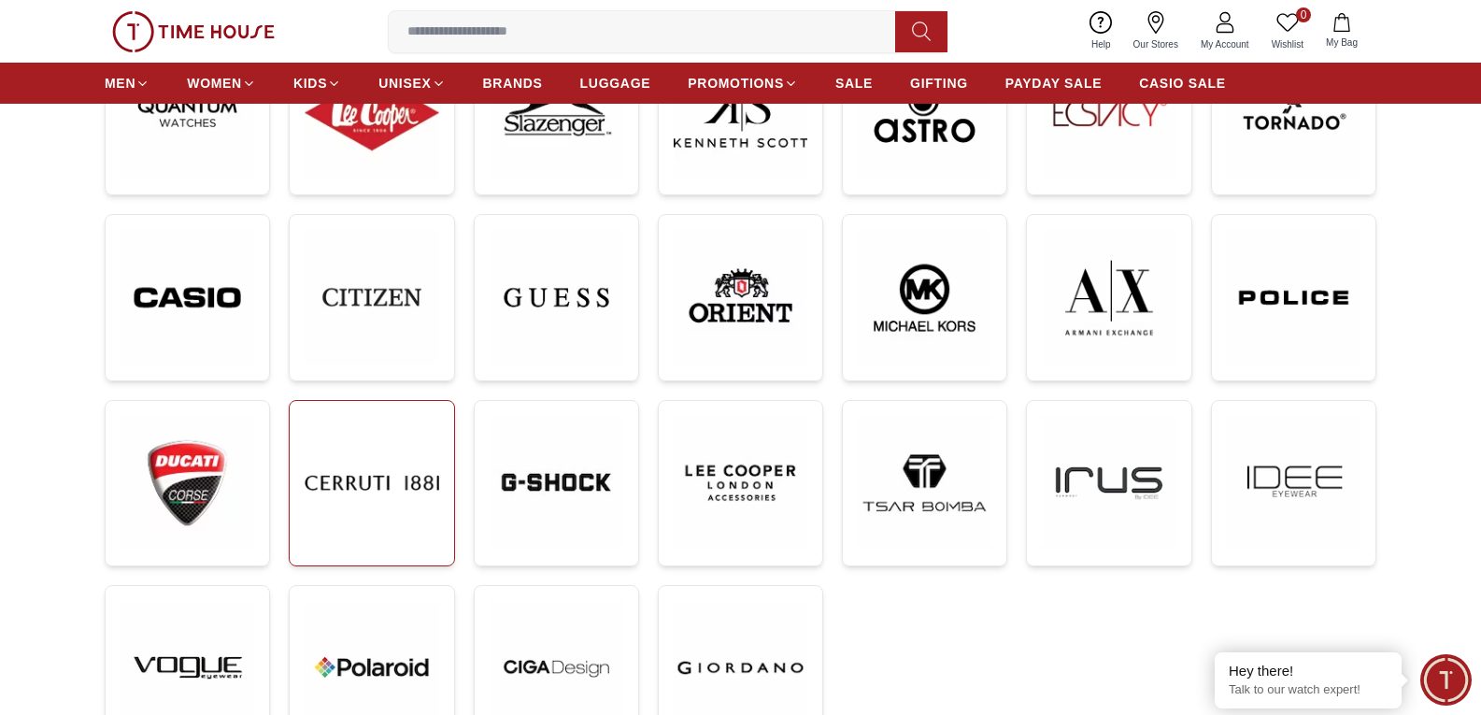
click at [398, 506] on img at bounding box center [372, 483] width 134 height 134
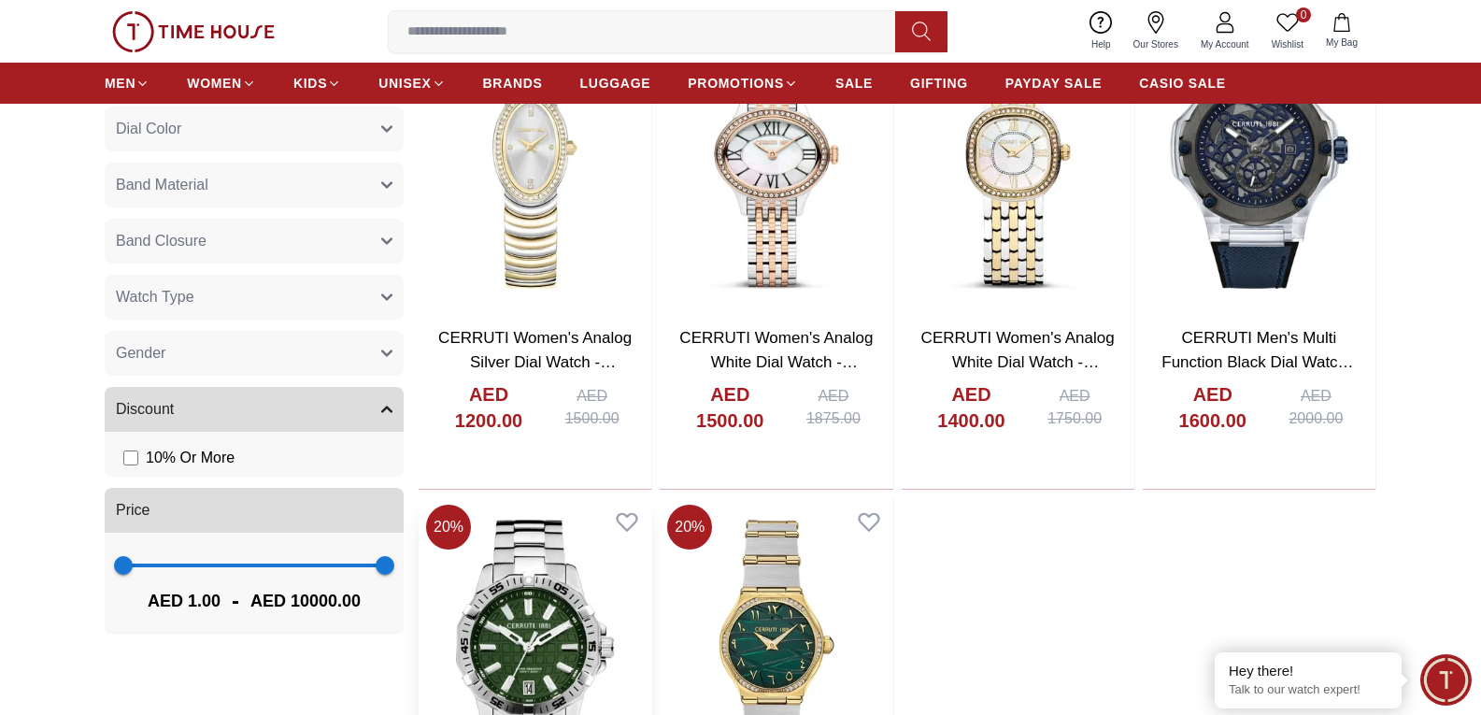
scroll to position [747, 0]
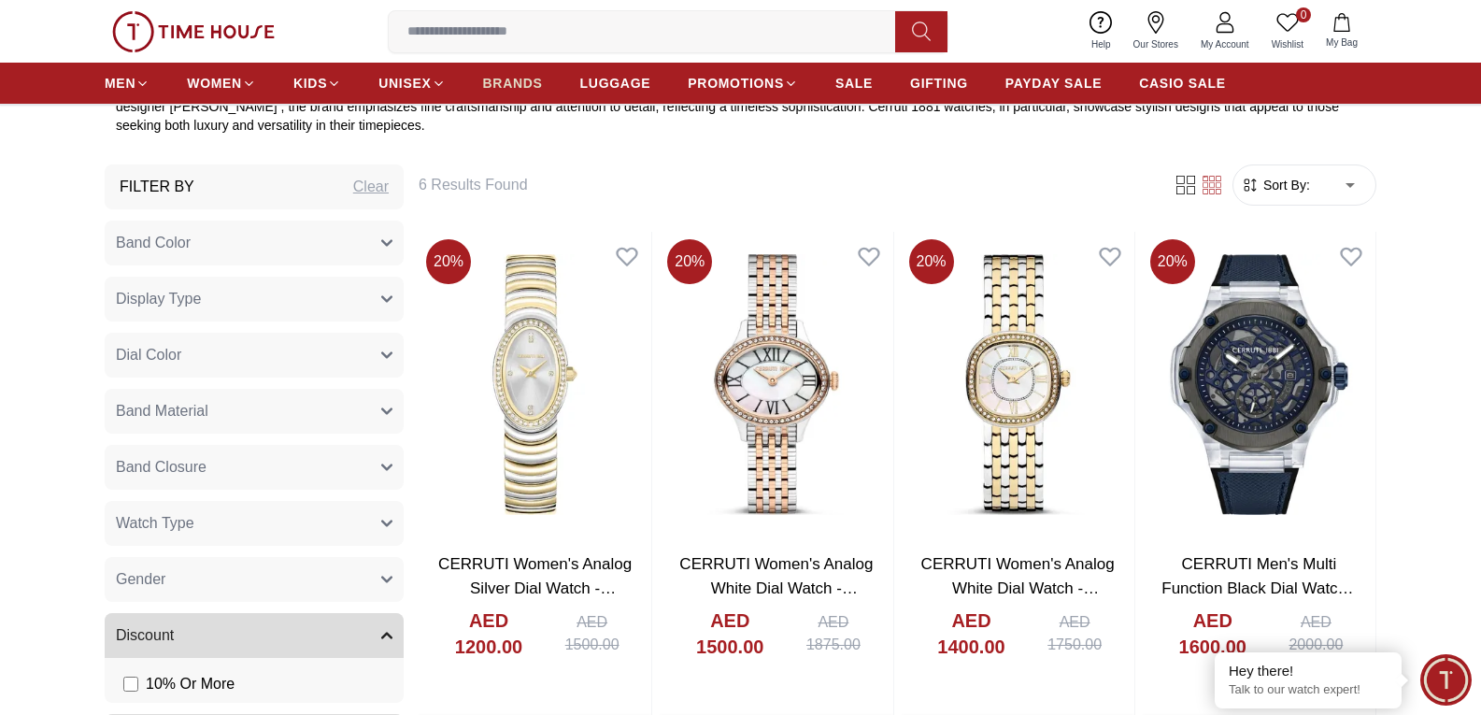
click at [523, 80] on span "BRANDS" at bounding box center [513, 83] width 60 height 19
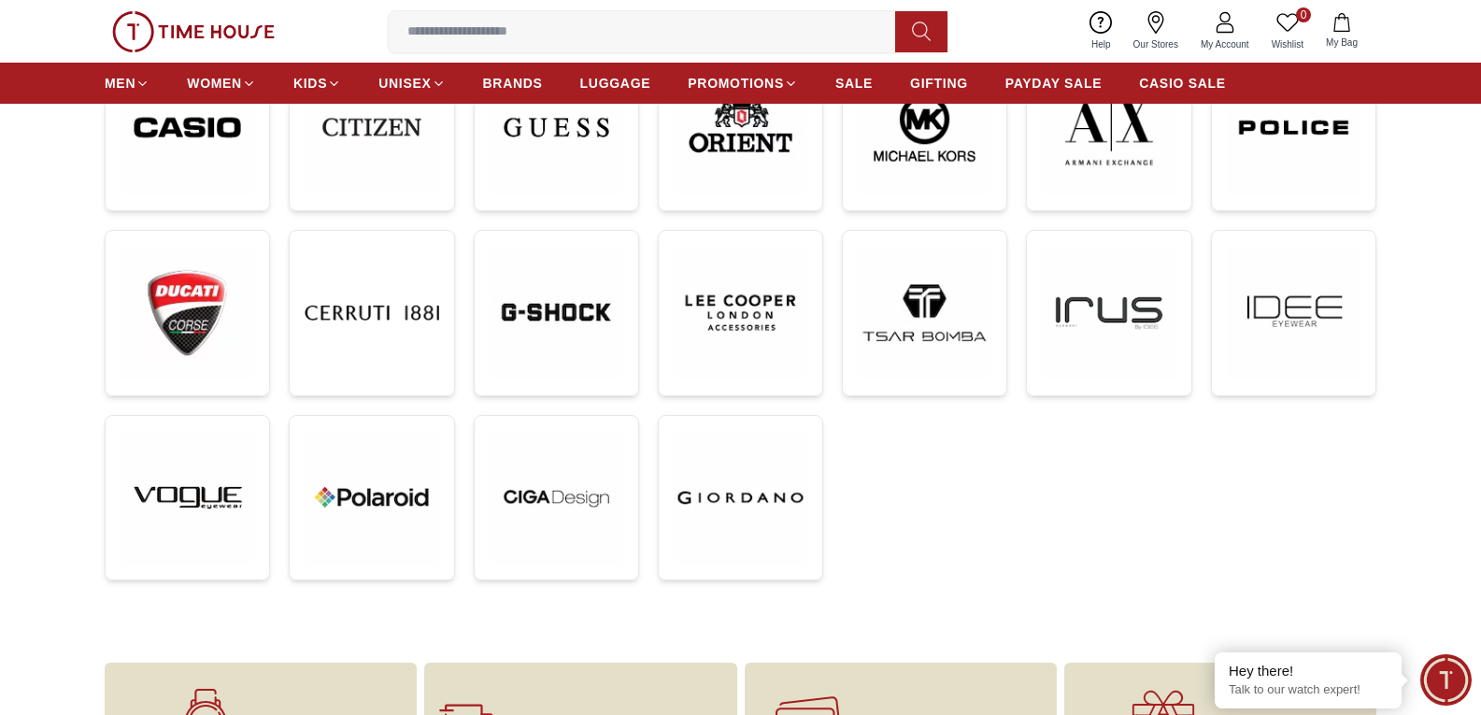
scroll to position [561, 0]
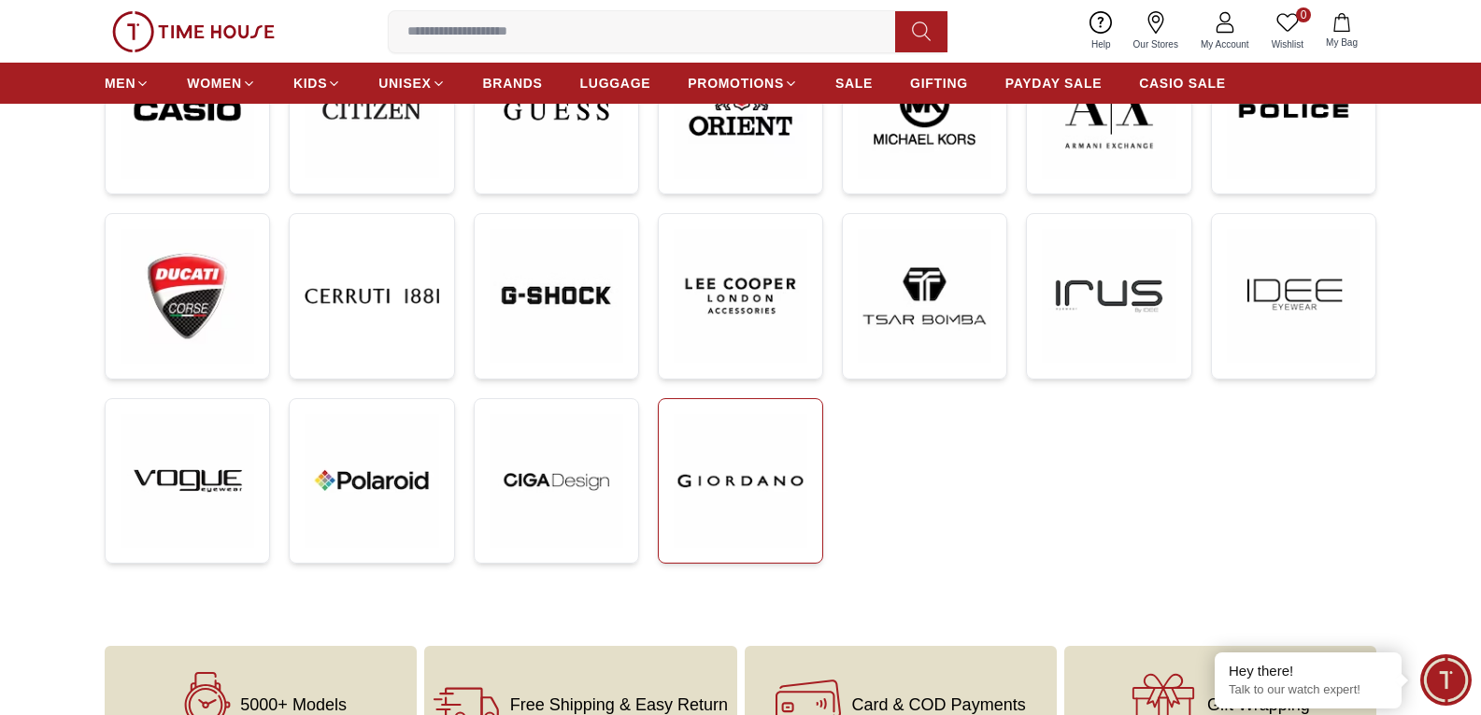
click at [748, 472] on img at bounding box center [741, 481] width 134 height 134
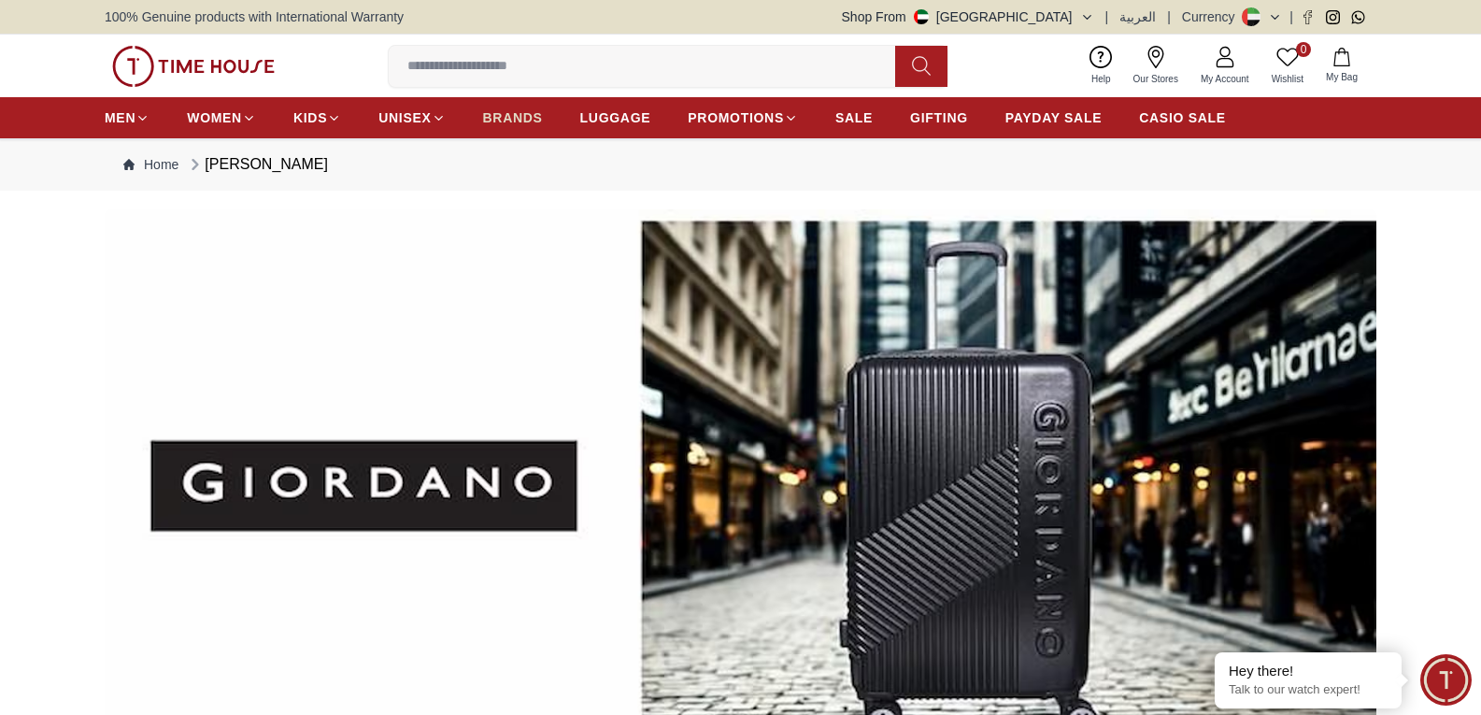
click at [499, 109] on span "BRANDS" at bounding box center [513, 117] width 60 height 19
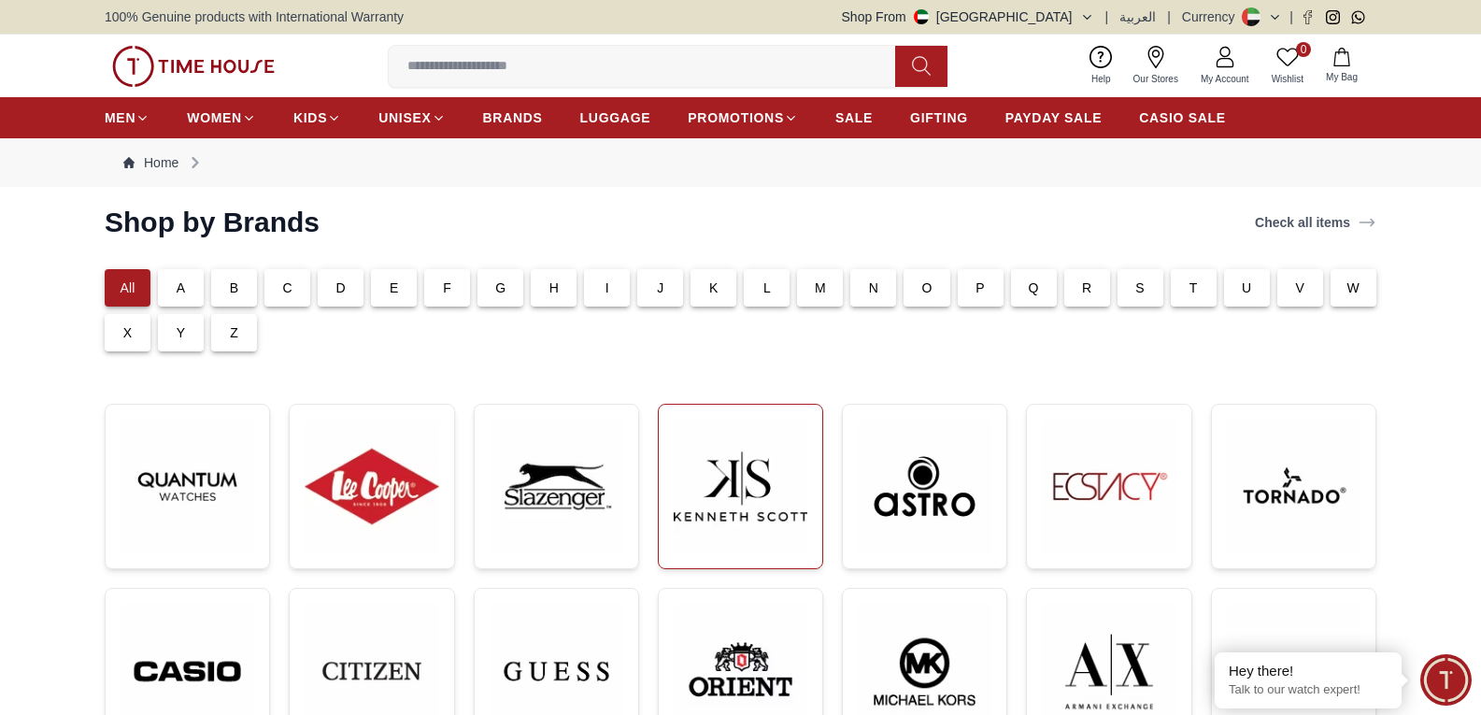
click at [729, 504] on img at bounding box center [741, 486] width 134 height 134
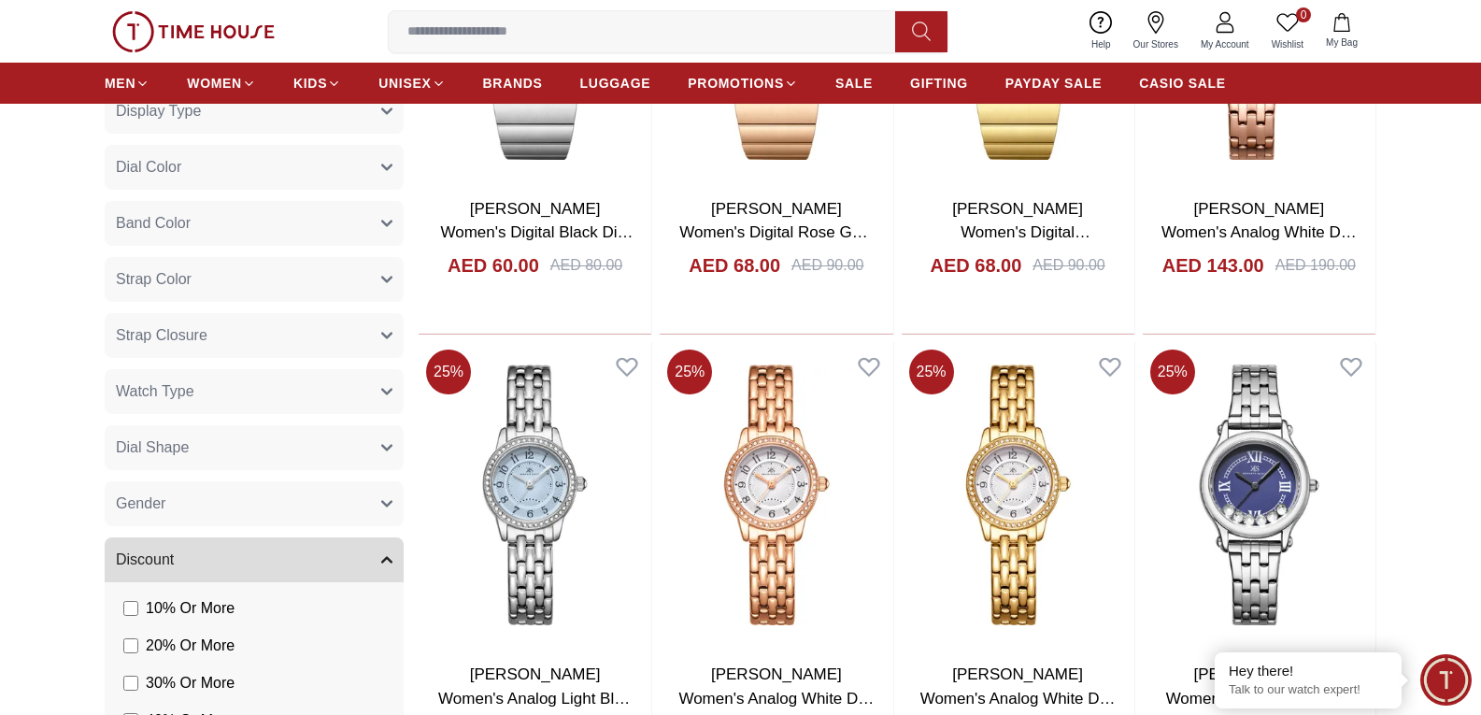
scroll to position [1121, 0]
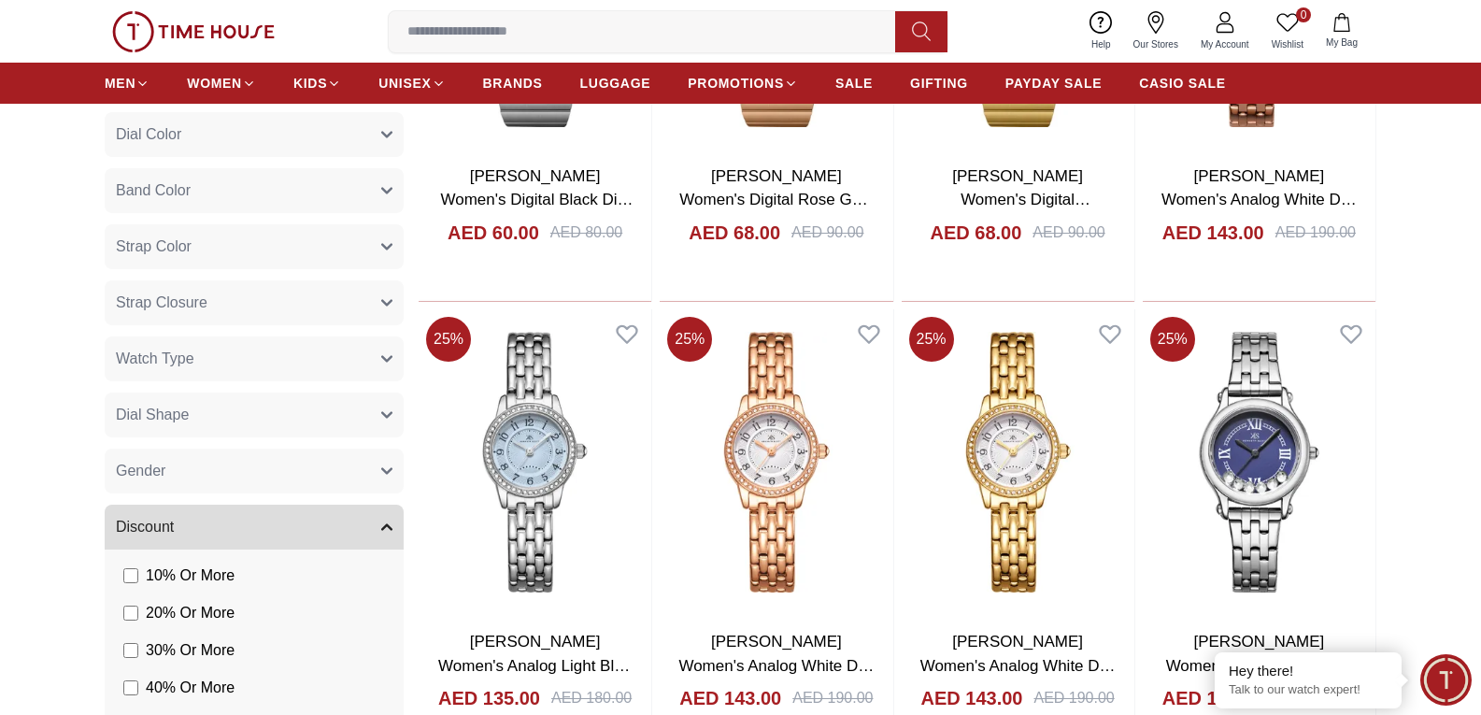
click at [192, 462] on button "Gender" at bounding box center [254, 470] width 299 height 45
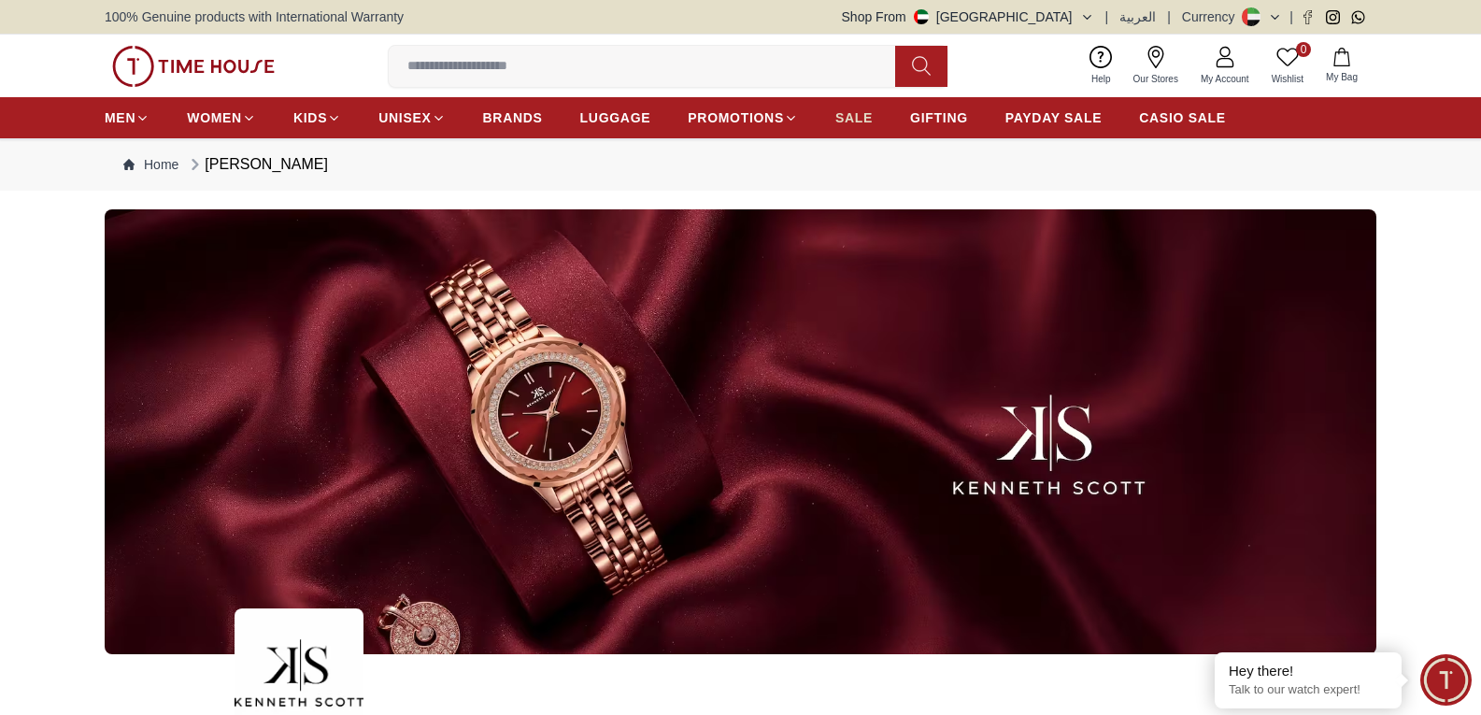
click at [852, 118] on span "SALE" at bounding box center [853, 117] width 37 height 19
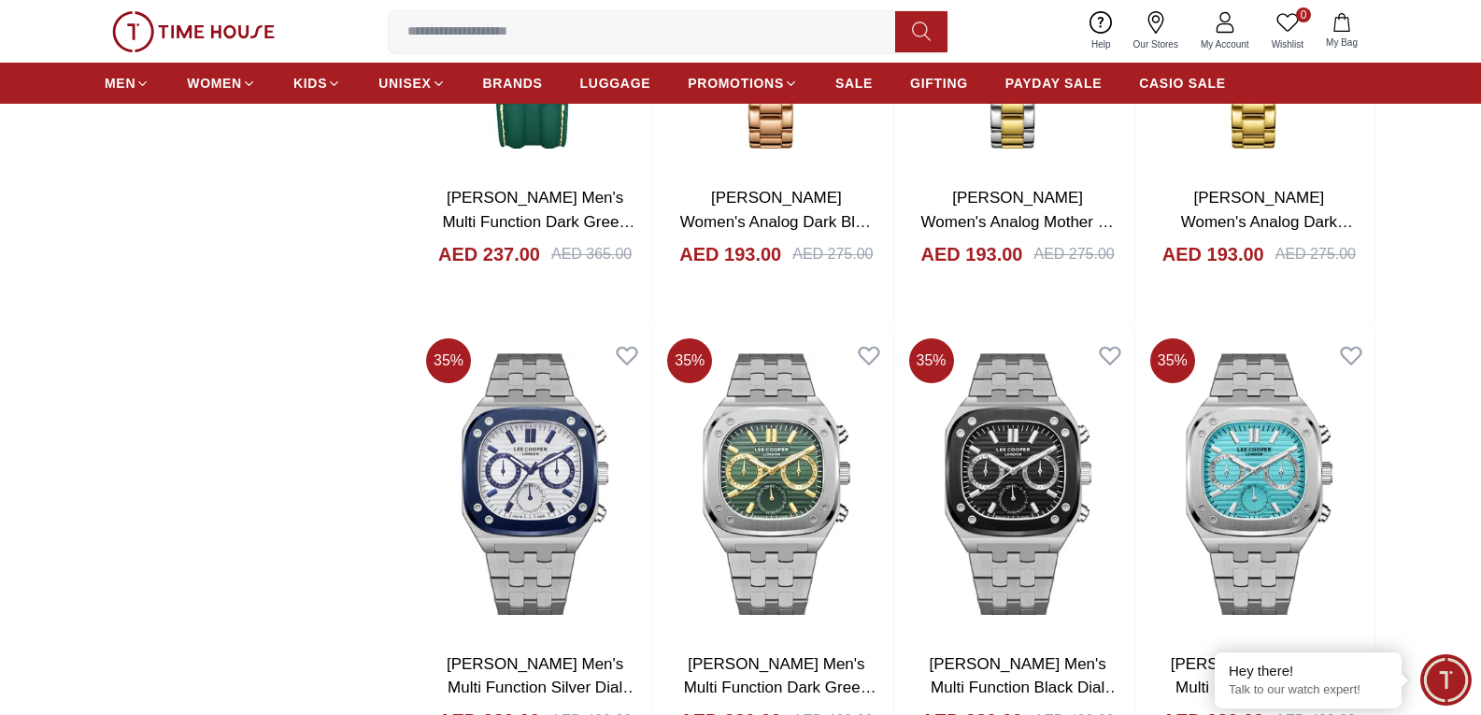
scroll to position [2336, 0]
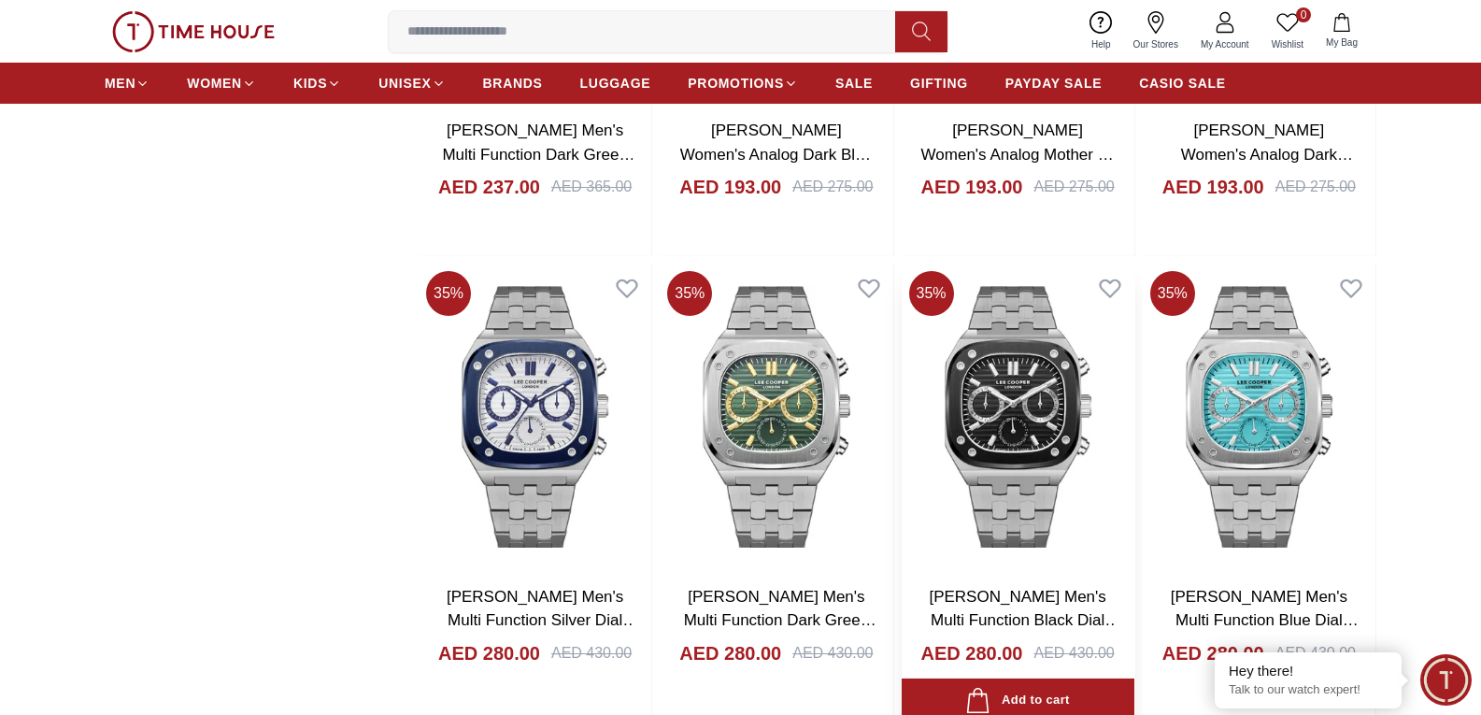
click at [987, 602] on link "Lee Cooper Men's Multi Function Black Dial Watch - LC08023.350" at bounding box center [1025, 620] width 192 height 65
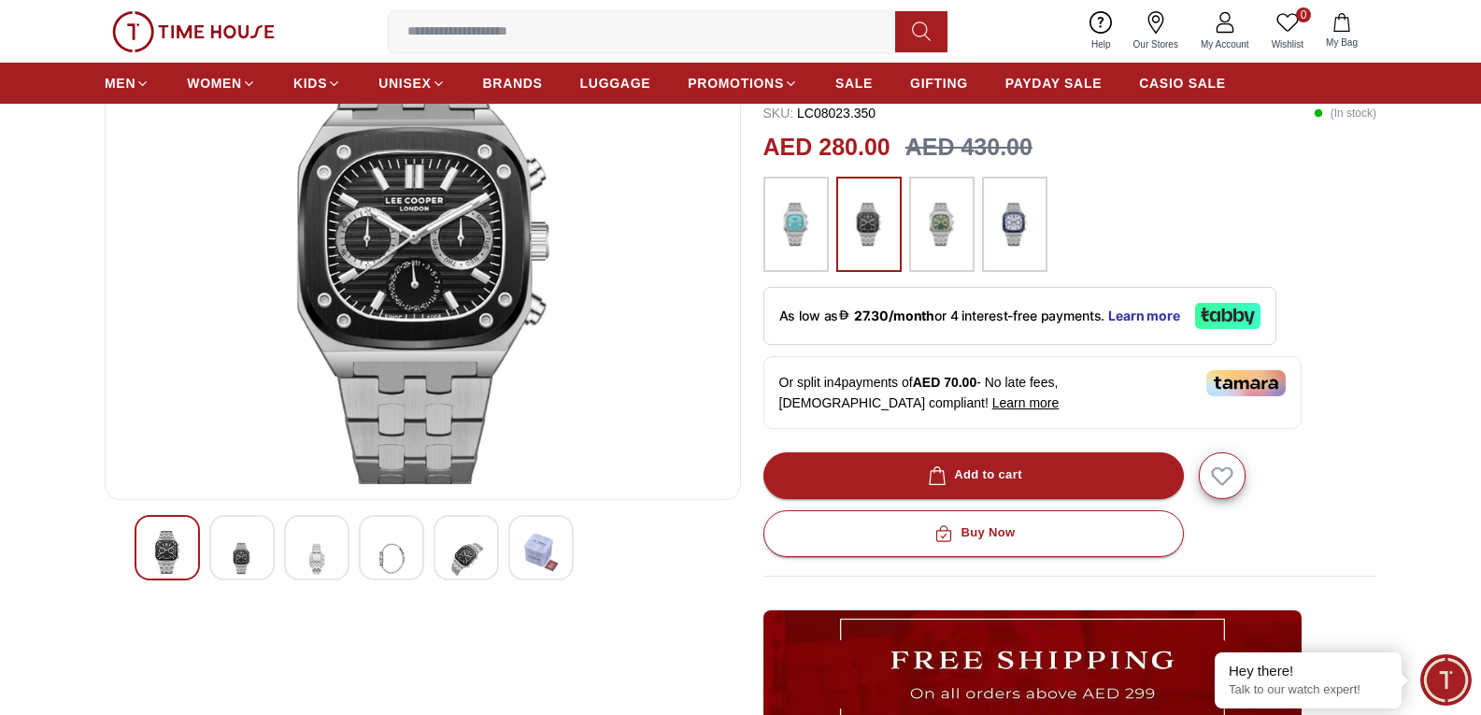
scroll to position [187, 0]
click at [234, 542] on img at bounding box center [242, 557] width 34 height 55
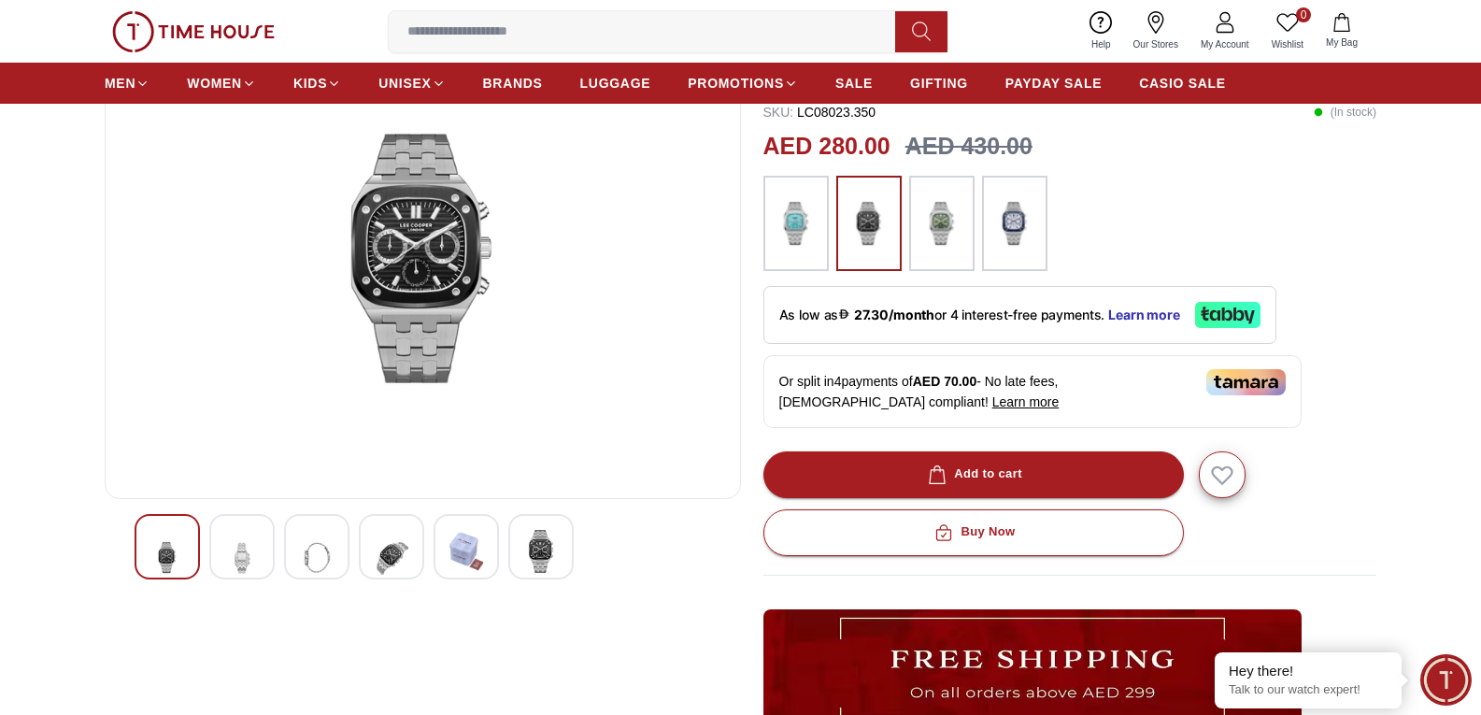
click at [316, 546] on img at bounding box center [317, 557] width 34 height 55
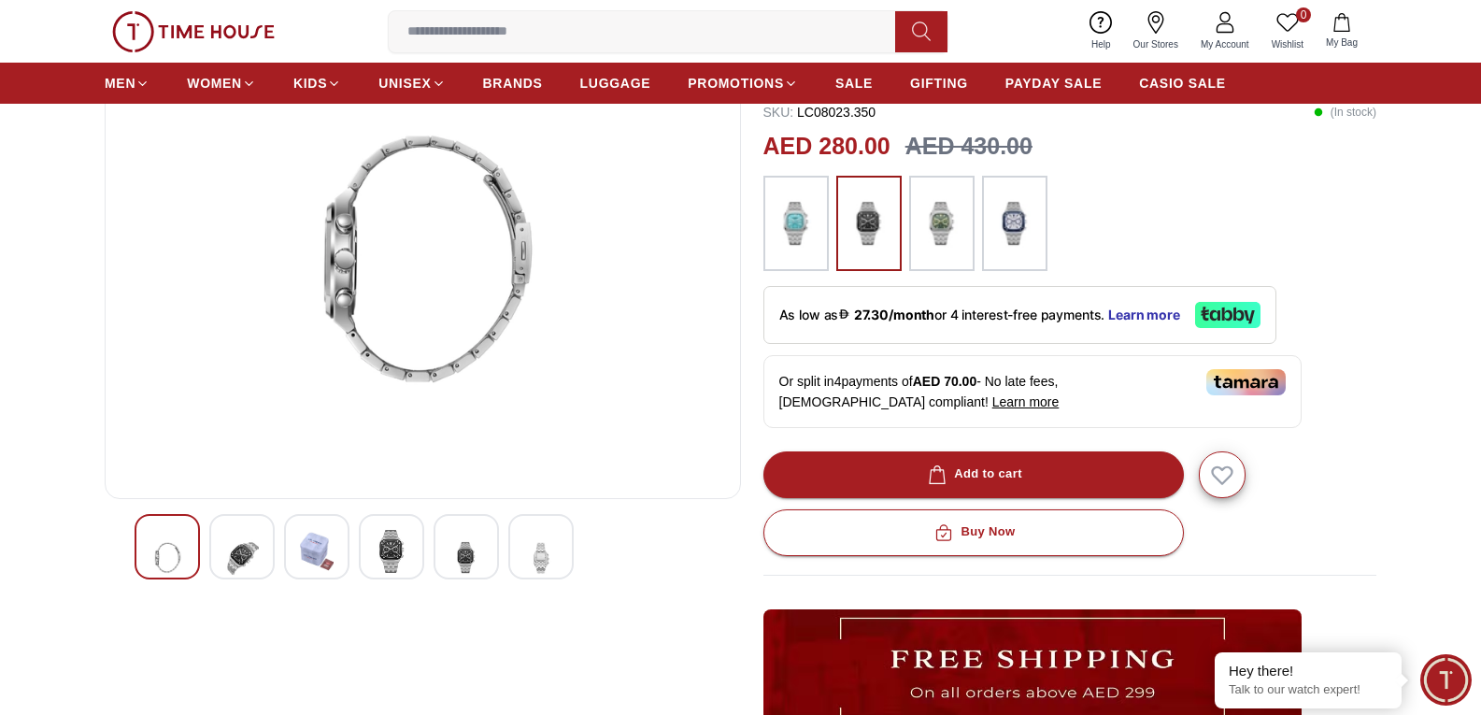
click at [398, 546] on img at bounding box center [392, 551] width 34 height 43
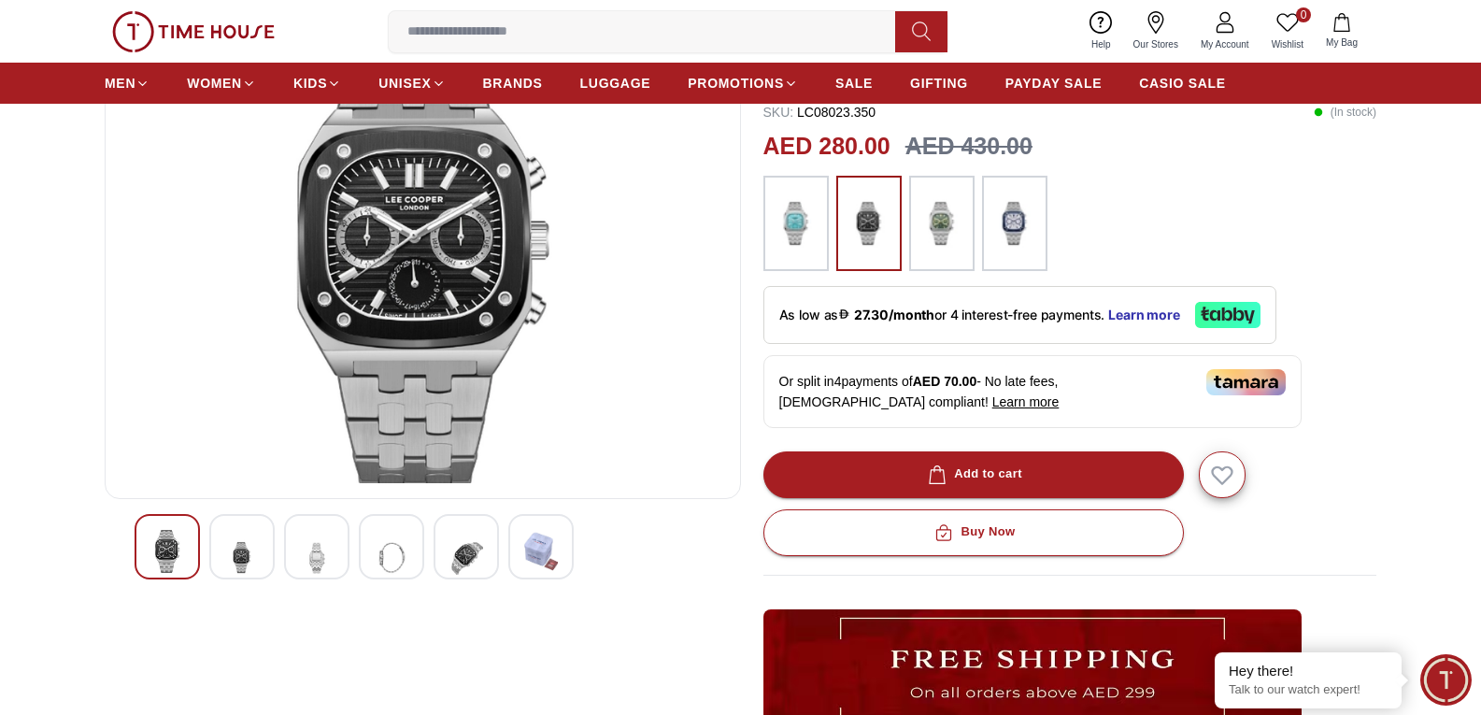
click at [468, 549] on img at bounding box center [466, 557] width 34 height 55
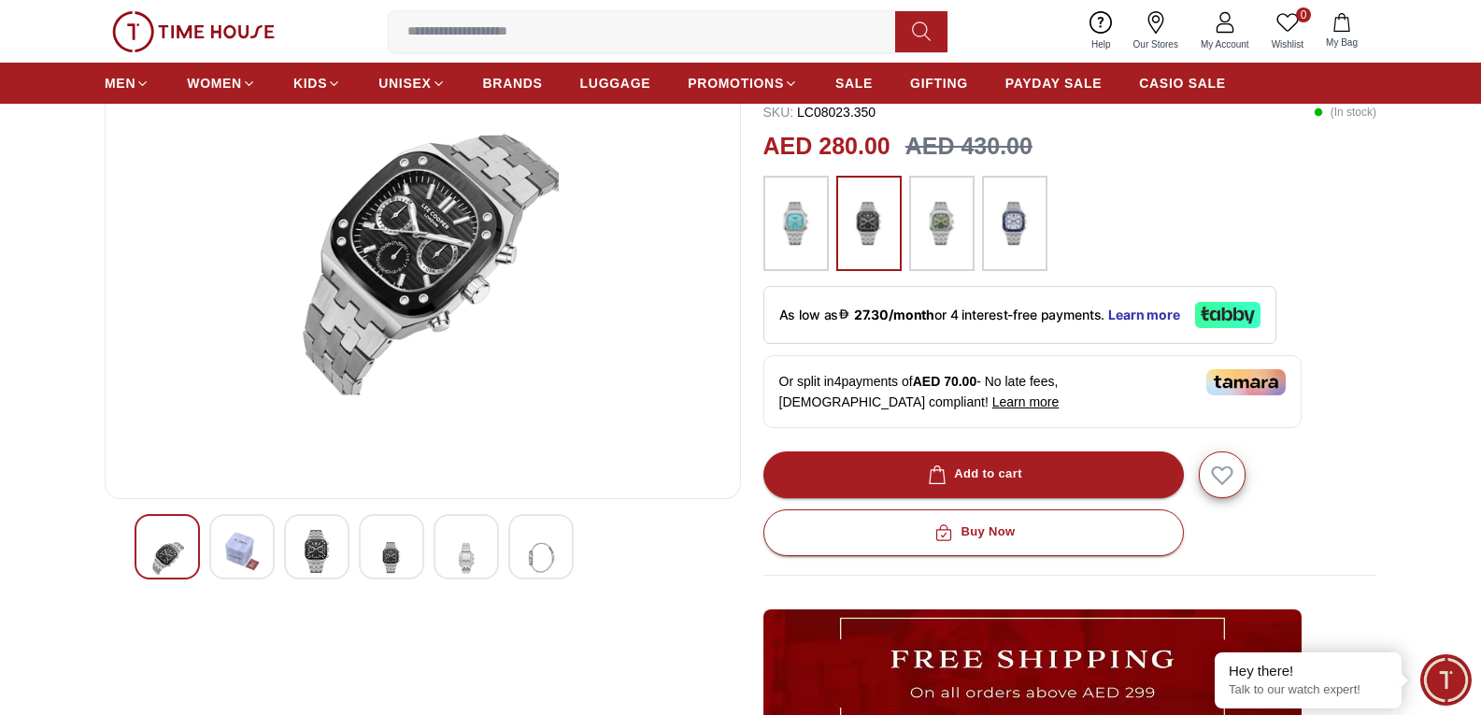
click at [507, 549] on div at bounding box center [423, 546] width 576 height 65
click at [251, 559] on img at bounding box center [242, 551] width 34 height 43
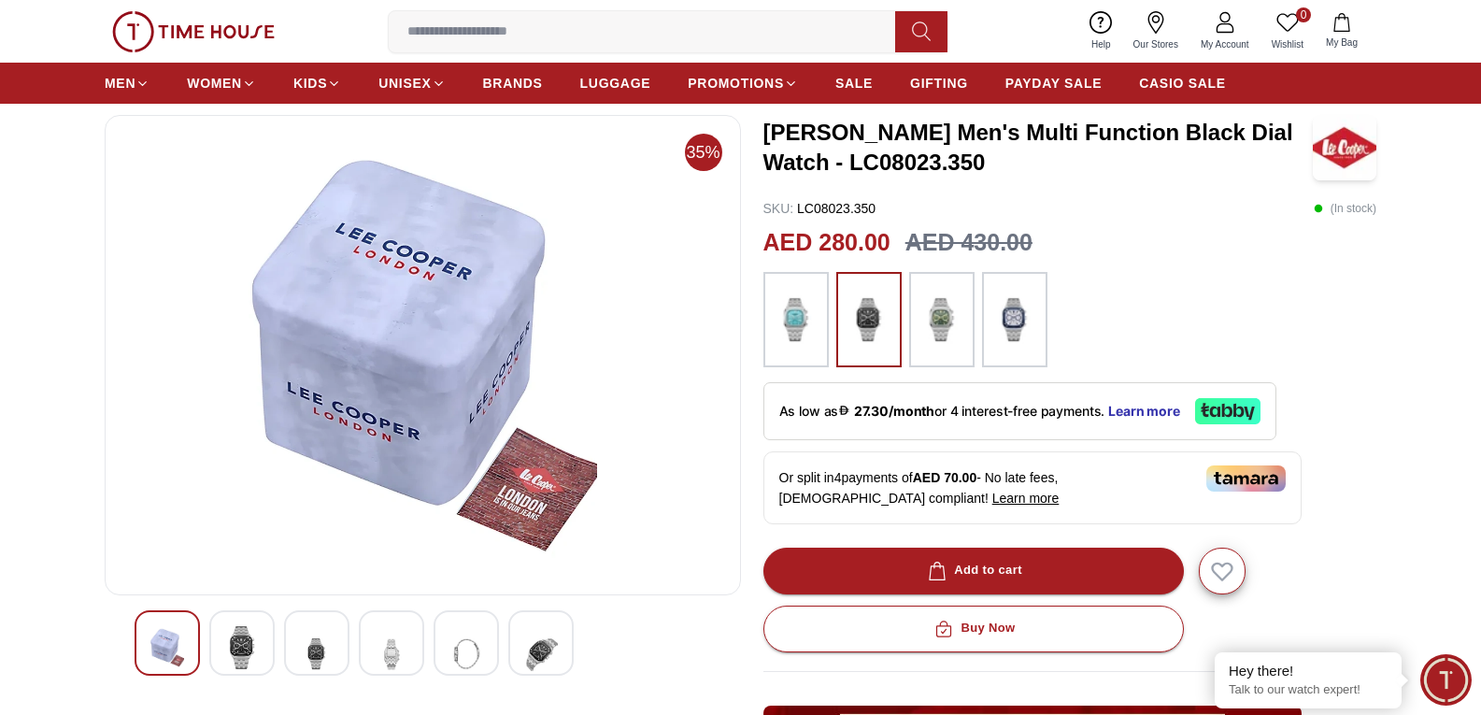
scroll to position [0, 0]
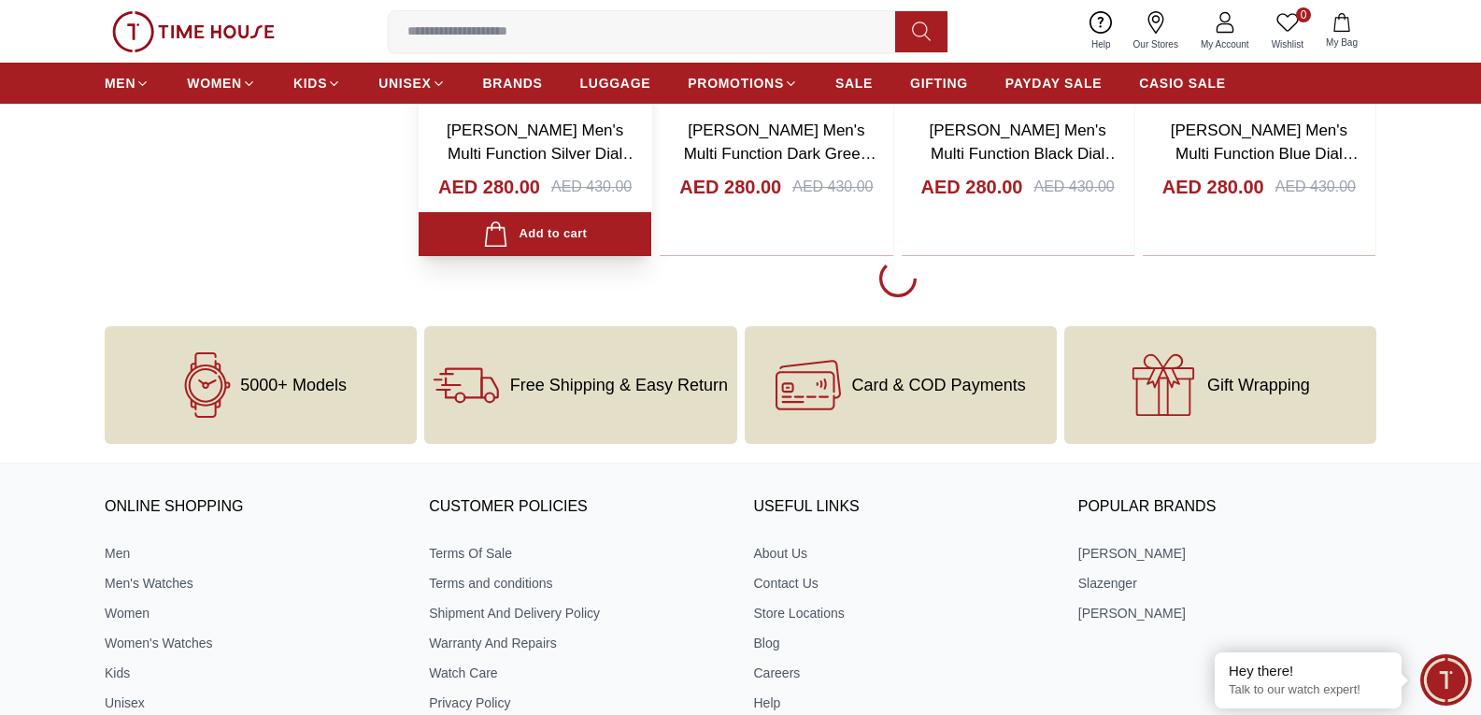
scroll to position [2803, 0]
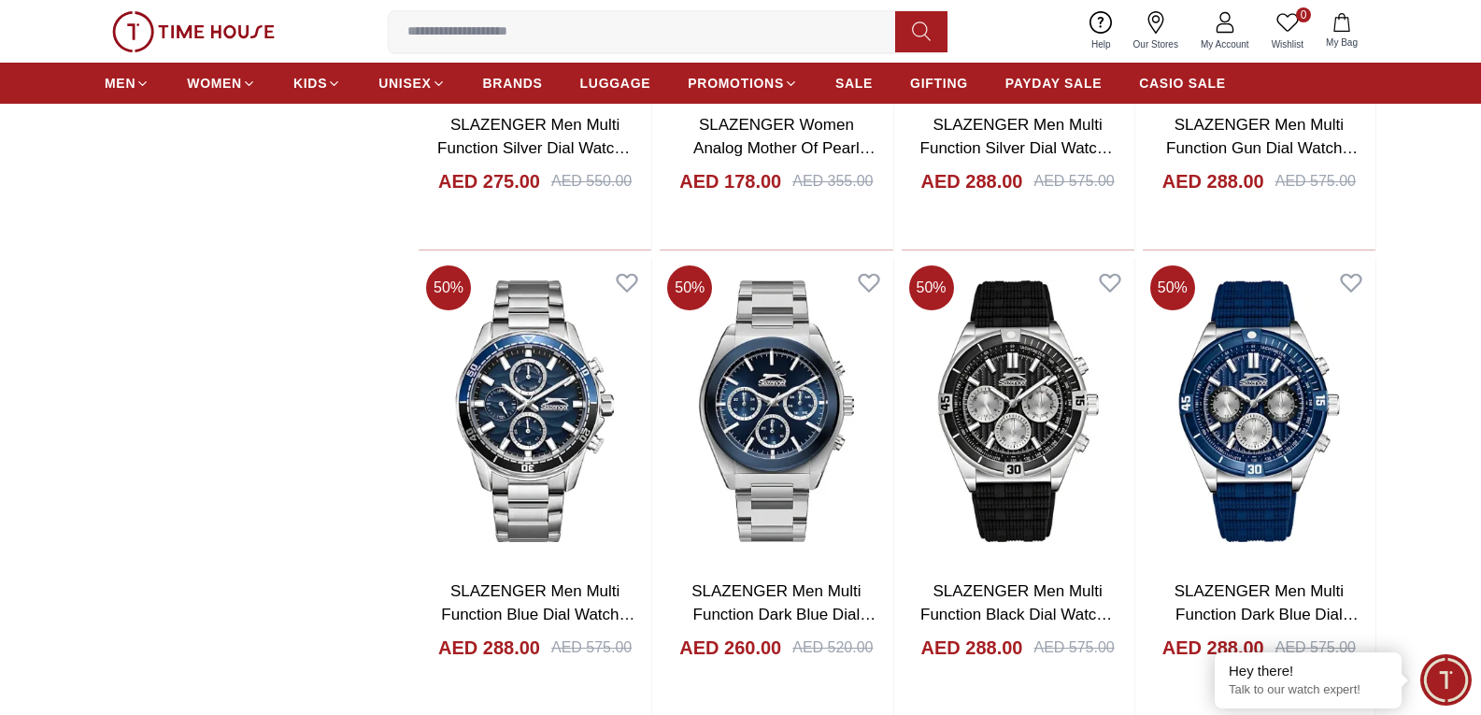
scroll to position [4671, 0]
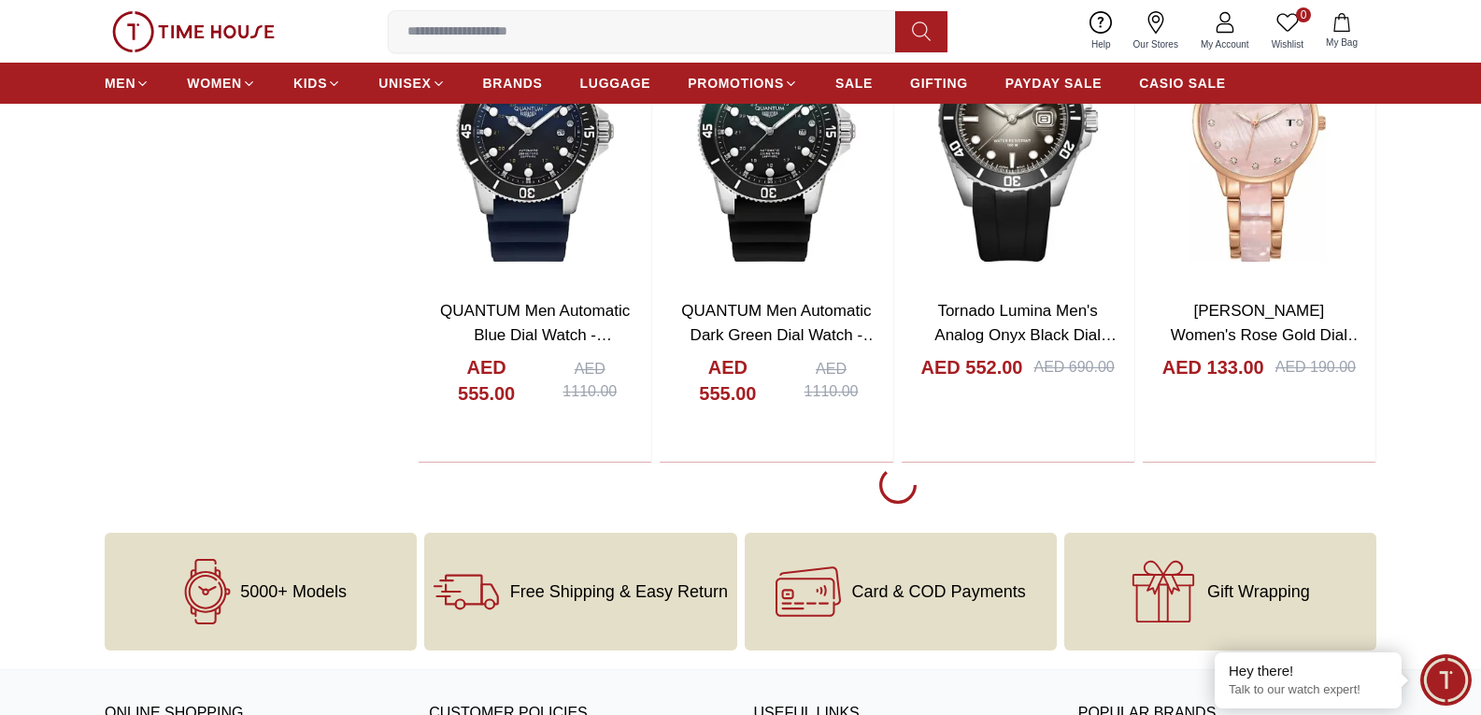
scroll to position [7474, 0]
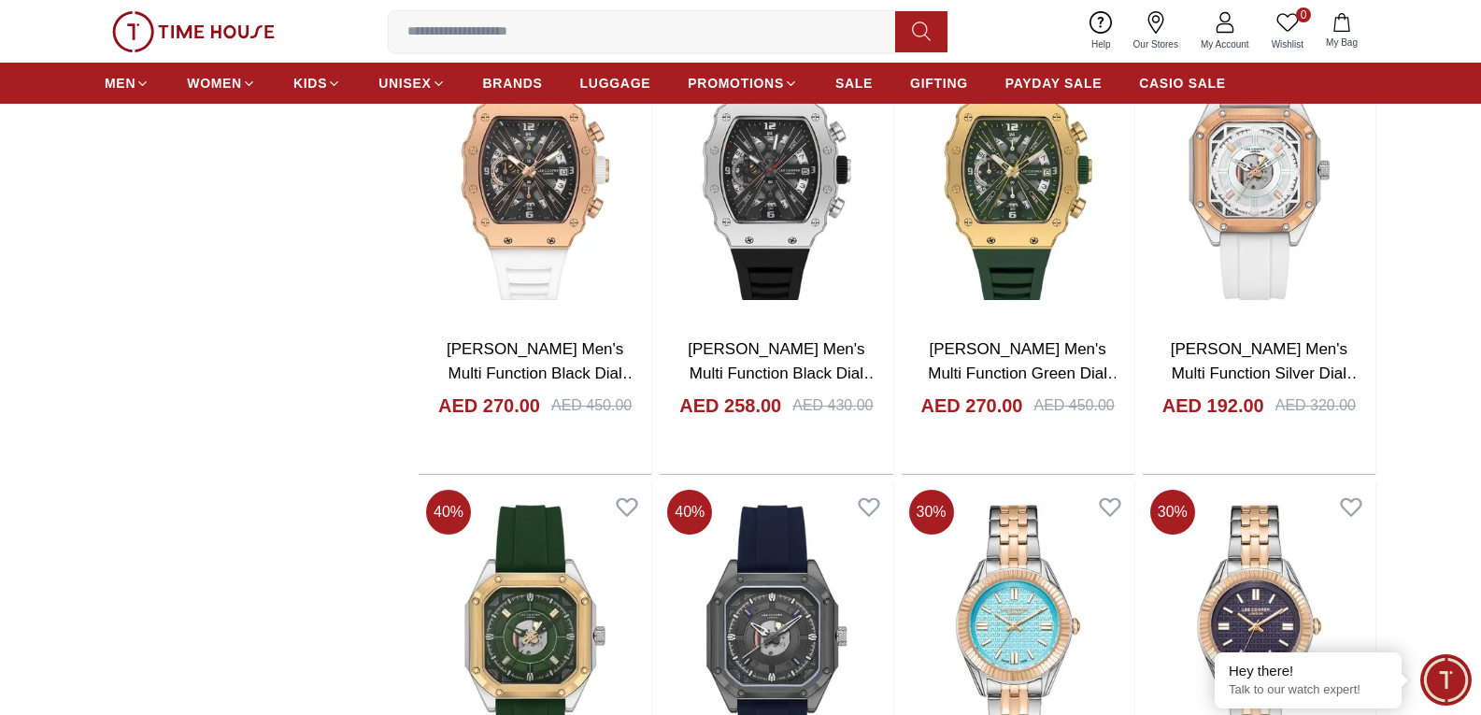
scroll to position [9062, 0]
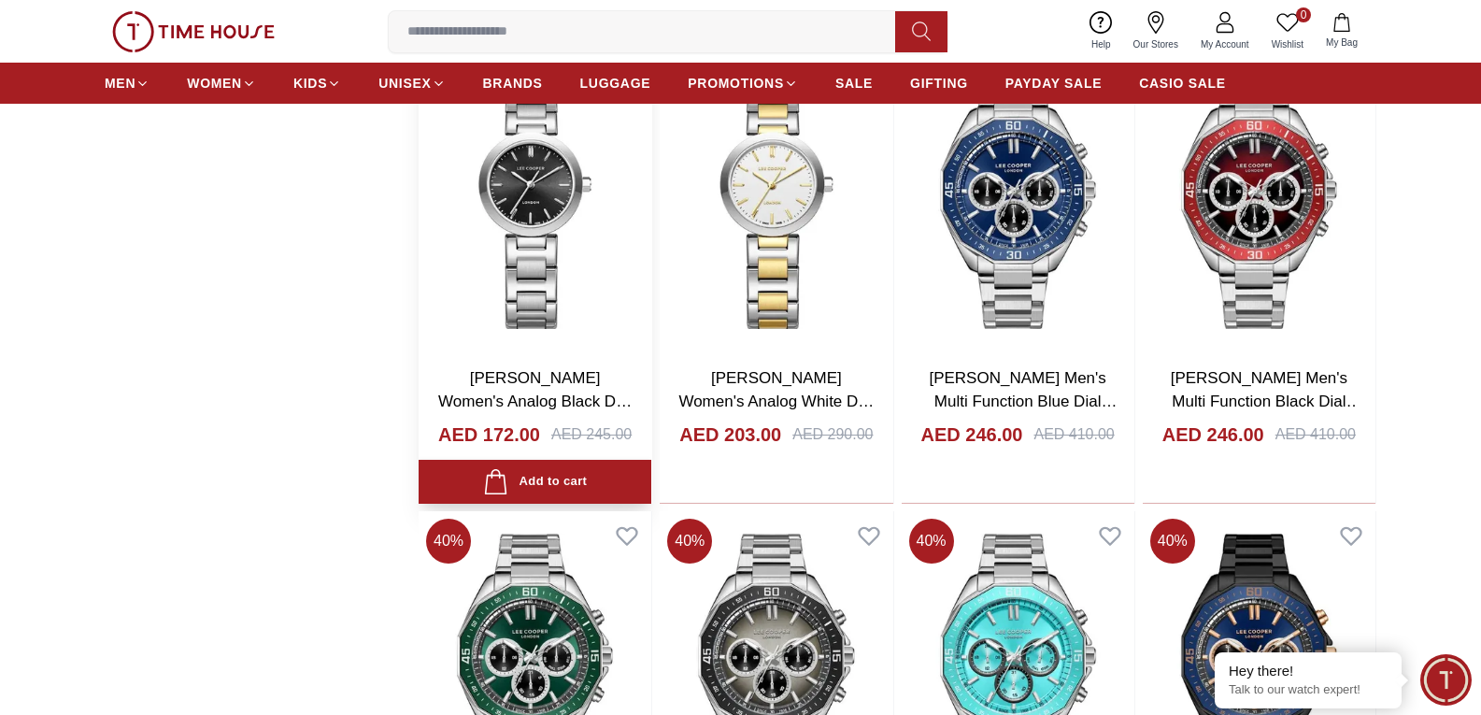
scroll to position [10557, 0]
